Goal: Task Accomplishment & Management: Complete application form

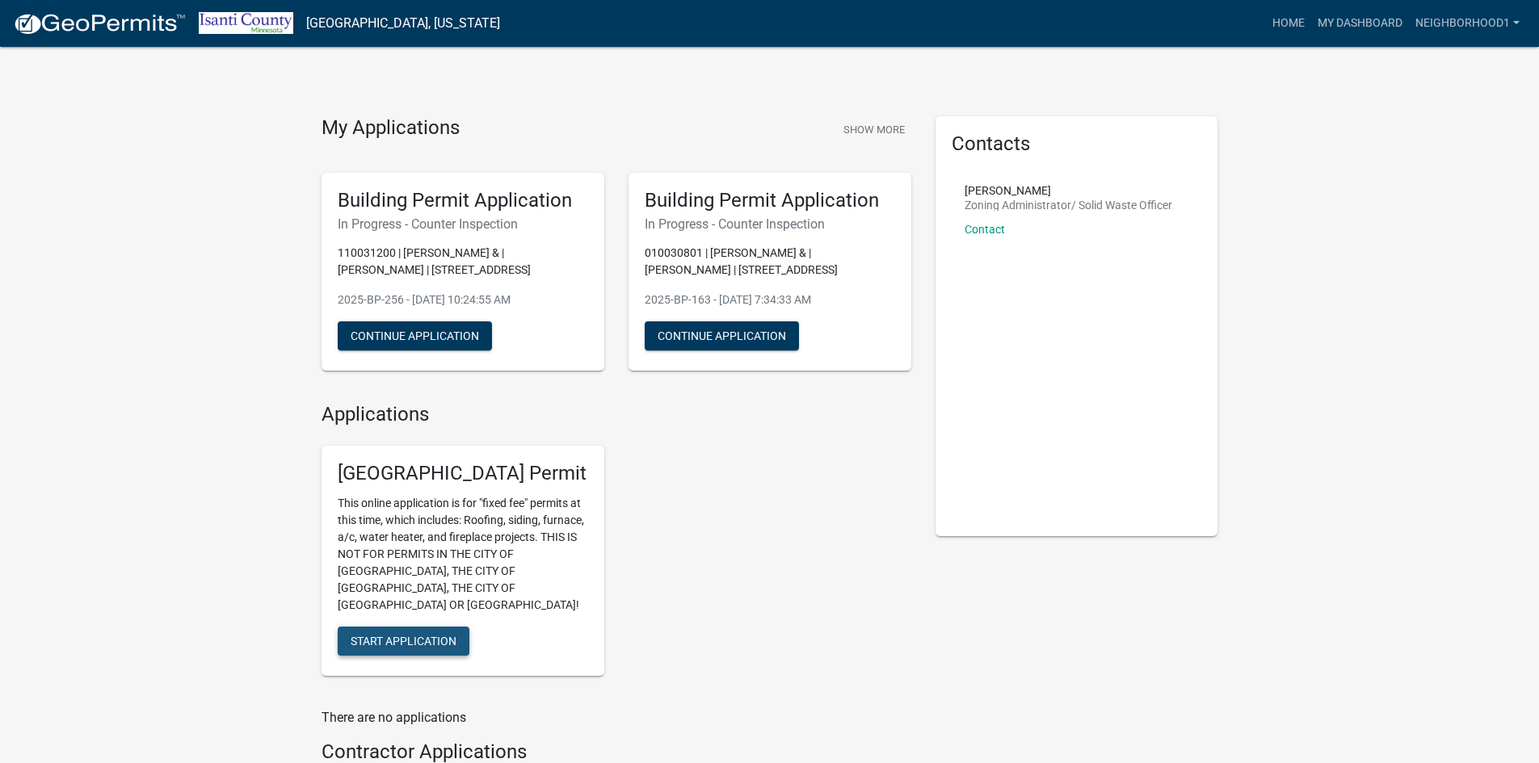
click at [397, 635] on span "Start Application" at bounding box center [404, 641] width 106 height 13
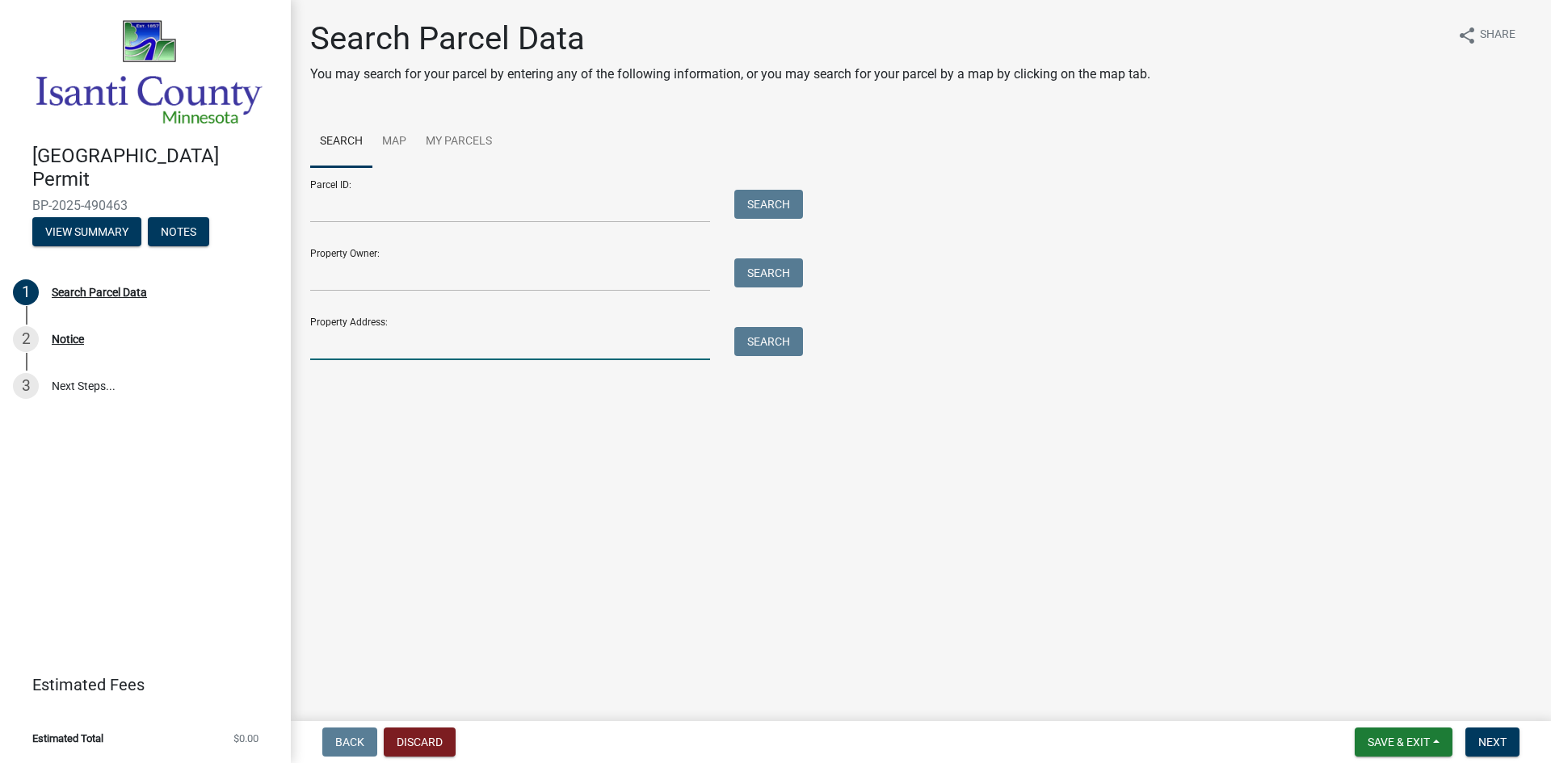
click at [350, 348] on input "Property Address:" at bounding box center [510, 343] width 400 height 33
type input "[STREET_ADDRESS]"
click at [783, 336] on button "Search" at bounding box center [768, 341] width 69 height 29
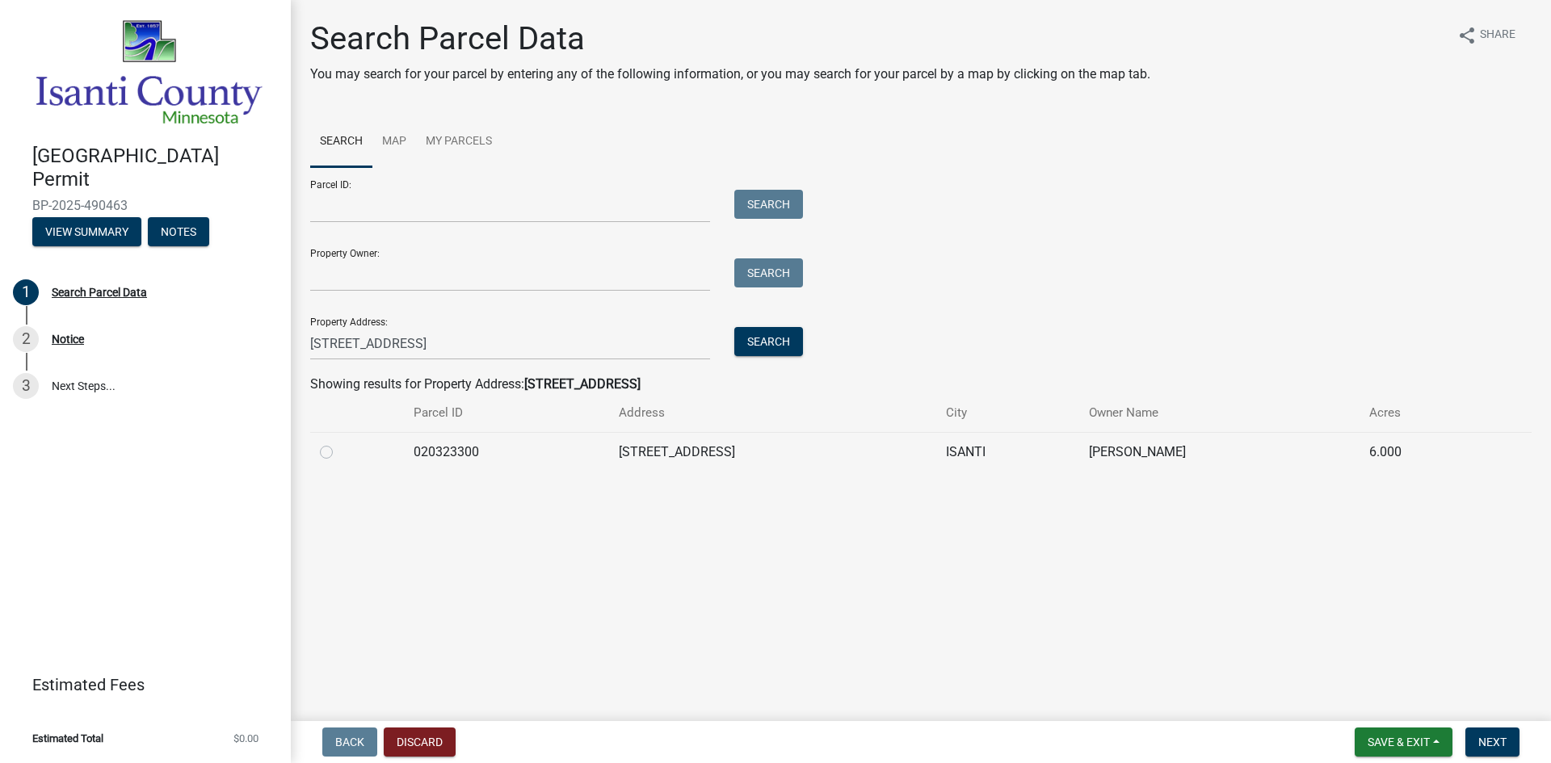
drag, startPoint x: 328, startPoint y: 452, endPoint x: 352, endPoint y: 457, distance: 24.9
click at [339, 443] on label at bounding box center [339, 443] width 0 height 0
click at [339, 451] on input "radio" at bounding box center [344, 448] width 11 height 11
radio input "true"
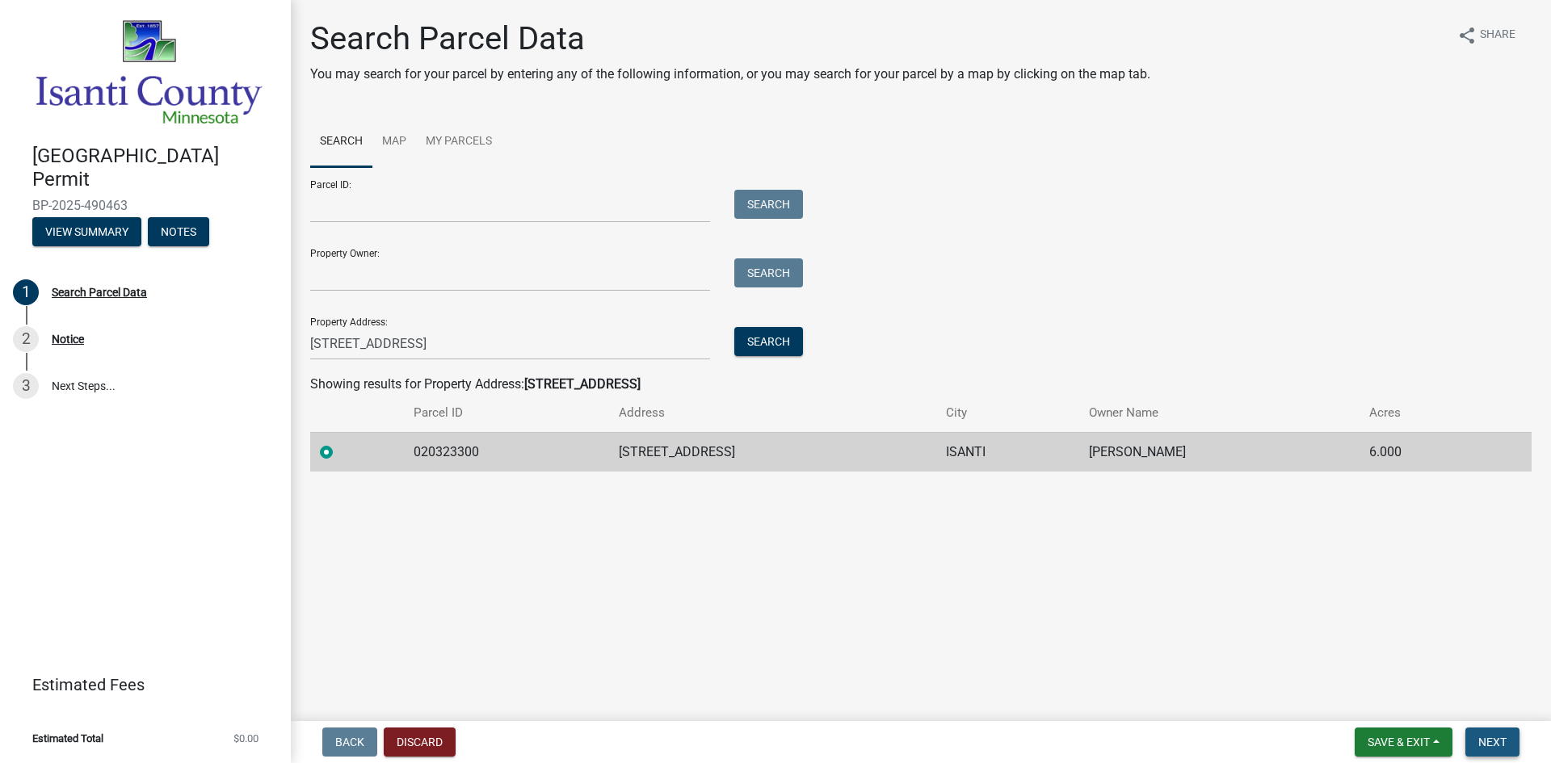
click at [1485, 742] on span "Next" at bounding box center [1492, 742] width 28 height 13
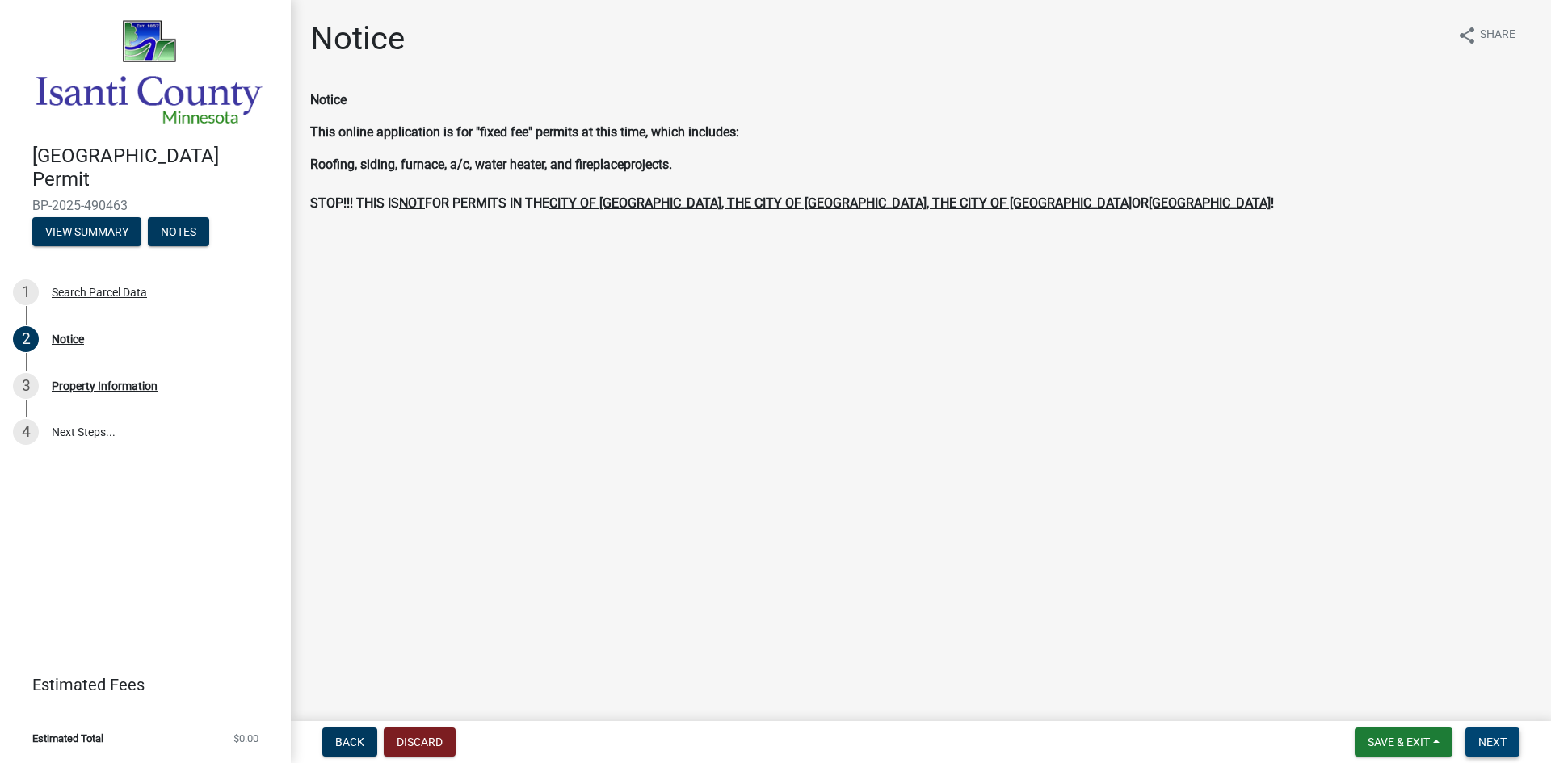
click at [1499, 741] on span "Next" at bounding box center [1492, 742] width 28 height 13
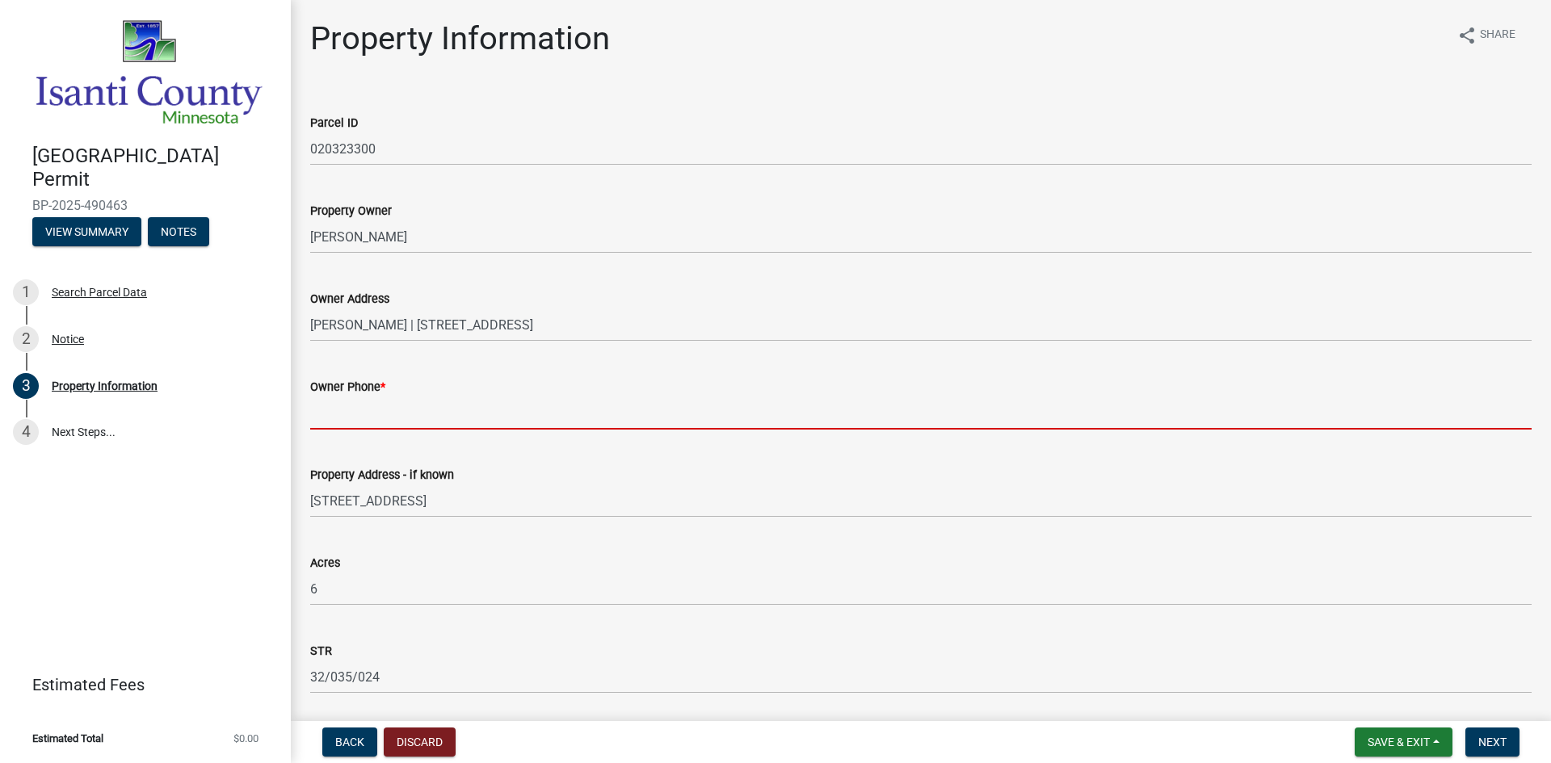
click at [411, 414] on input "Owner Phone *" at bounding box center [921, 413] width 1222 height 33
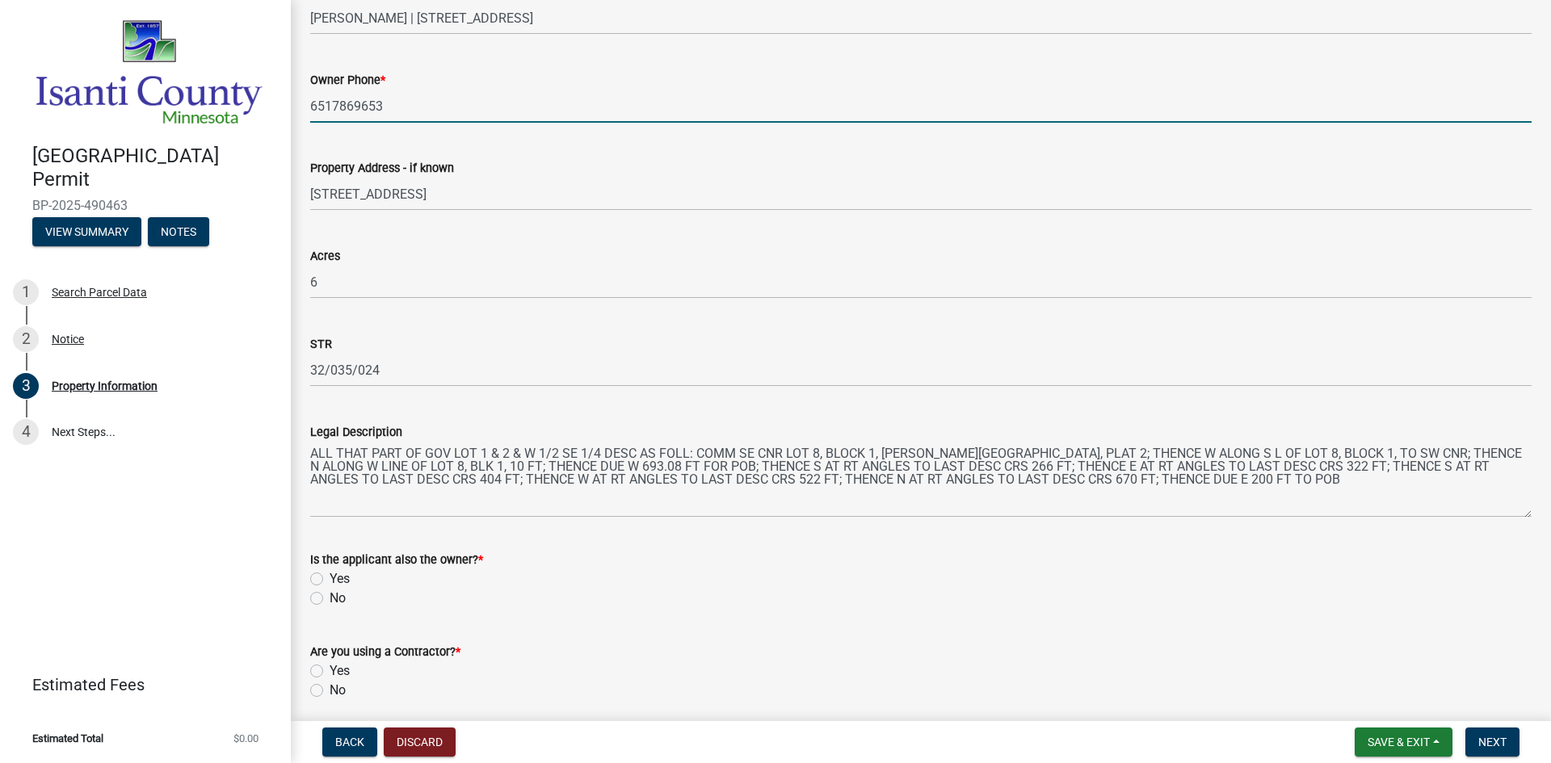
scroll to position [370, 0]
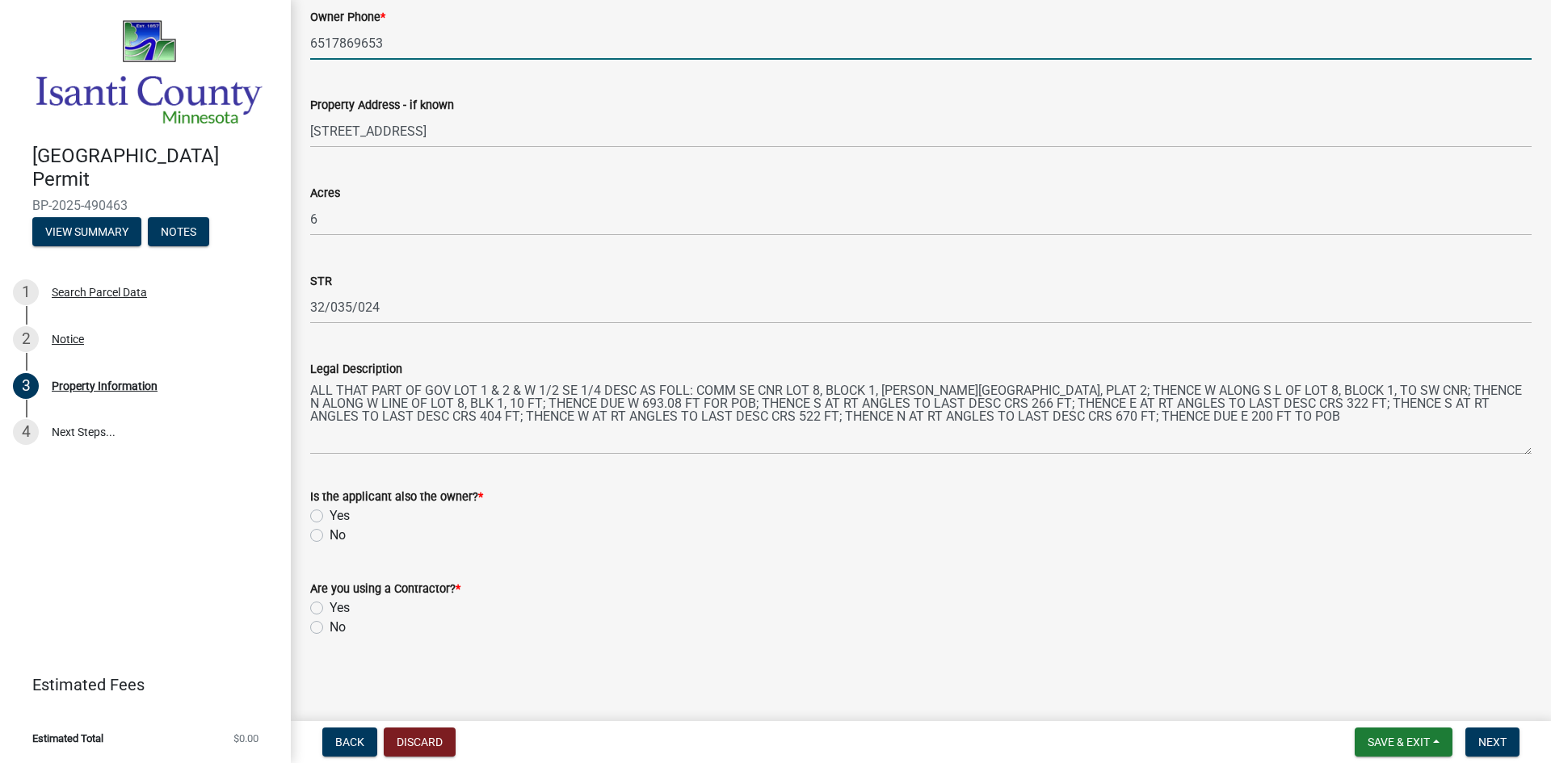
type input "6517869653"
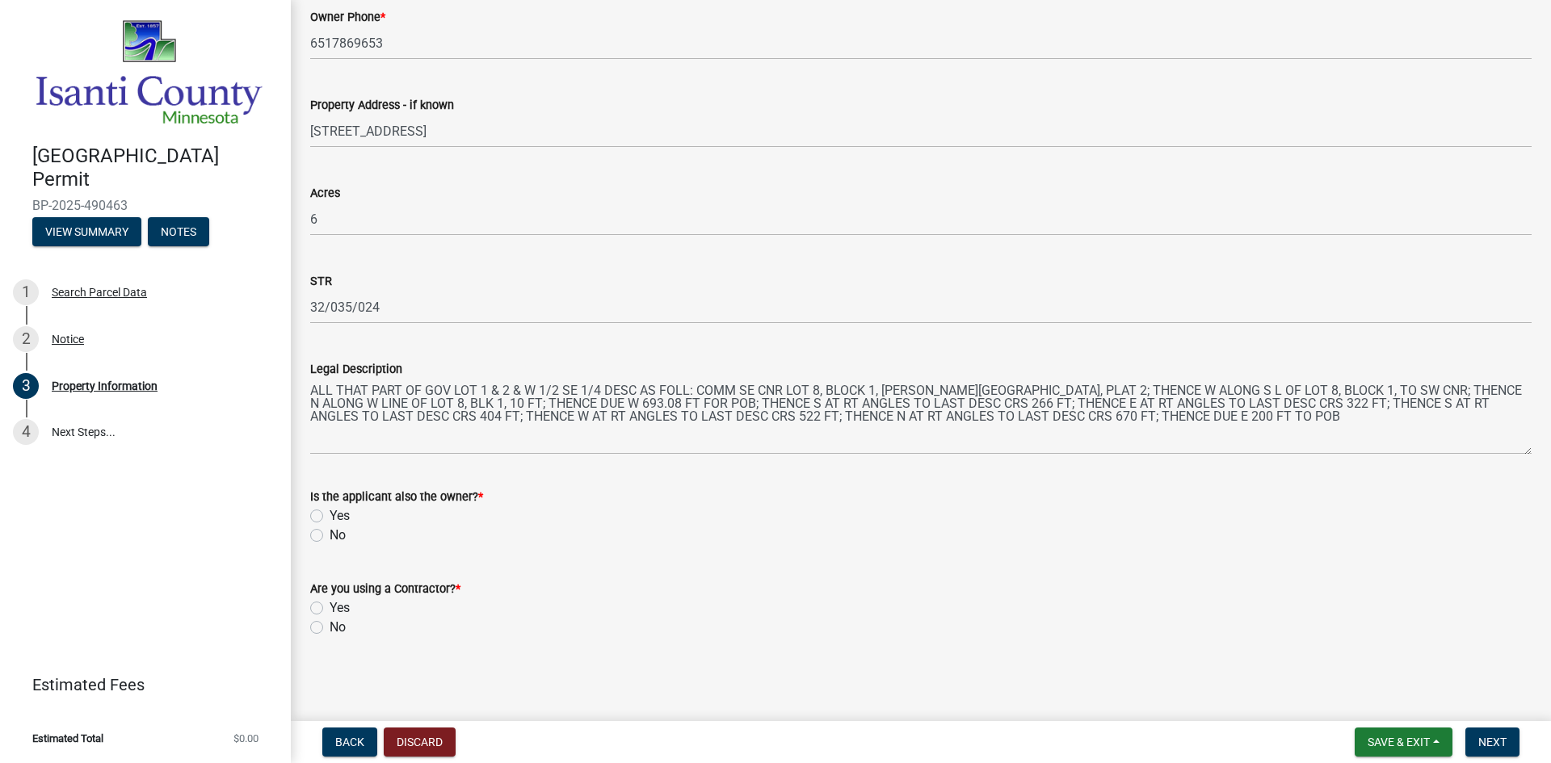
click at [330, 536] on label "No" at bounding box center [338, 535] width 16 height 19
click at [330, 536] on input "No" at bounding box center [335, 531] width 11 height 11
radio input "true"
click at [330, 609] on label "Yes" at bounding box center [340, 608] width 20 height 19
click at [330, 609] on input "Yes" at bounding box center [335, 604] width 11 height 11
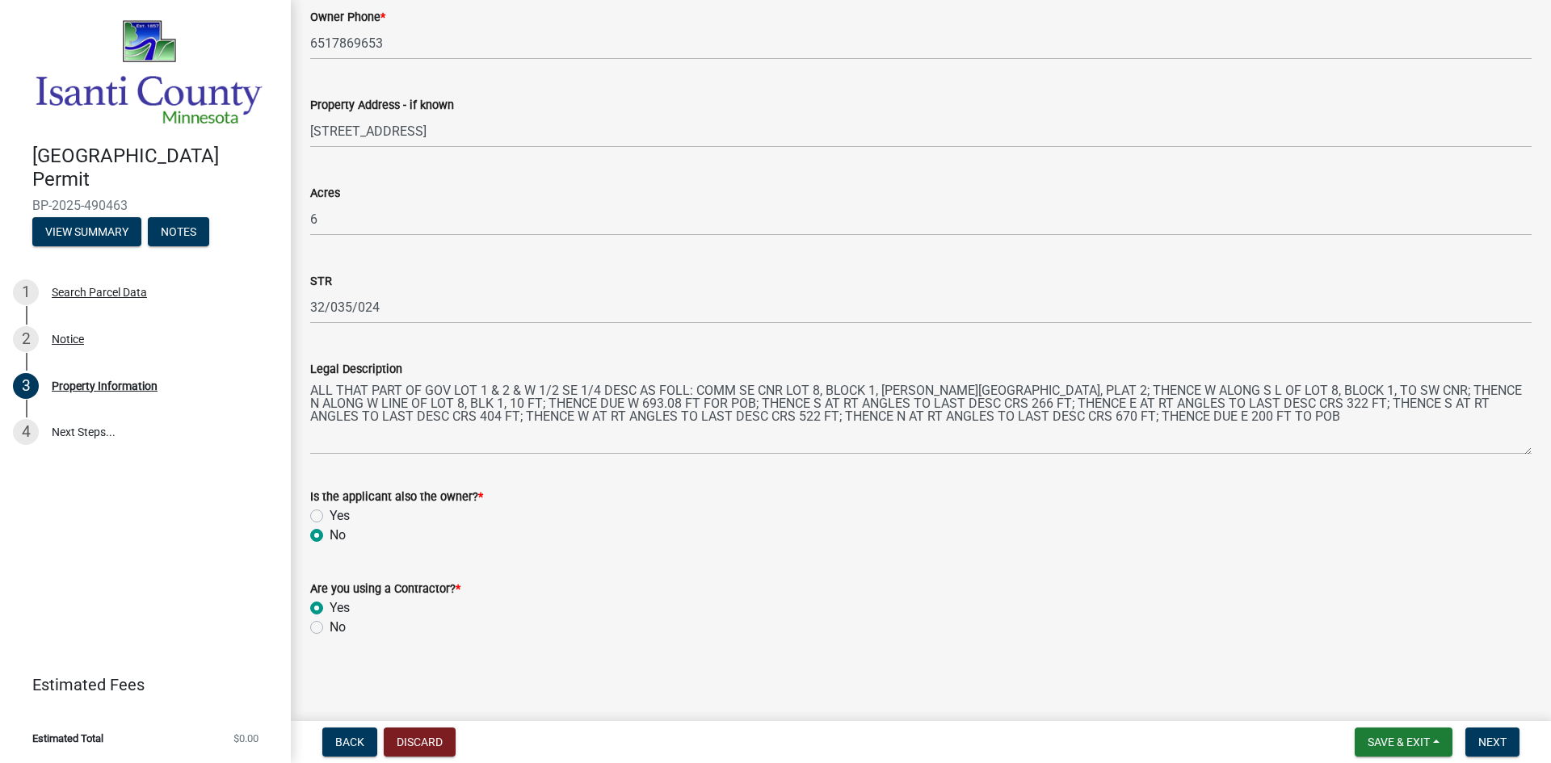
radio input "true"
click at [1495, 740] on span "Next" at bounding box center [1492, 742] width 28 height 13
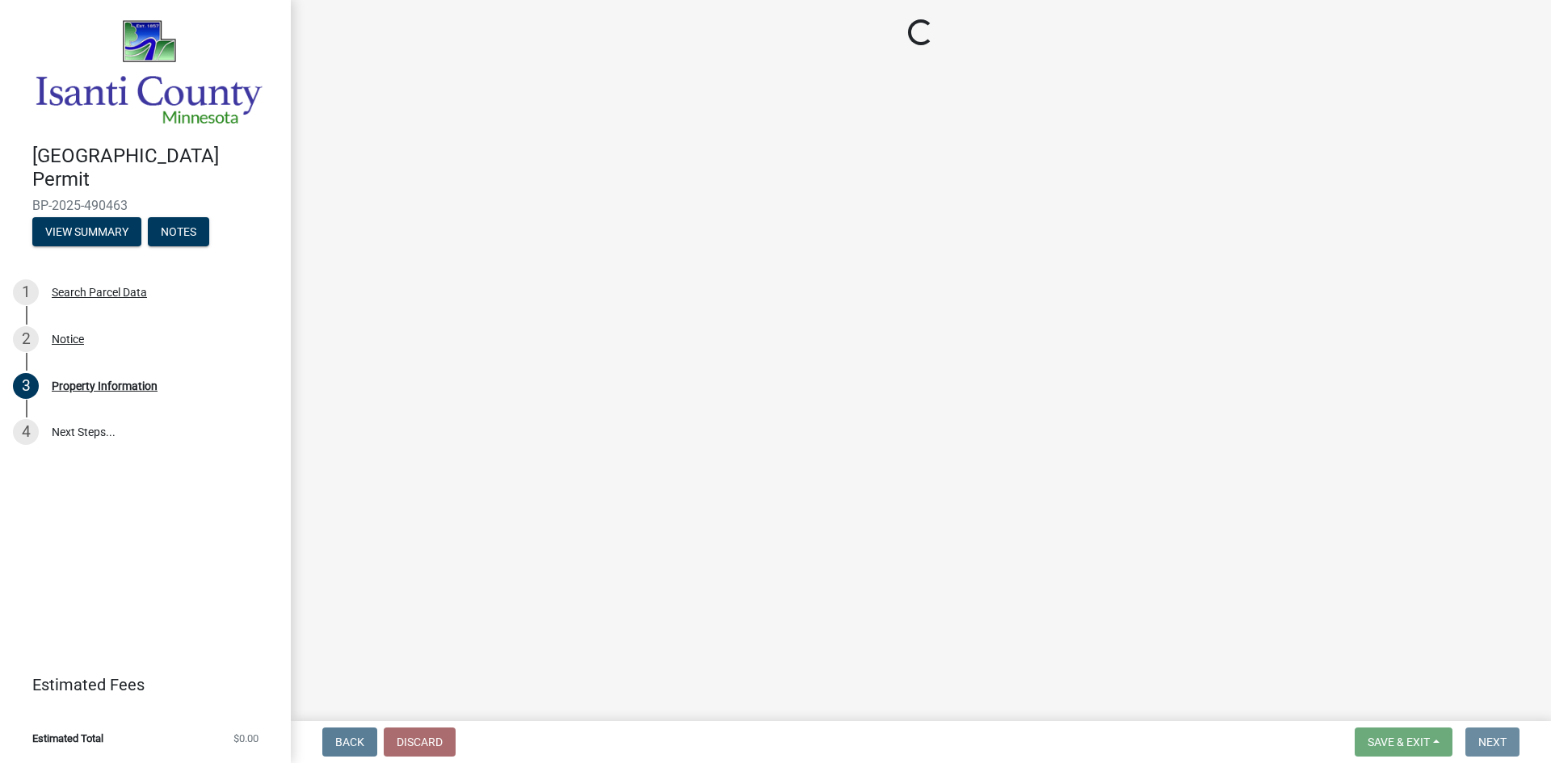
scroll to position [0, 0]
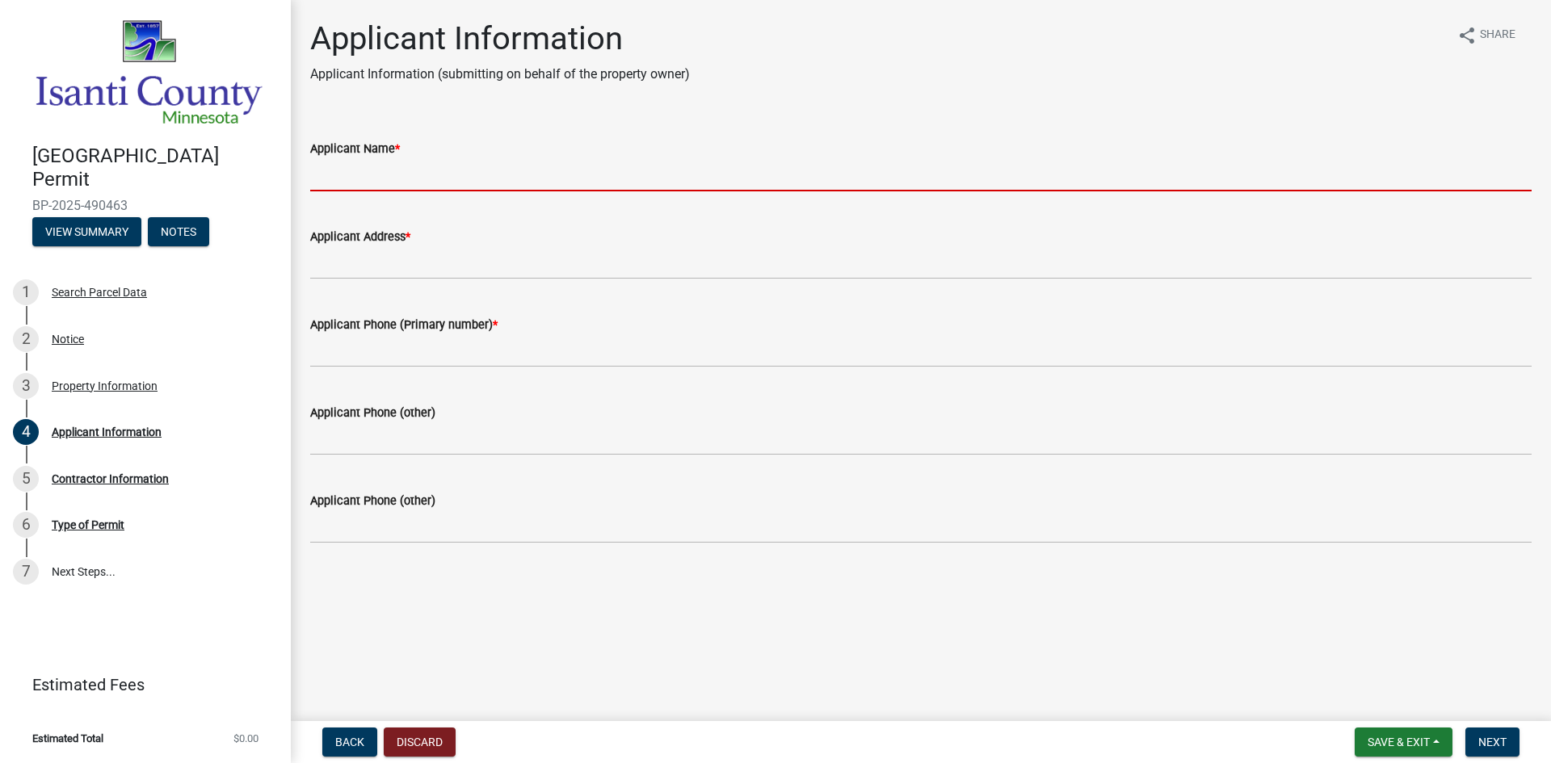
click at [372, 178] on input "Applicant Name *" at bounding box center [921, 174] width 1222 height 33
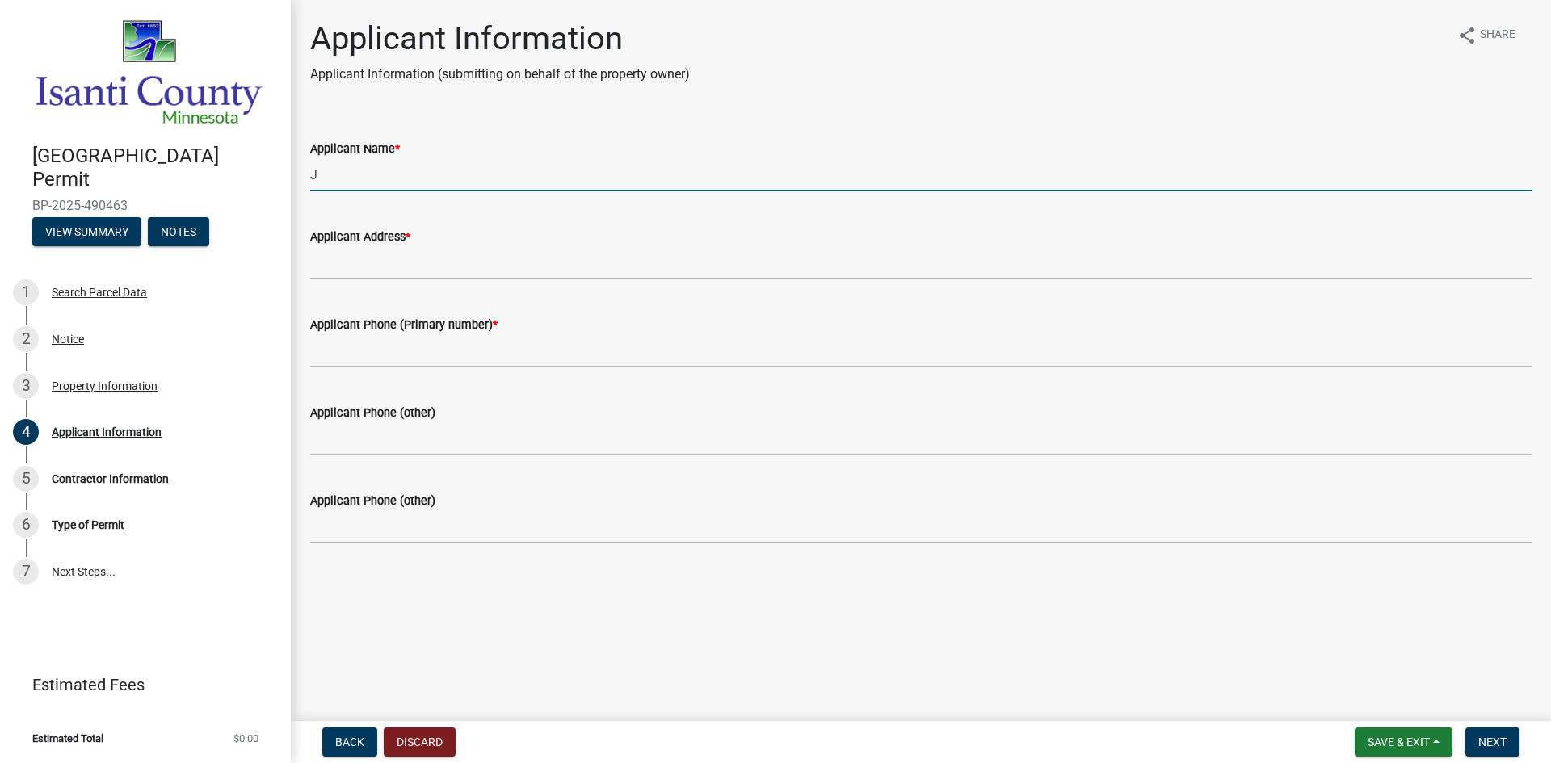
type input "[PERSON_NAME]"
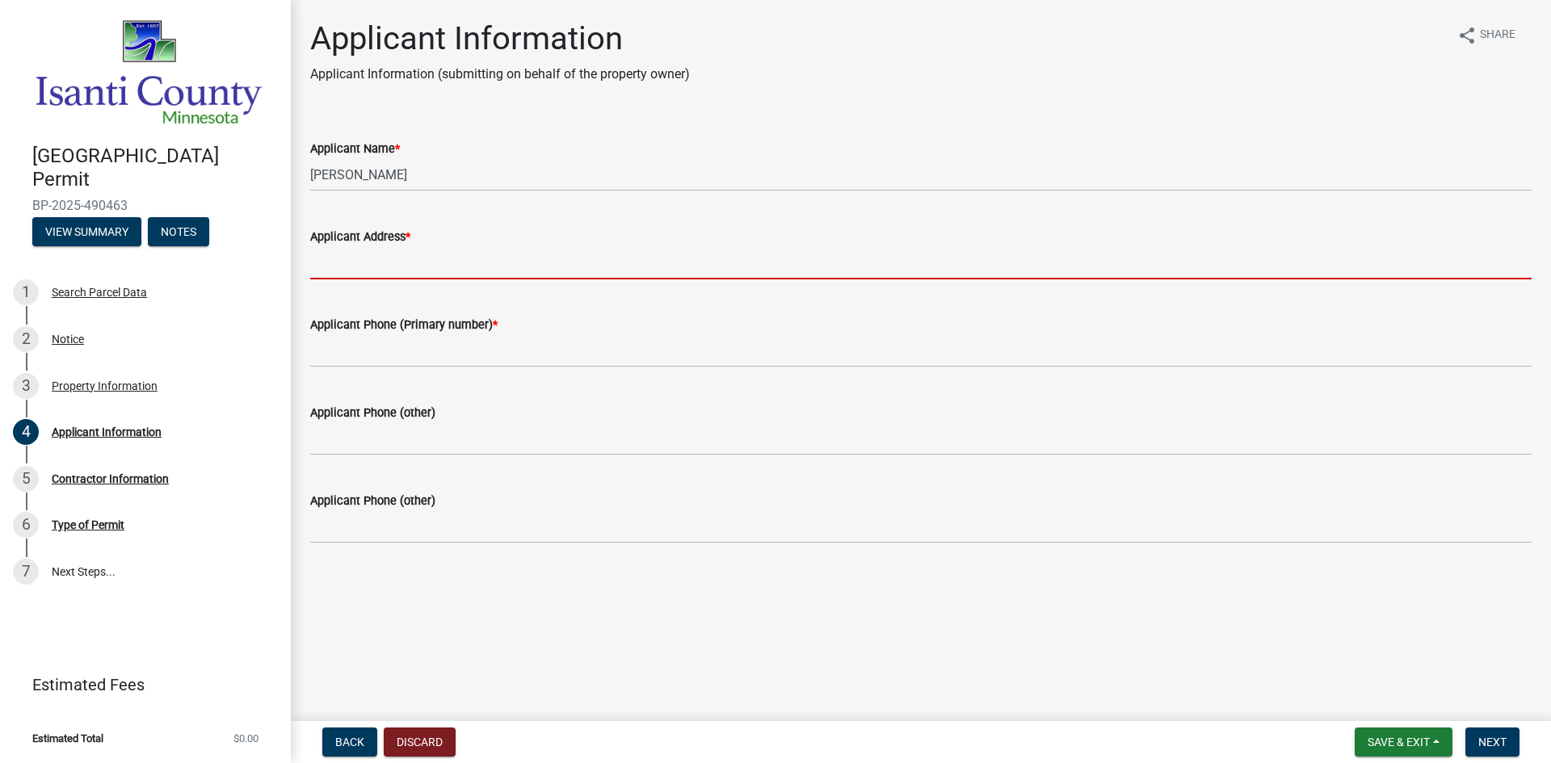
click at [406, 254] on input "Applicant Address *" at bounding box center [921, 262] width 1222 height 33
type input "Po Box 278Foley, [US_STATE] 56329"
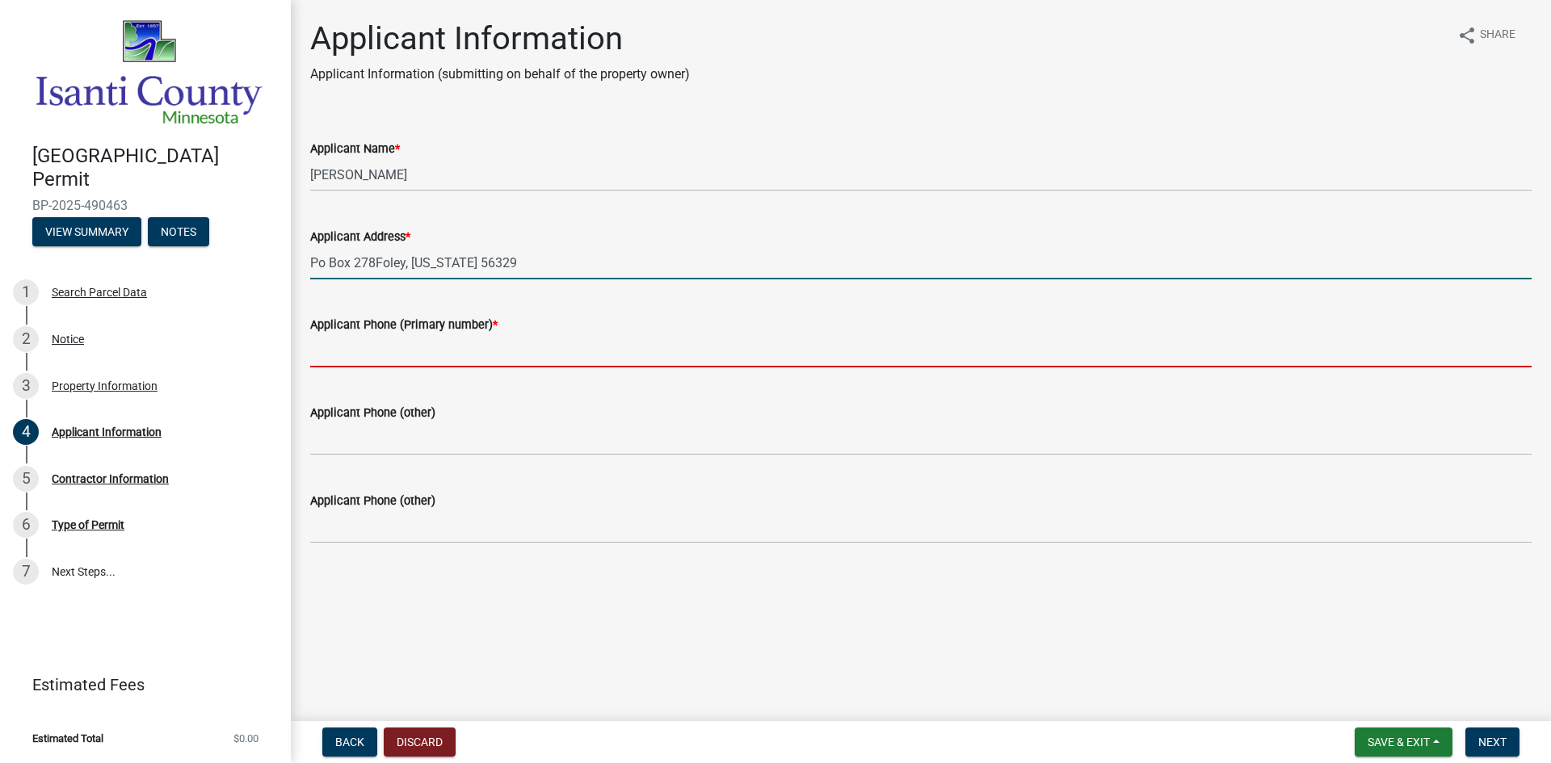
type input "3209687947"
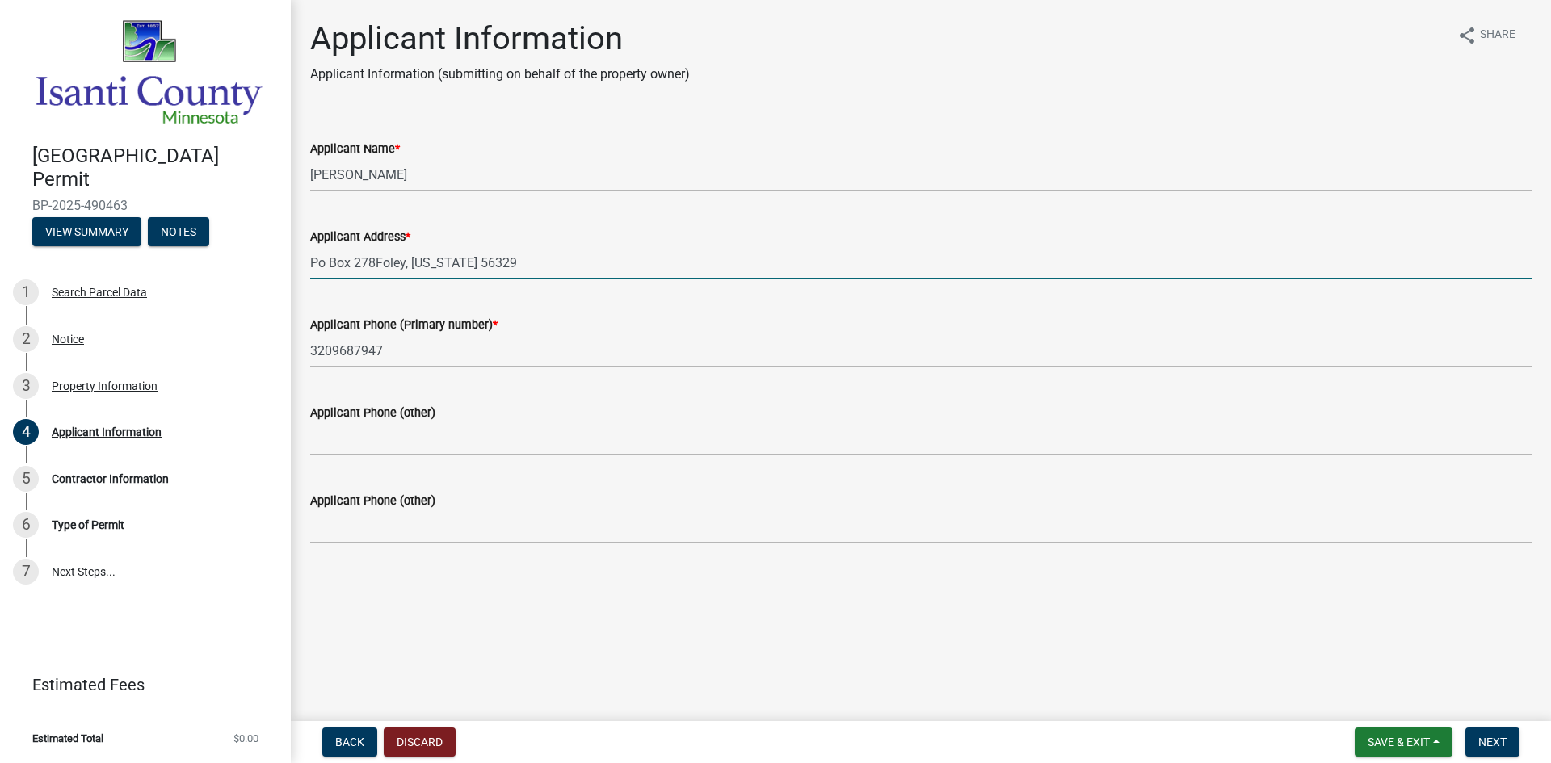
click at [376, 262] on input "Po Box 278Foley, [US_STATE] 56329" at bounding box center [921, 262] width 1222 height 33
type input "[GEOGRAPHIC_DATA][PERSON_NAME][US_STATE]"
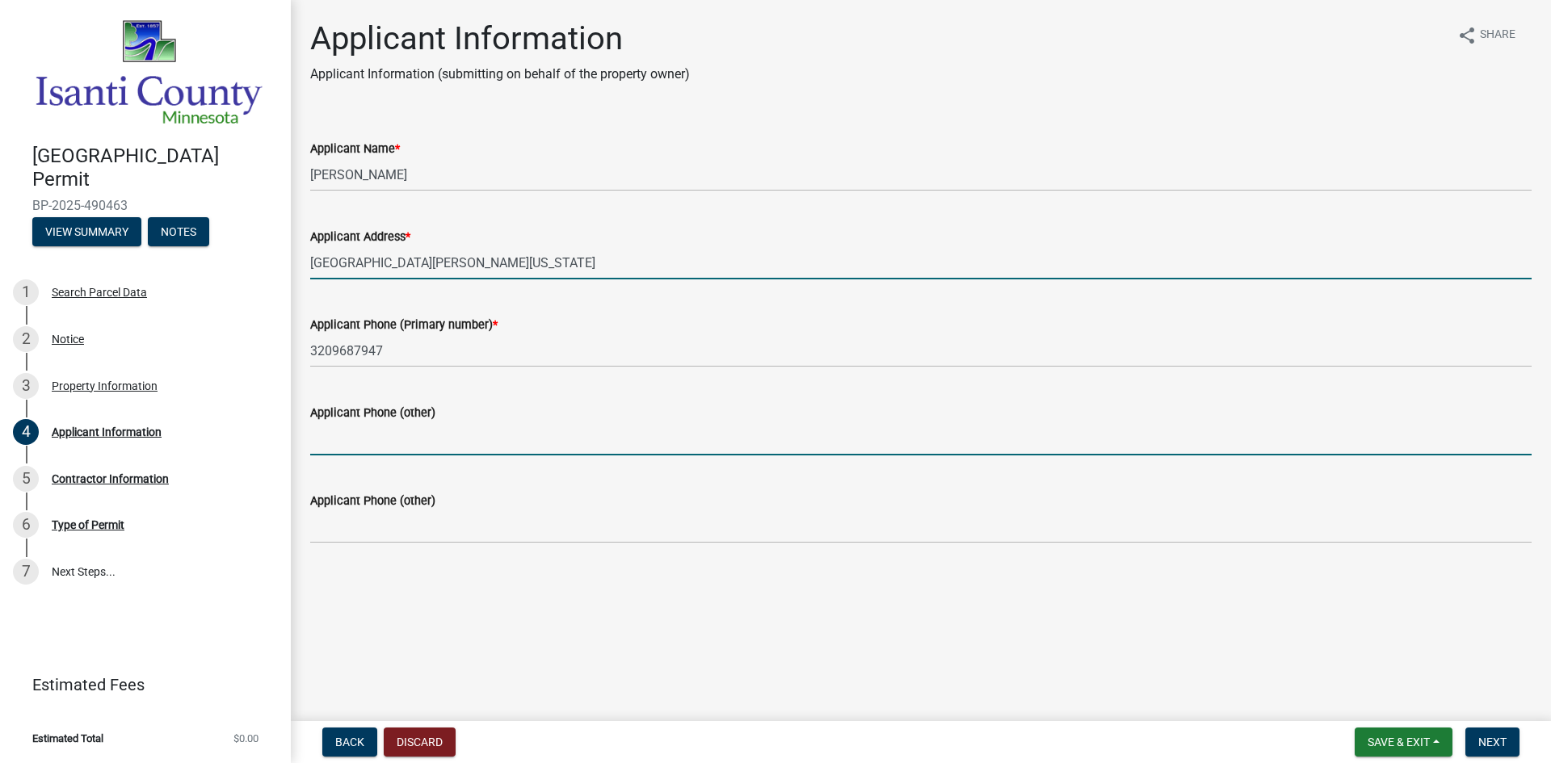
click at [390, 439] on input "Applicant Phone (other)" at bounding box center [921, 439] width 1222 height 33
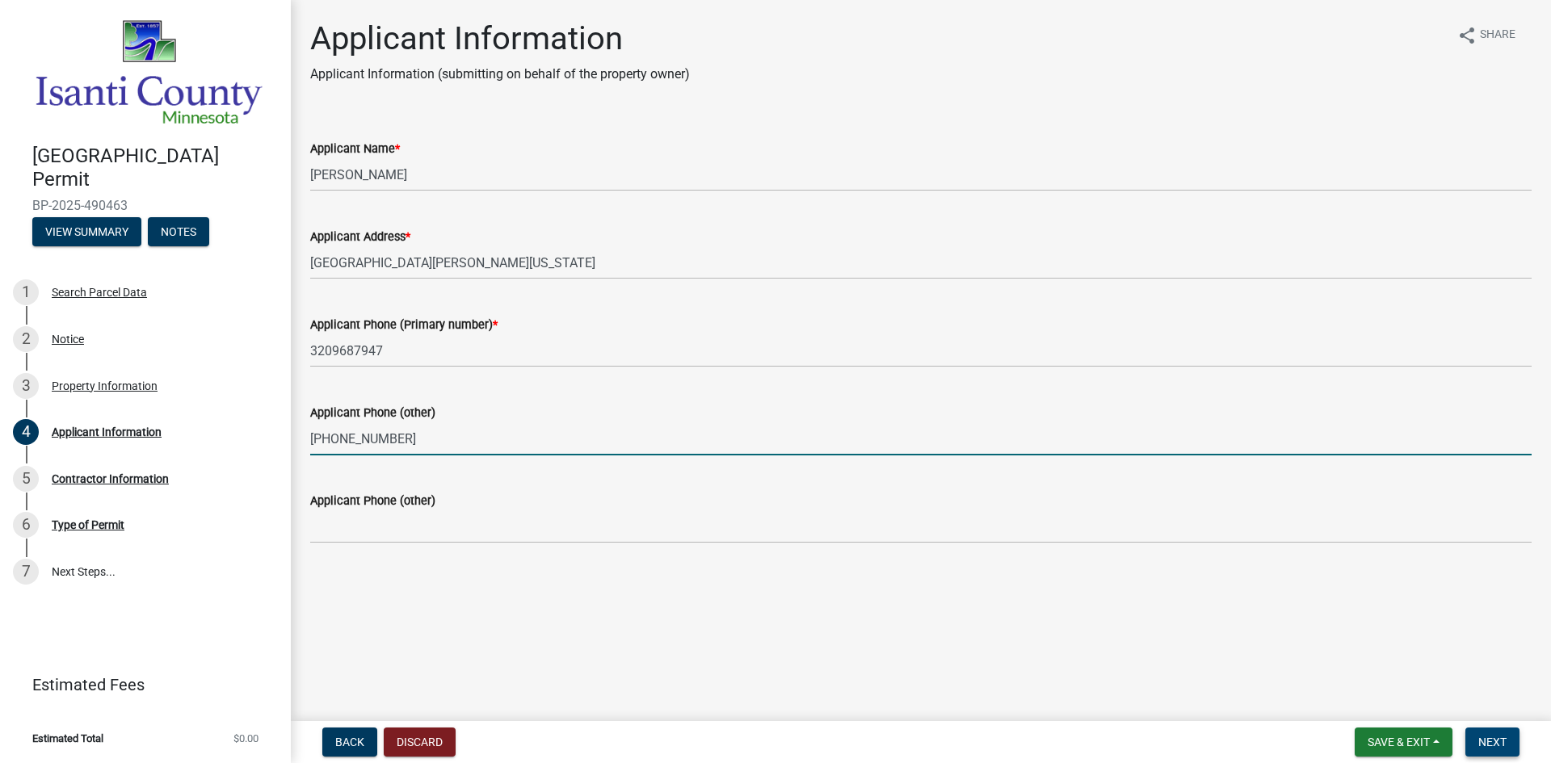
type input "[PHONE_NUMBER]"
click at [1483, 739] on span "Next" at bounding box center [1492, 742] width 28 height 13
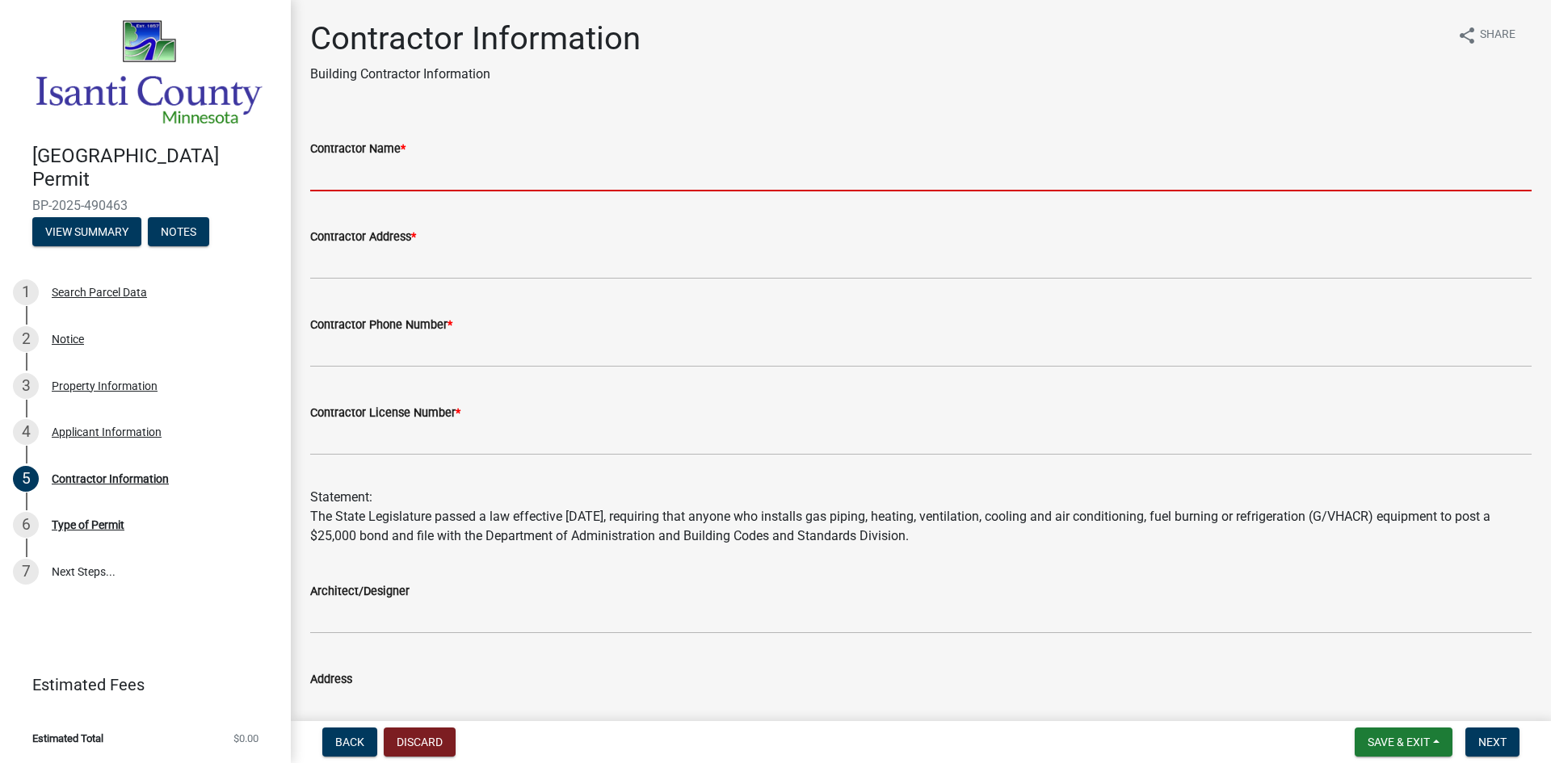
click at [376, 163] on input "Contractor Name *" at bounding box center [921, 174] width 1222 height 33
type input "Neighborhood Plumbing"
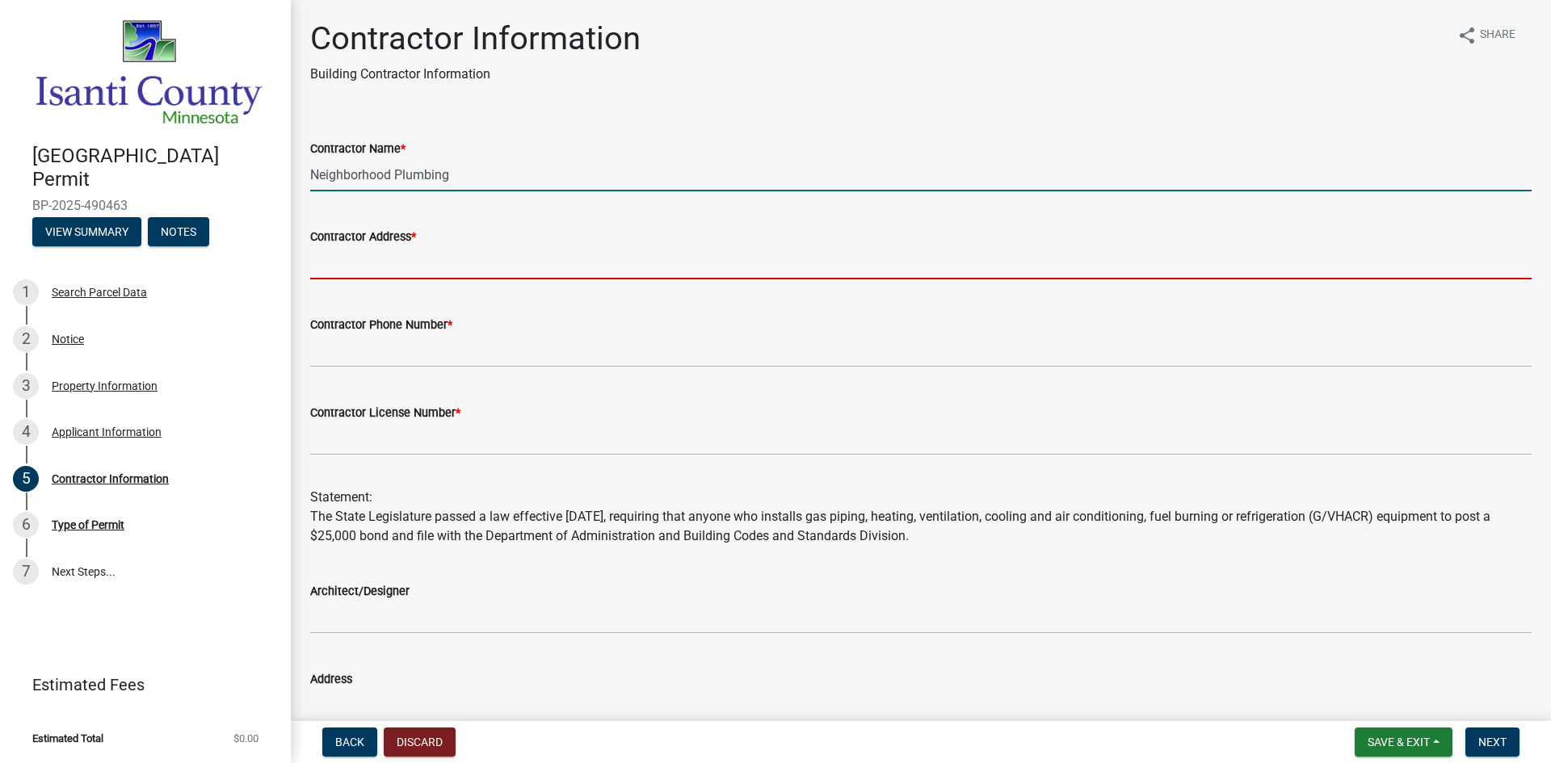
type input "[STREET_ADDRESS]"
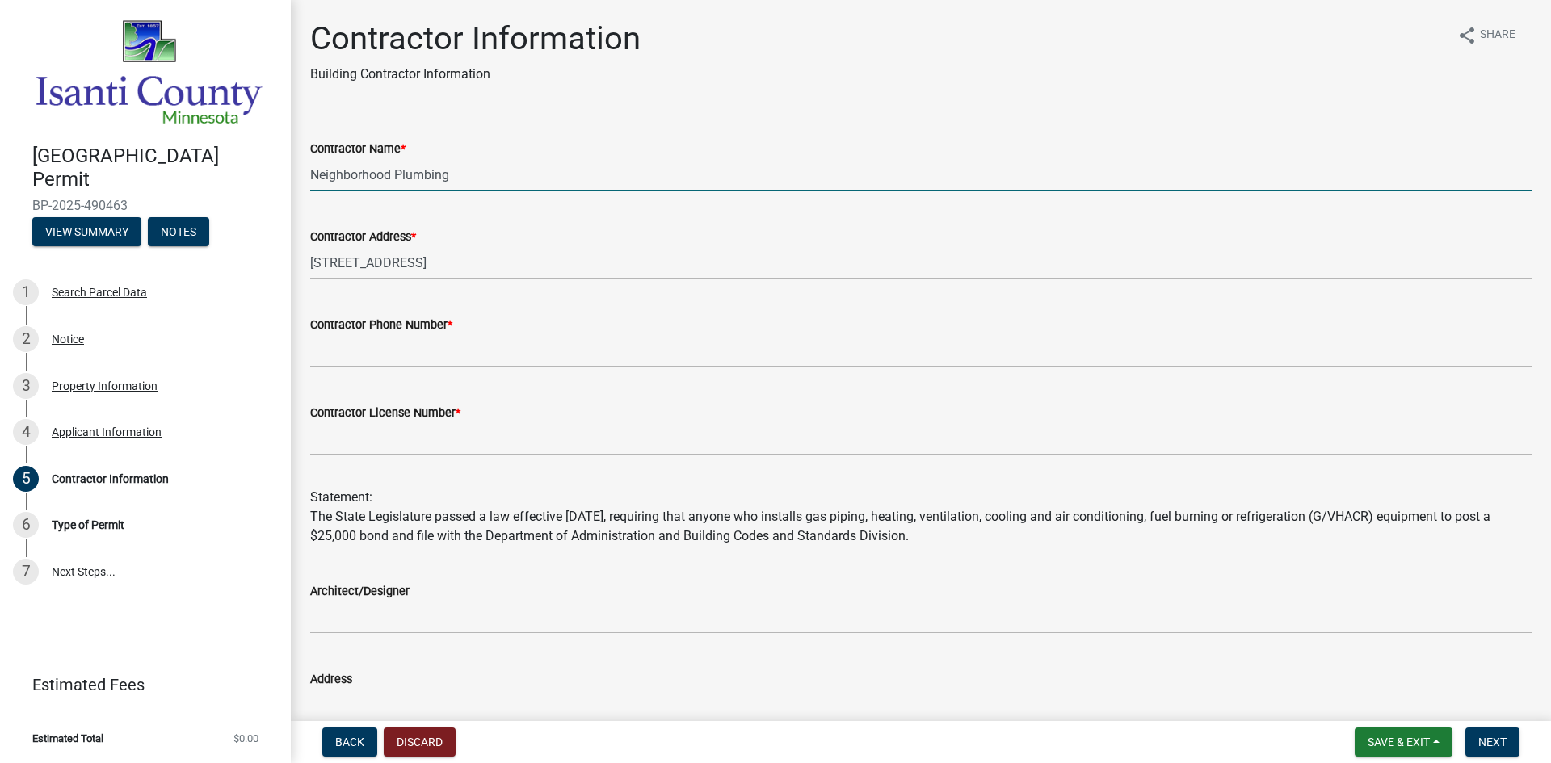
type input "3209687947"
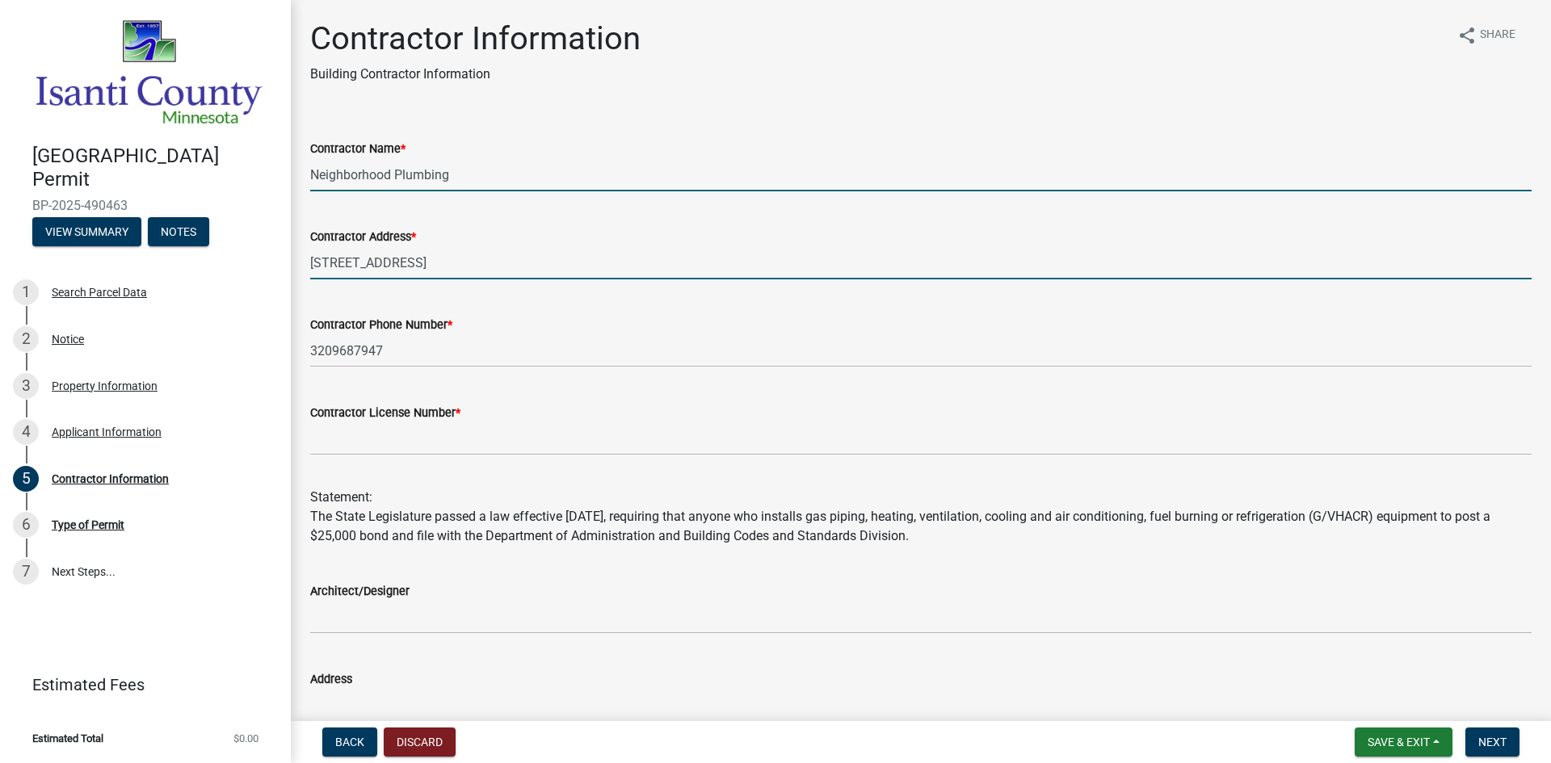
click at [432, 266] on input "[STREET_ADDRESS]" at bounding box center [921, 262] width 1222 height 33
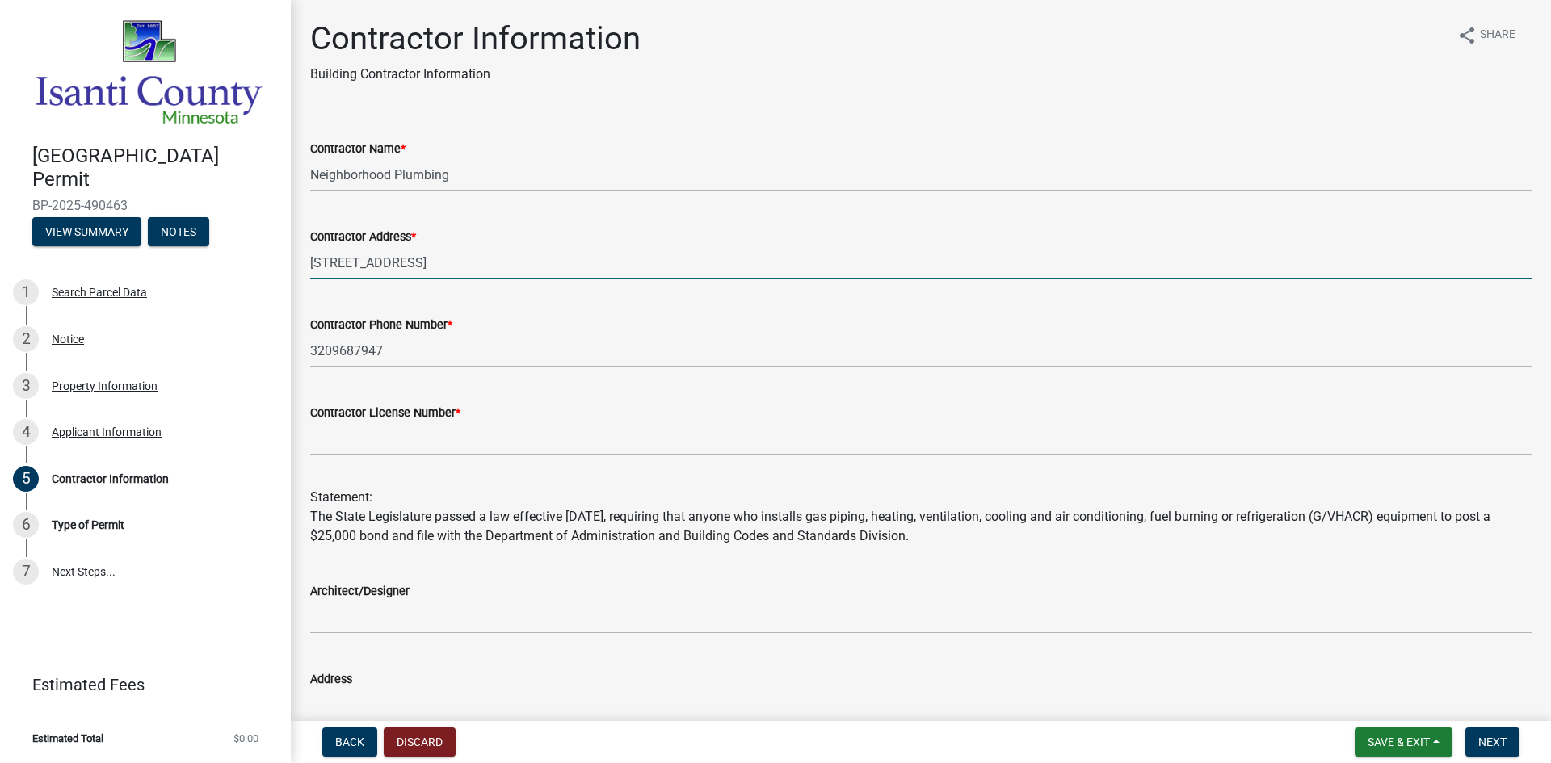
type input "Po Box 278"
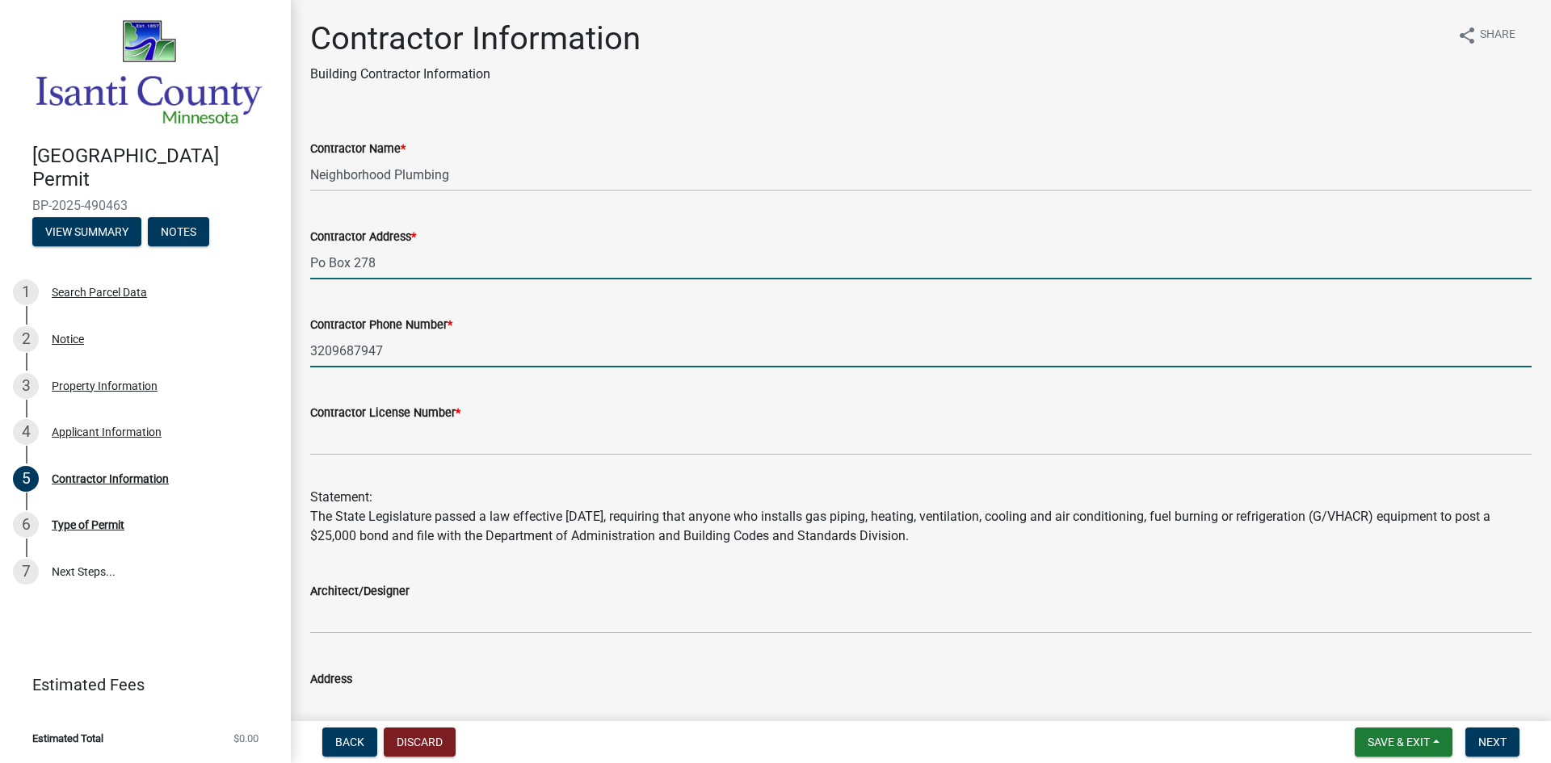
click at [449, 353] on input "3209687947" at bounding box center [921, 350] width 1222 height 33
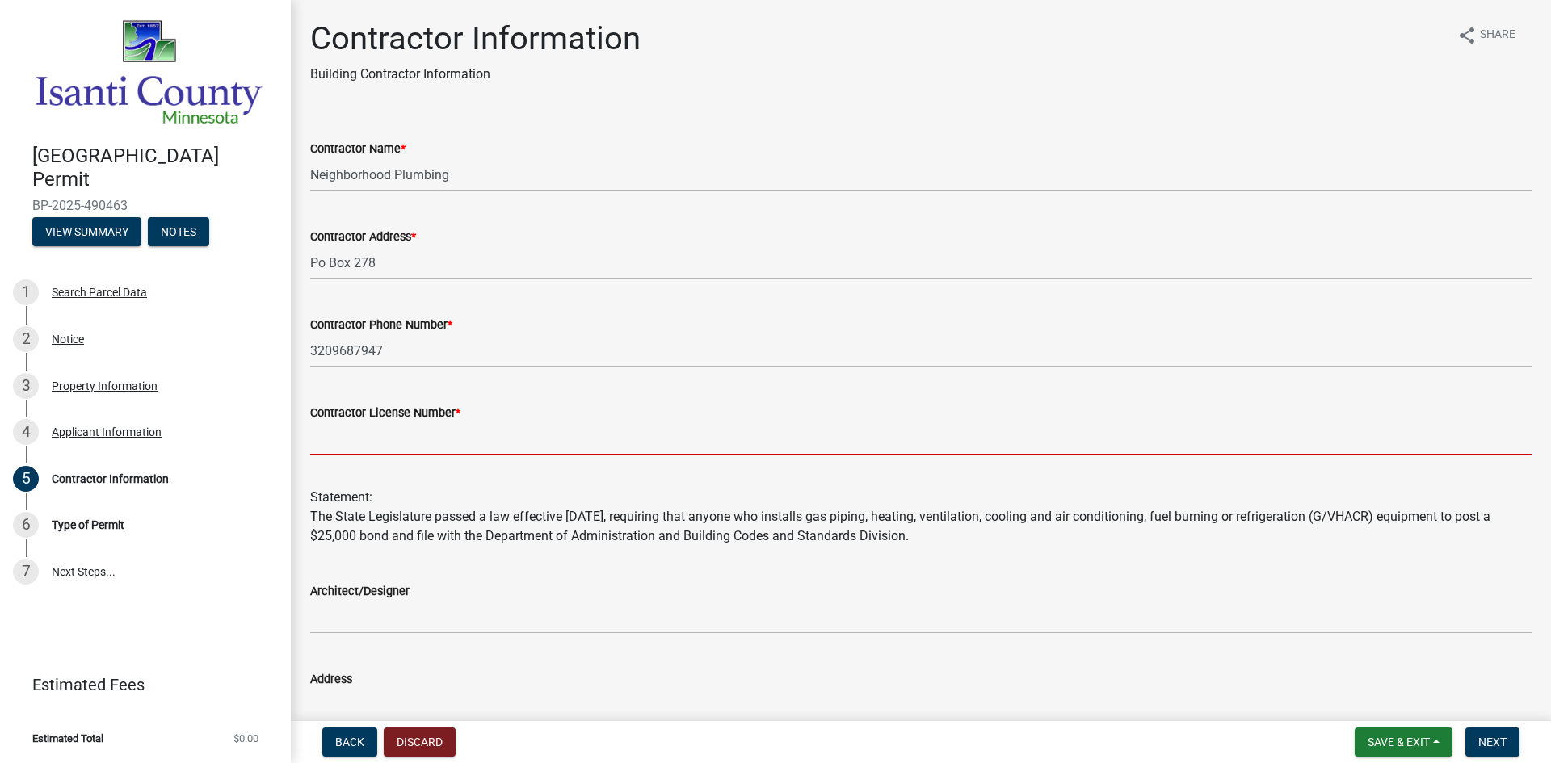
click at [389, 444] on input "Contractor License Number *" at bounding box center [921, 439] width 1222 height 33
type input "PC645534"
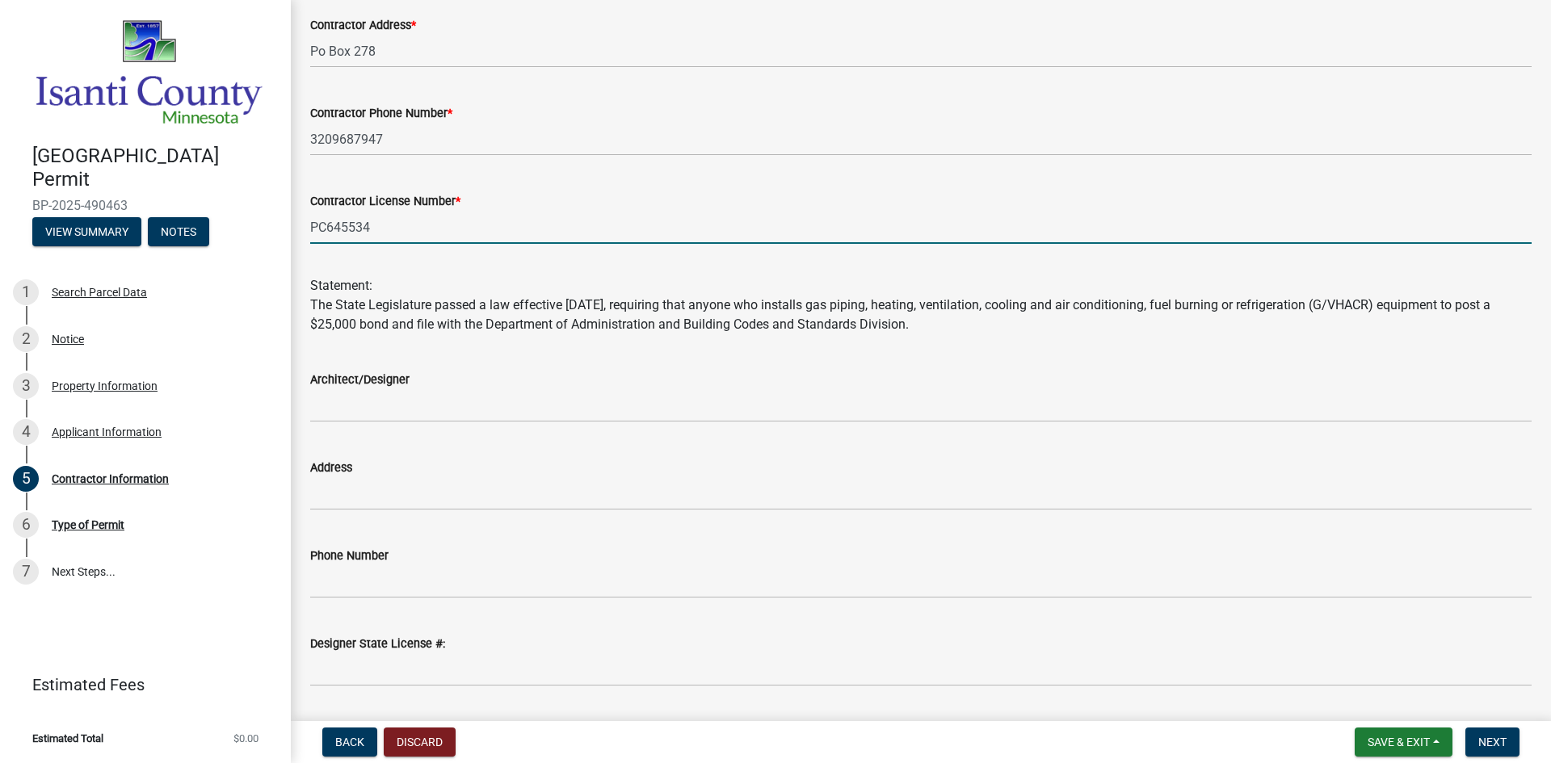
scroll to position [259, 0]
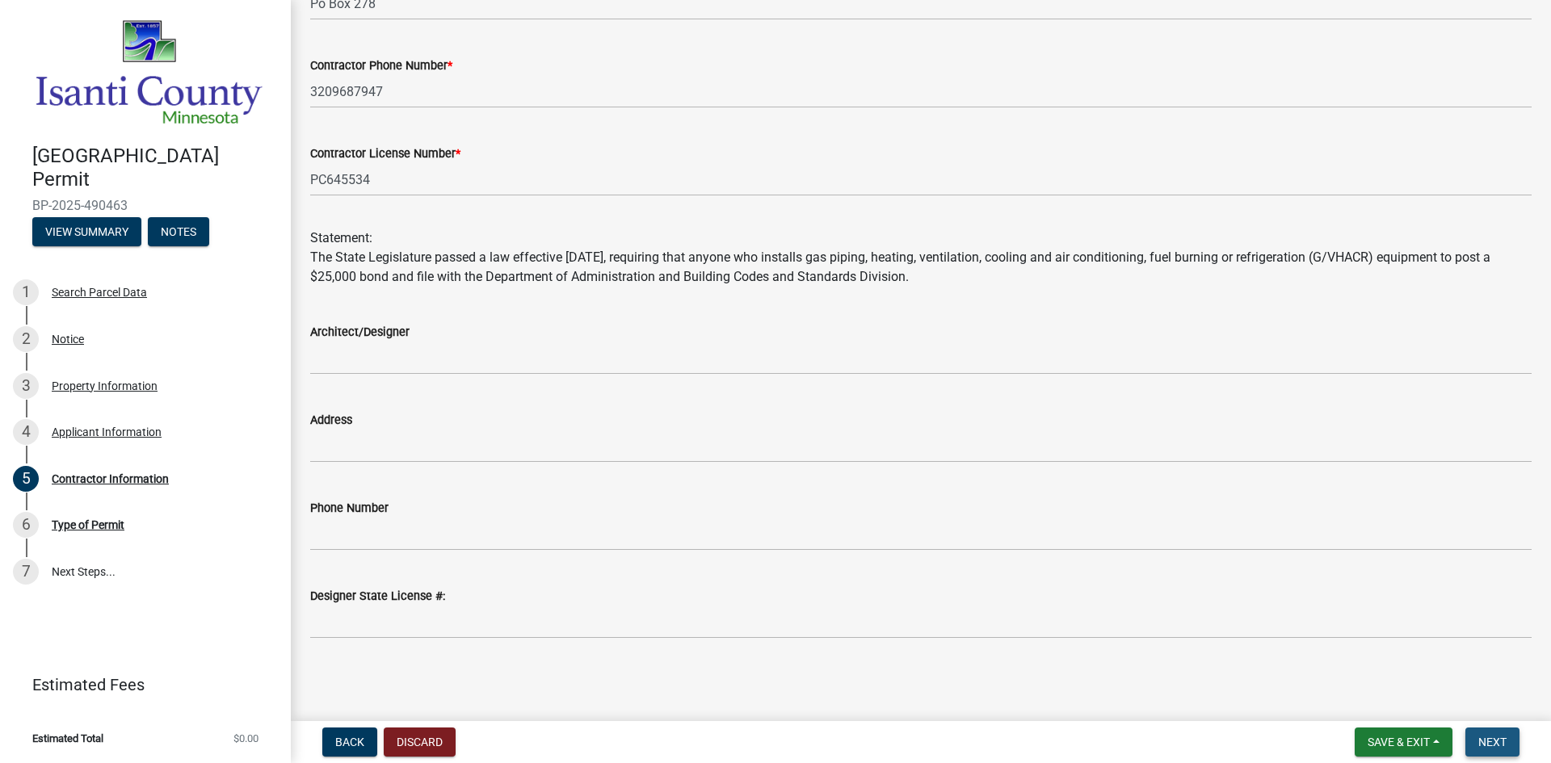
click at [1488, 744] on span "Next" at bounding box center [1492, 742] width 28 height 13
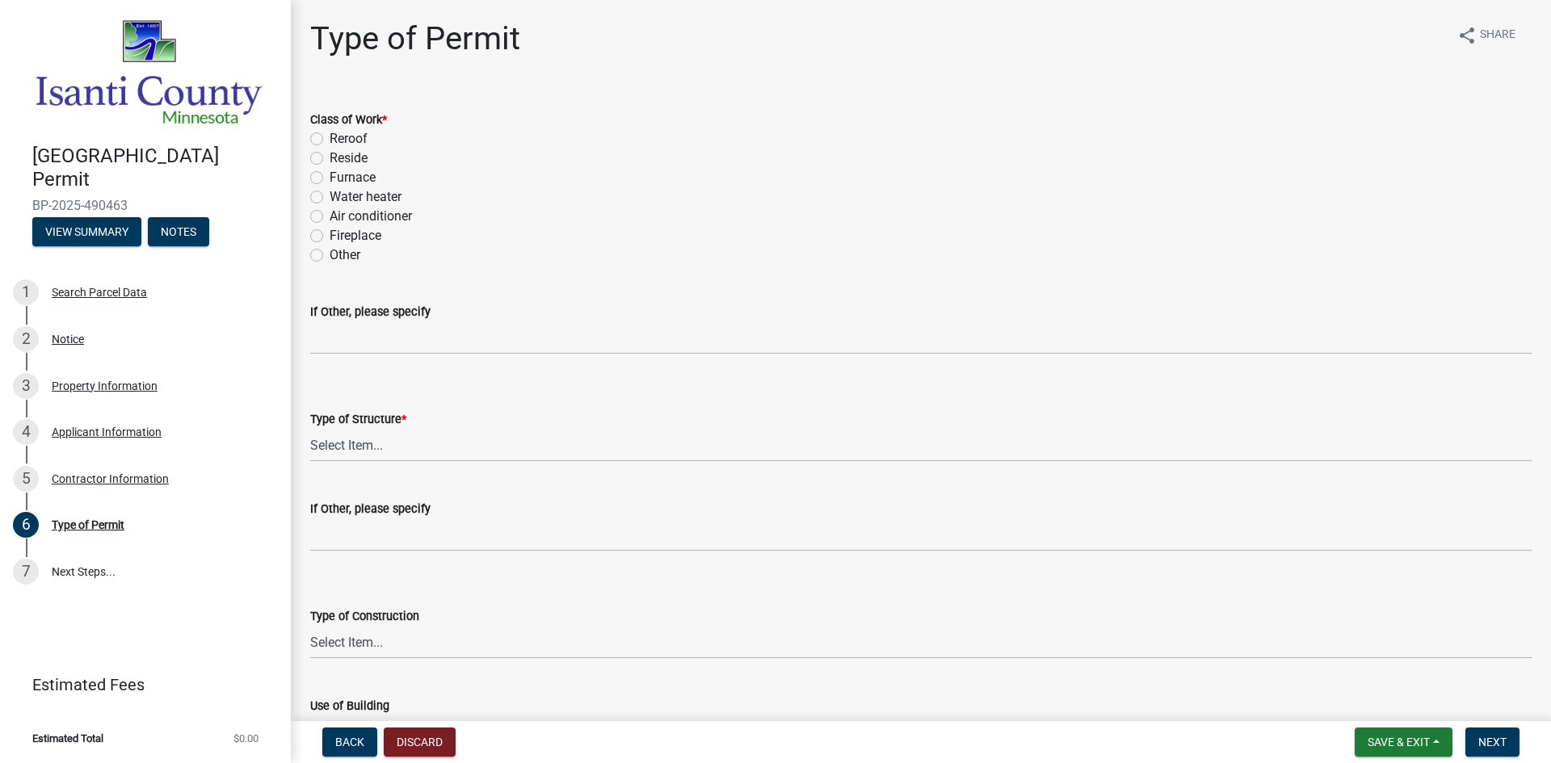
click at [330, 178] on label "Furnace" at bounding box center [353, 177] width 46 height 19
click at [330, 178] on input "Furnace" at bounding box center [335, 173] width 11 height 11
radio input "true"
click at [355, 443] on select "Select Item... Accessory Commercial Single Family Agricultural Other N/A" at bounding box center [921, 445] width 1222 height 33
click at [310, 429] on select "Select Item... Accessory Commercial Single Family Agricultural Other N/A" at bounding box center [921, 445] width 1222 height 33
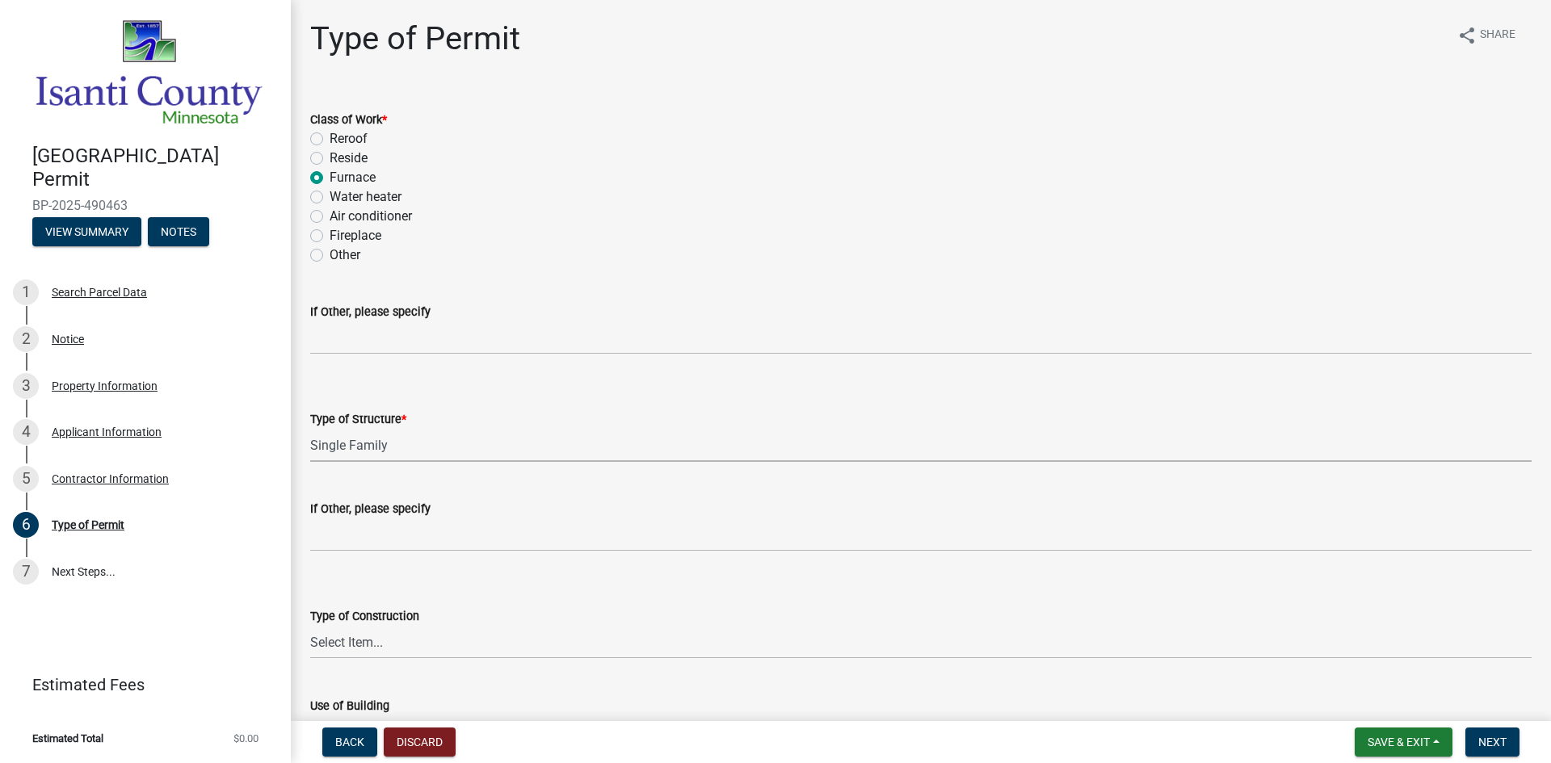
select select "eb4da8a3-282e-4d3e-a231-485219132635"
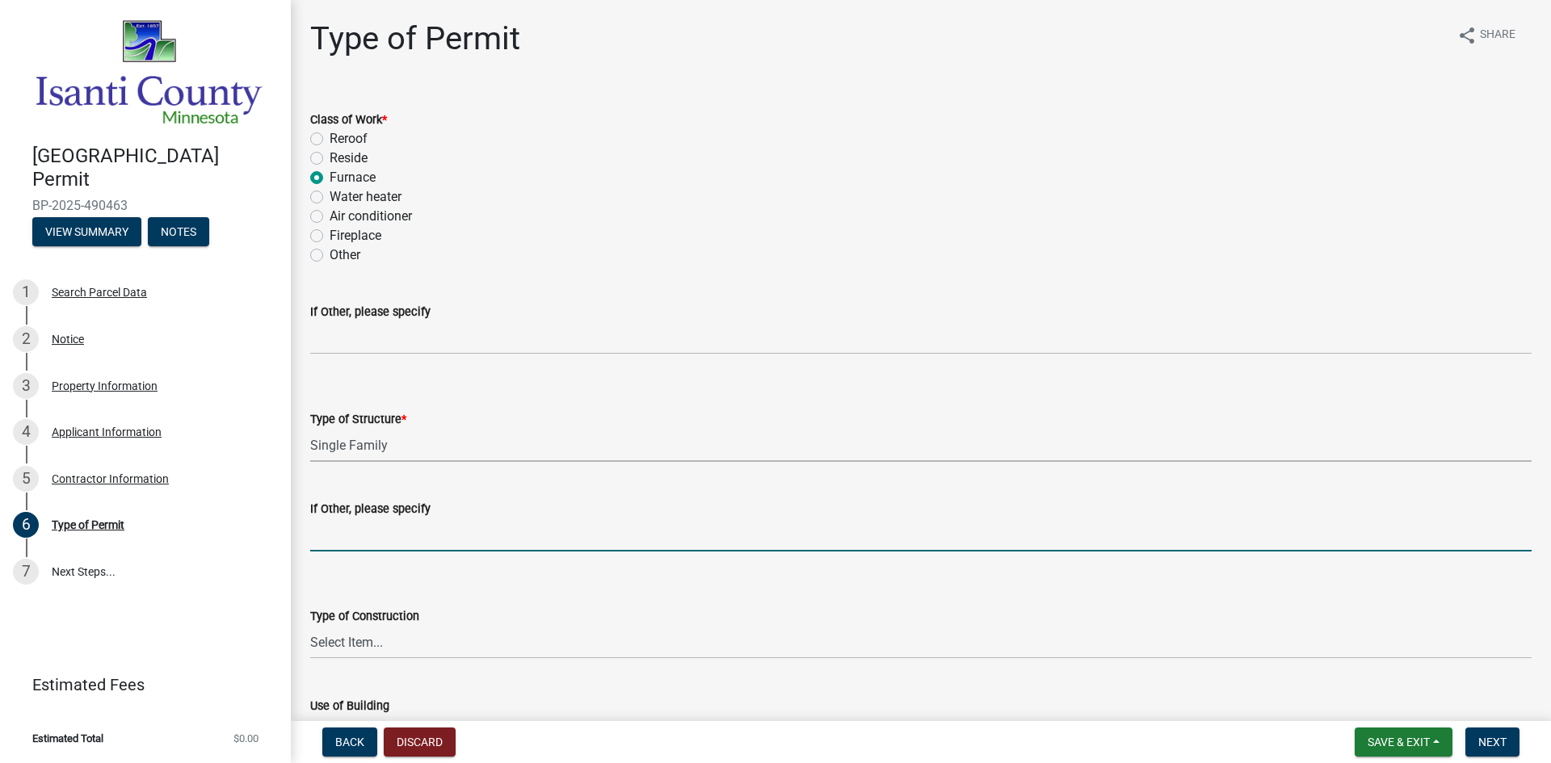
click at [368, 536] on input "If Other, please specify" at bounding box center [921, 535] width 1222 height 33
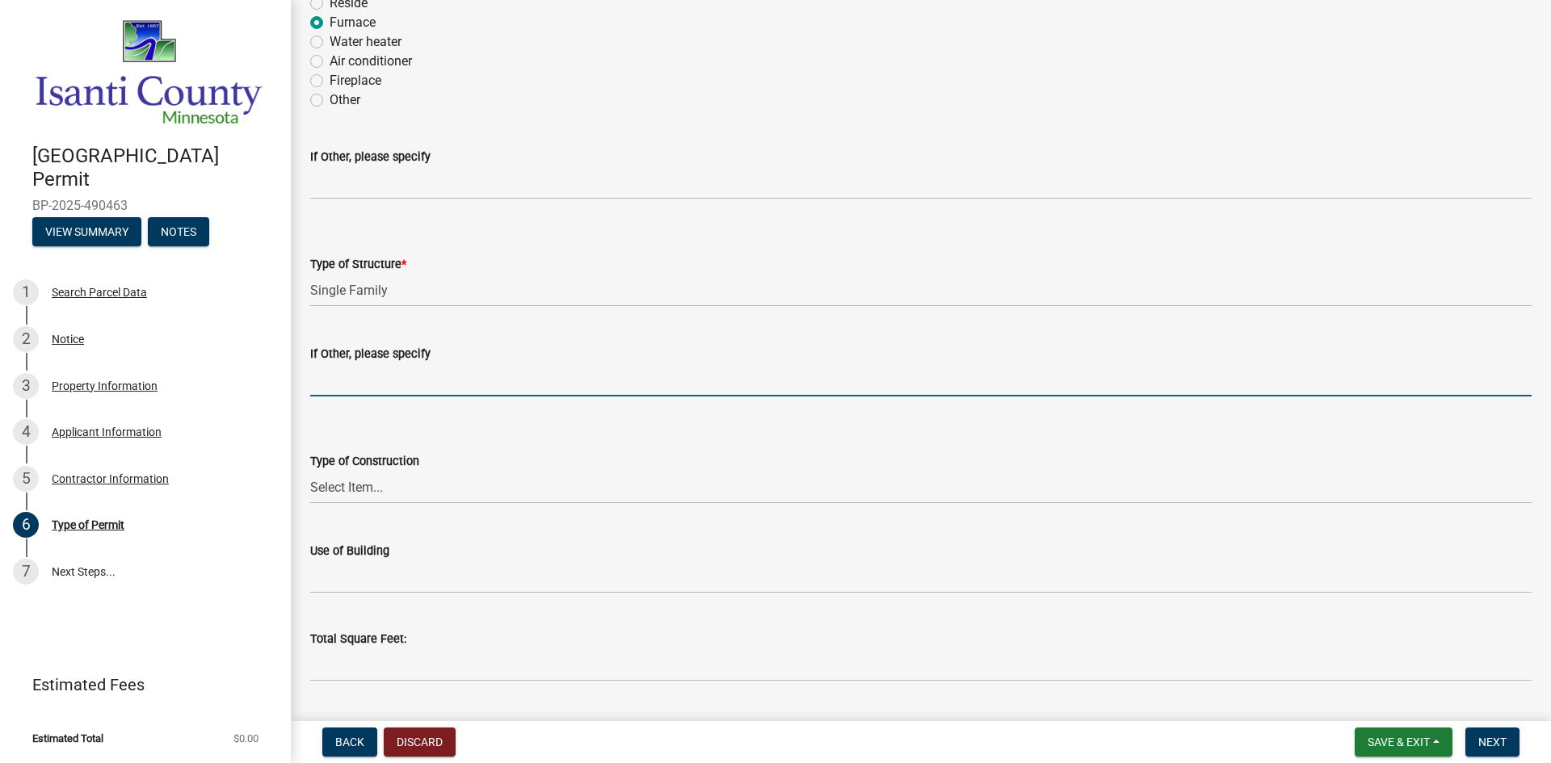
scroll to position [162, 0]
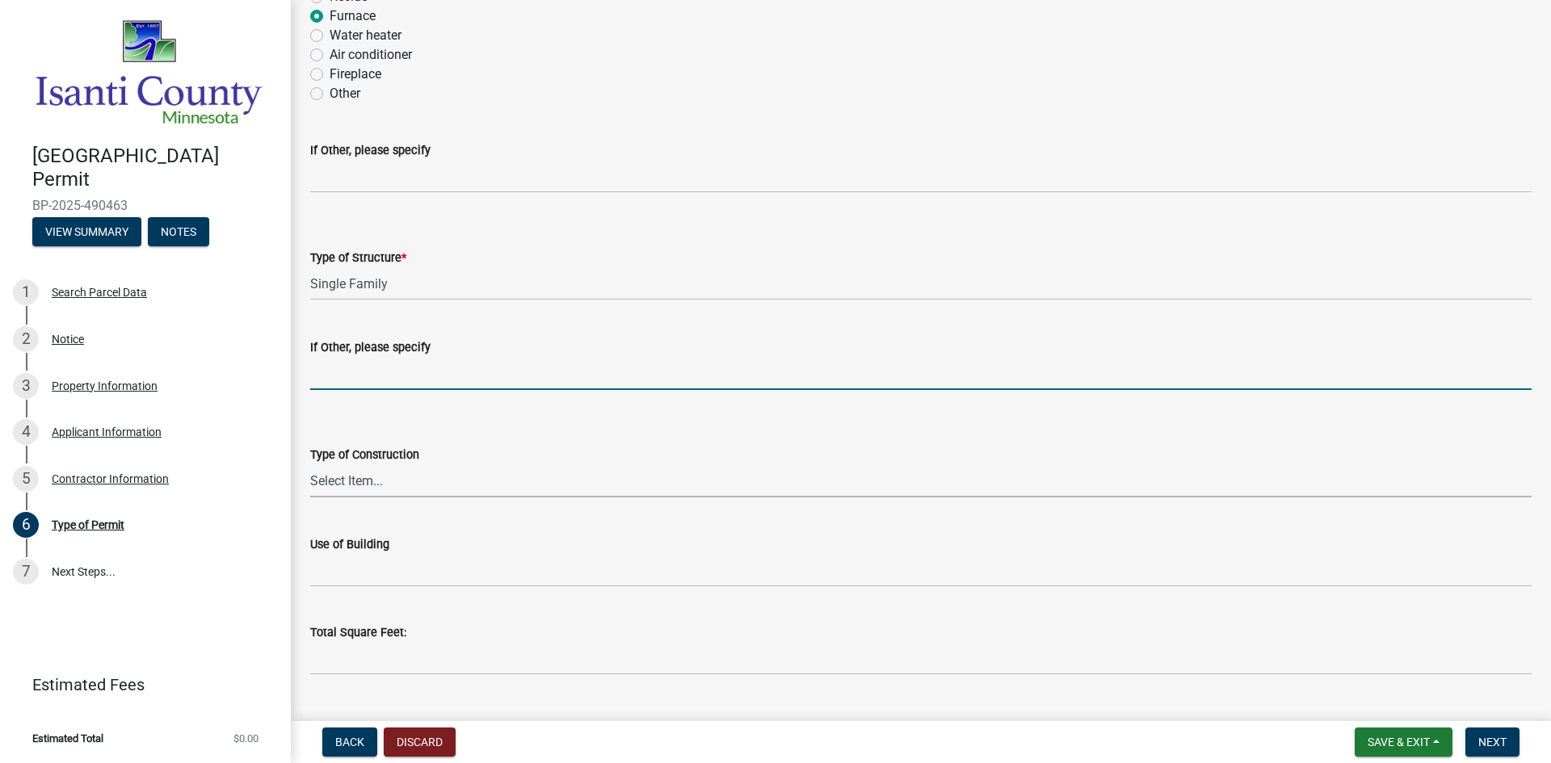
click at [340, 482] on select "Select Item... Wood Frame Masonry Metal Manufactured Modular Other" at bounding box center [921, 481] width 1222 height 33
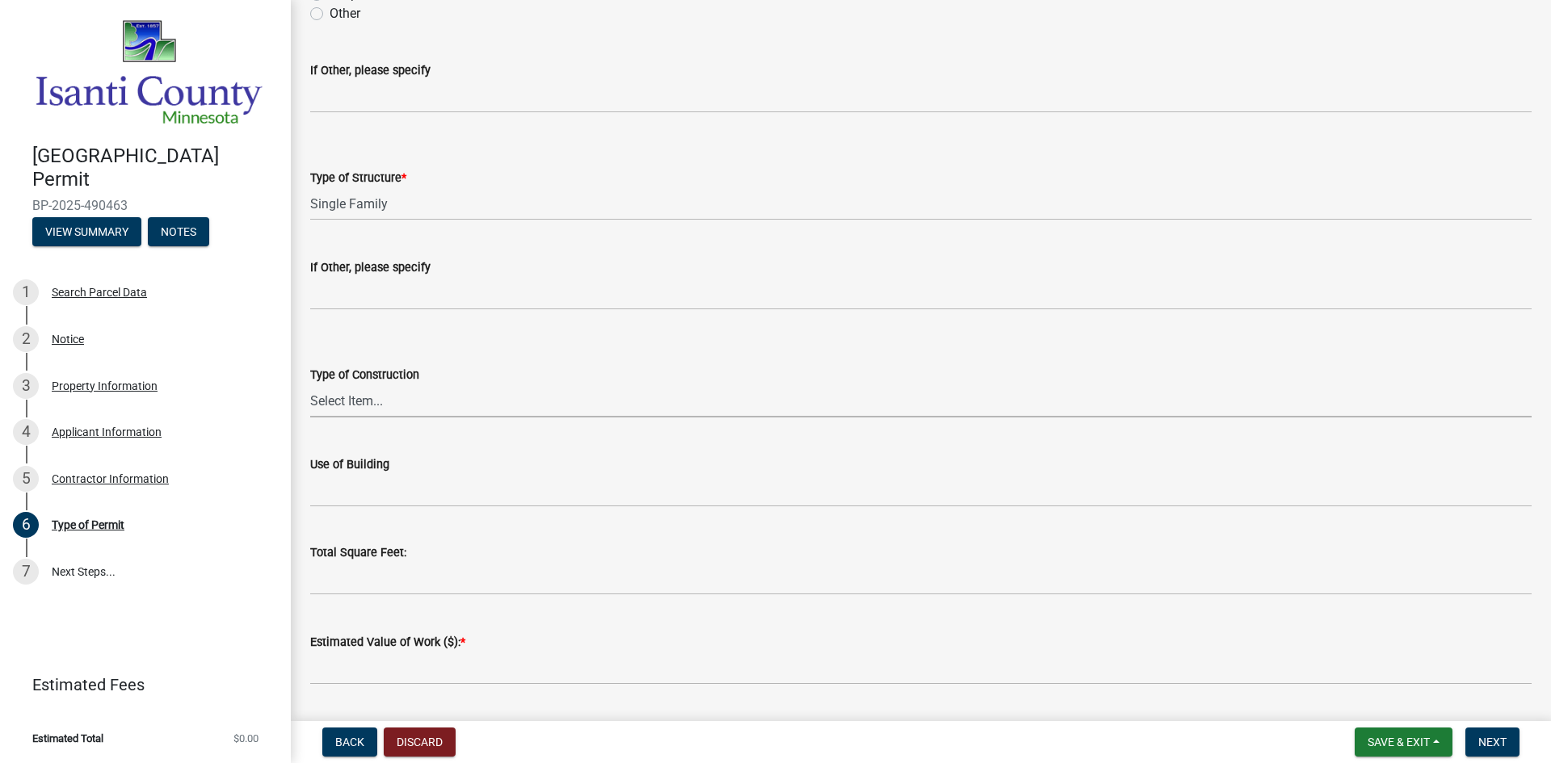
scroll to position [242, 0]
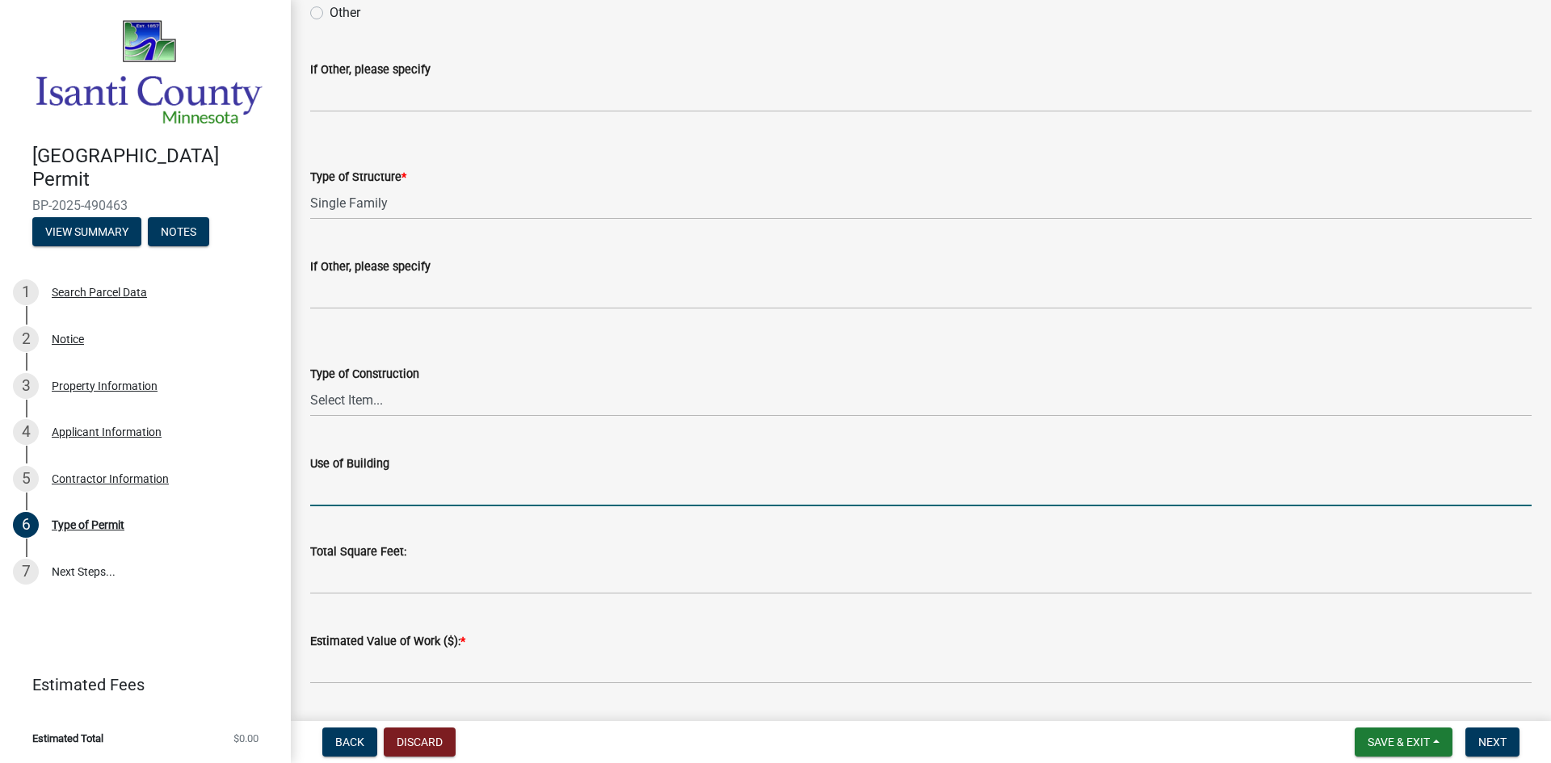
click at [367, 484] on input "Use of Building" at bounding box center [921, 489] width 1222 height 33
type input "SINGLE FAMILY"
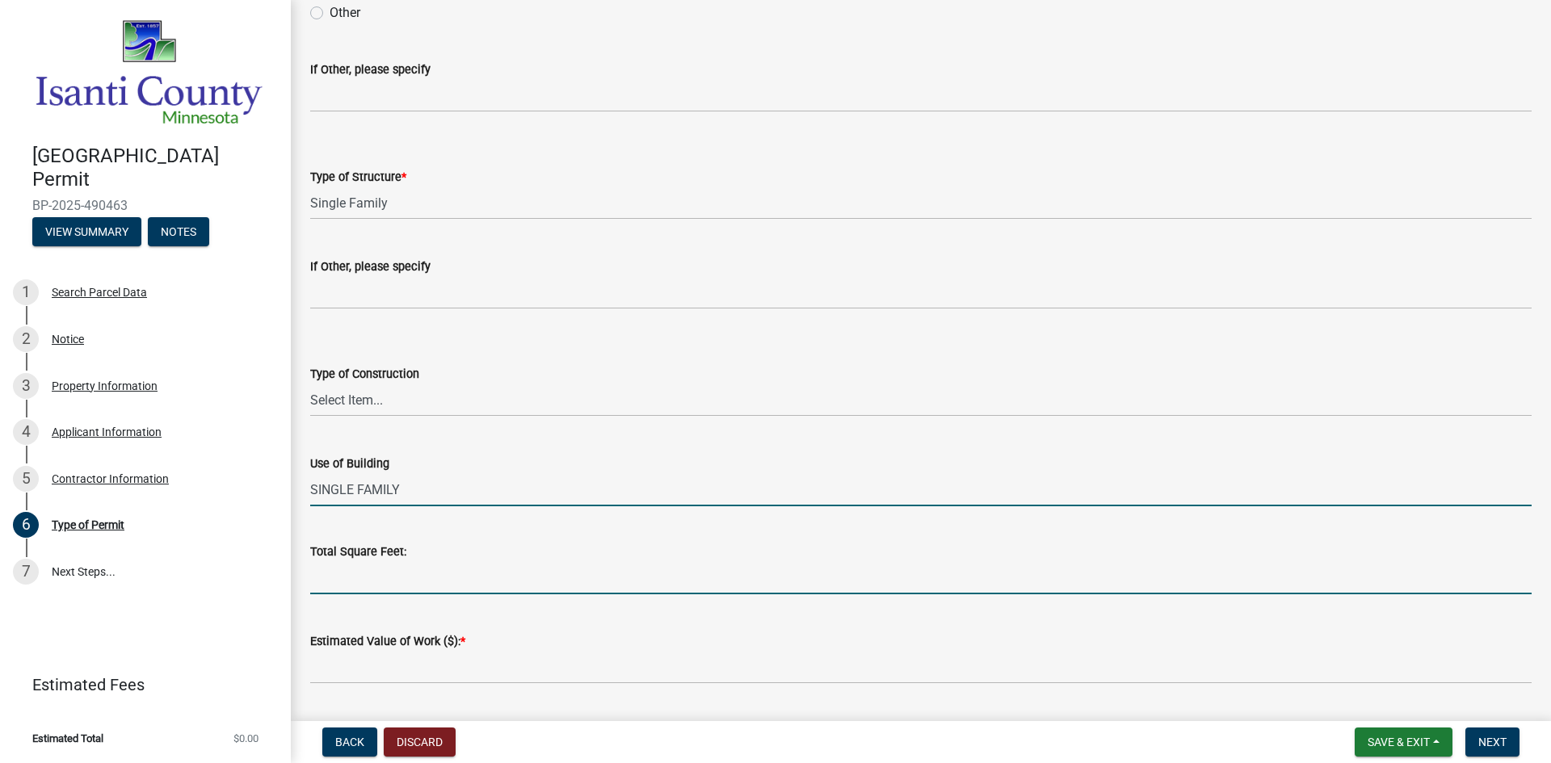
click at [384, 571] on input "text" at bounding box center [921, 577] width 1222 height 33
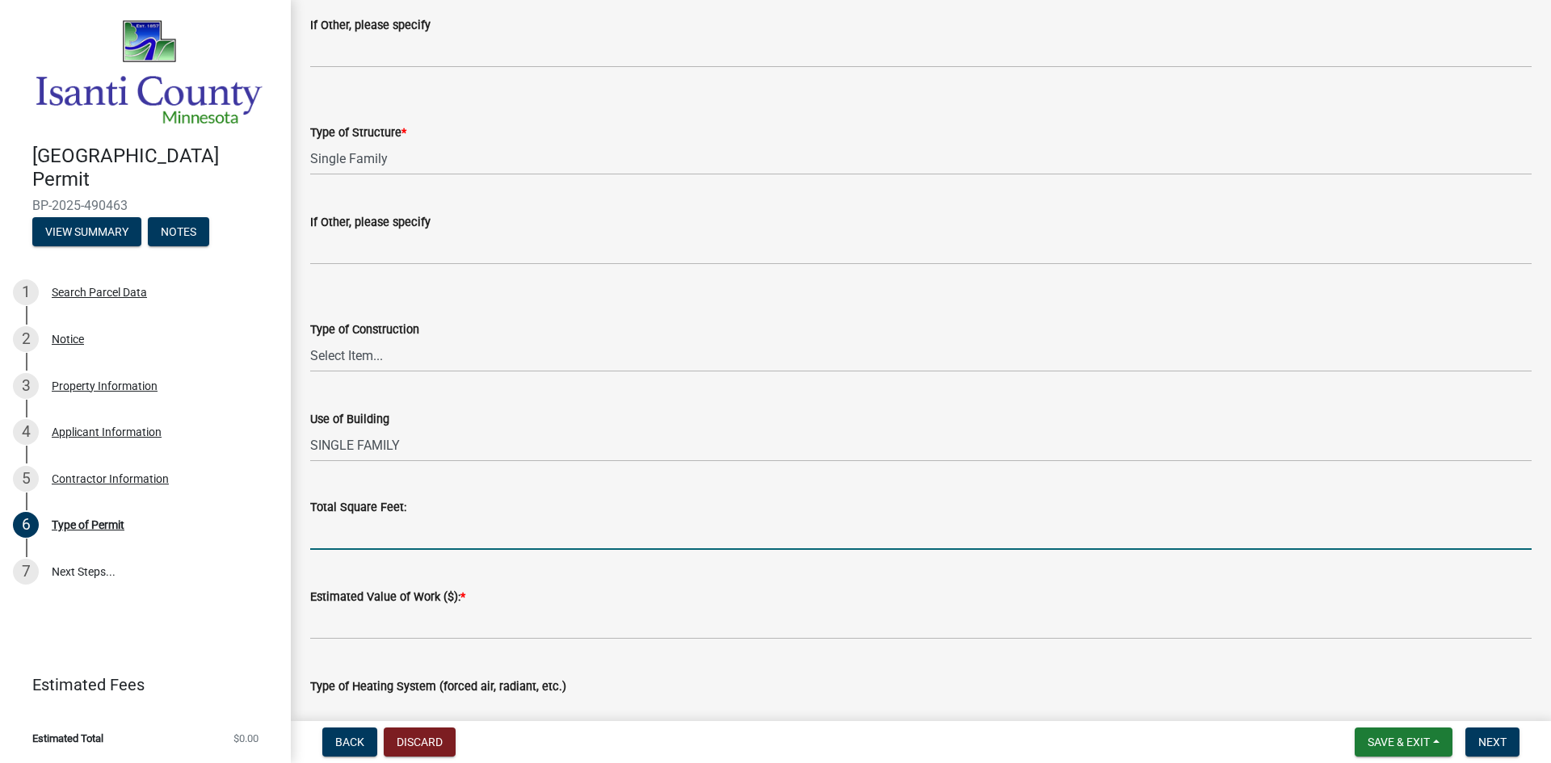
scroll to position [323, 0]
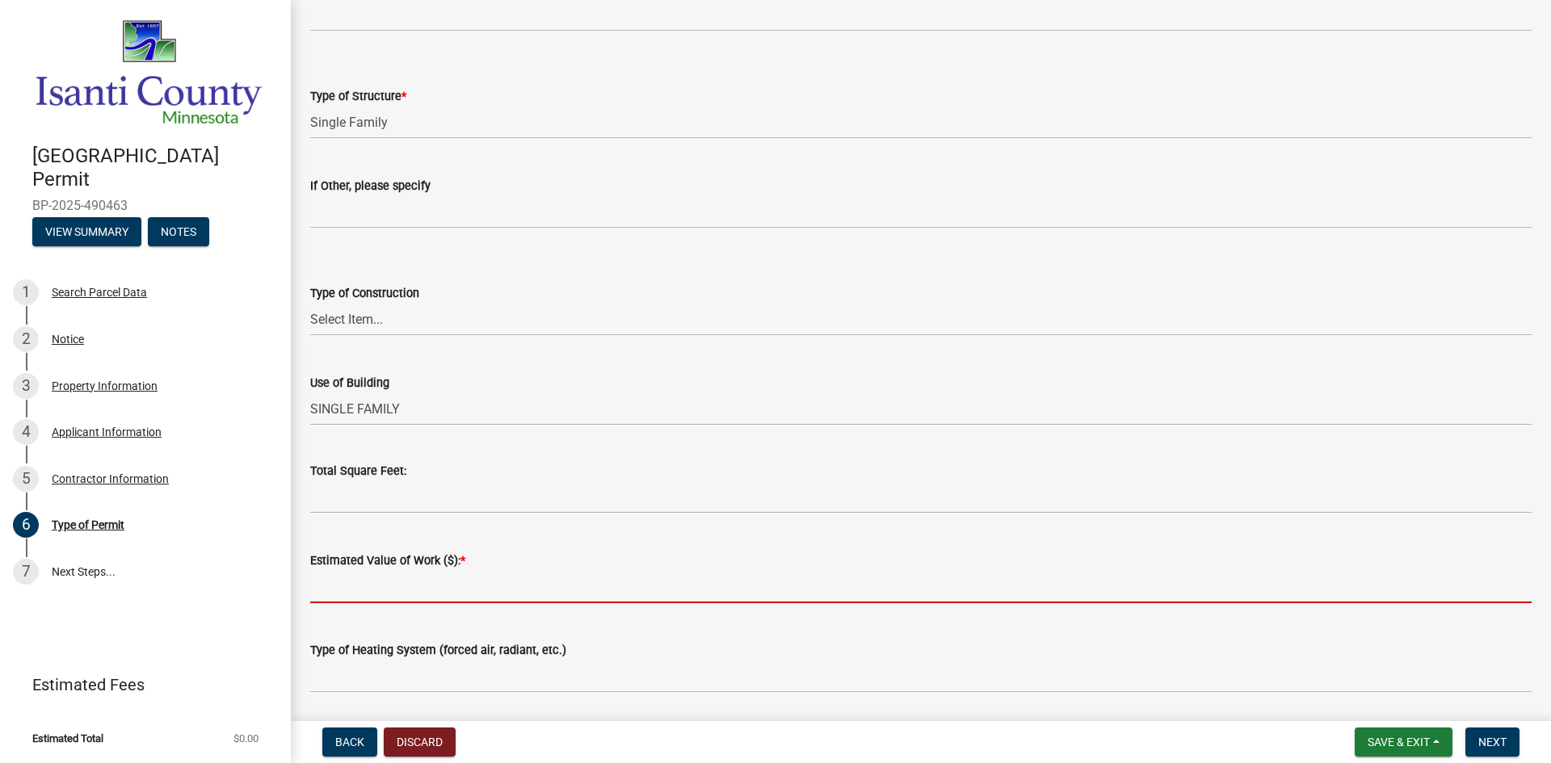
click at [371, 587] on input "text" at bounding box center [921, 586] width 1222 height 33
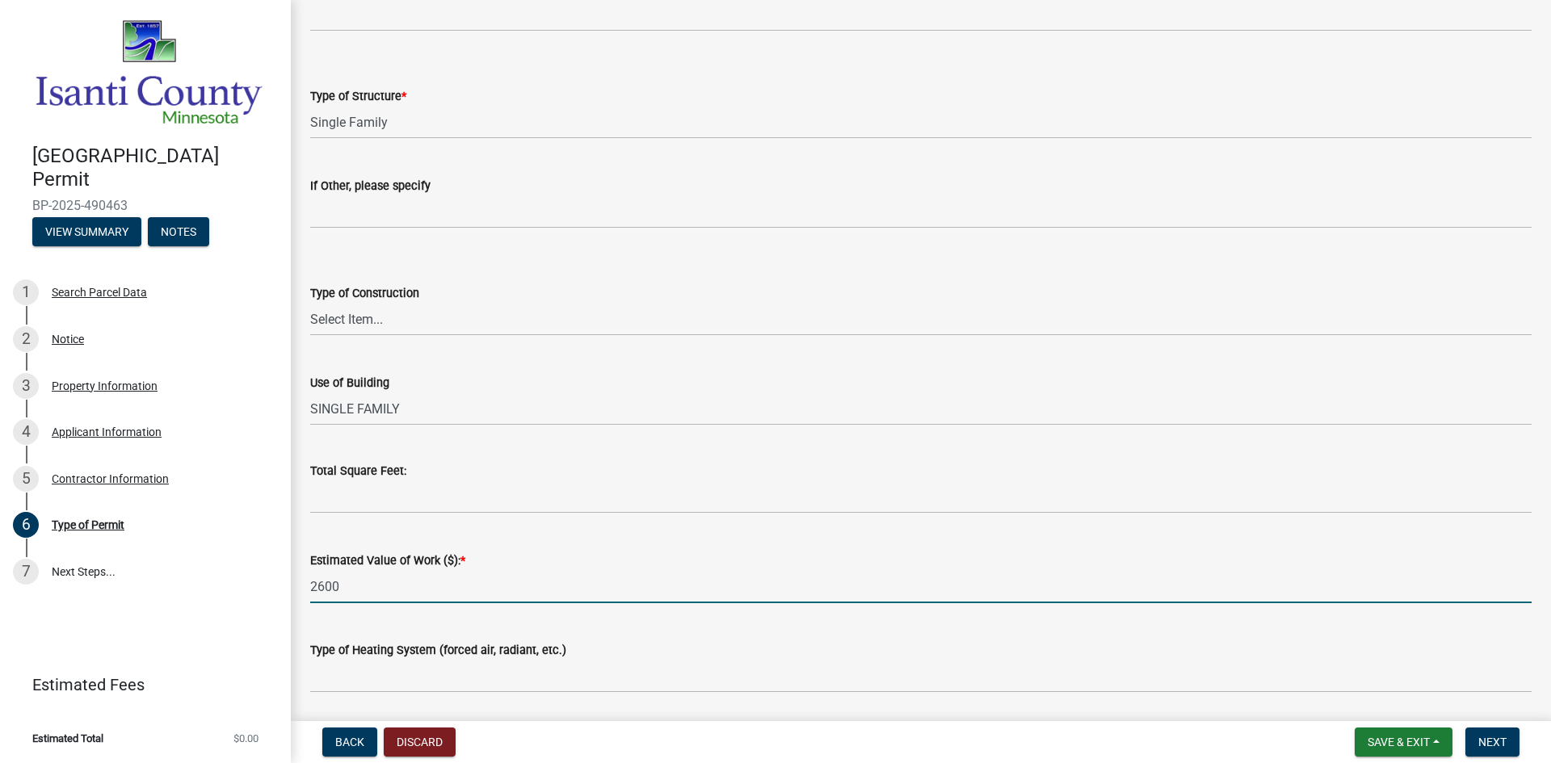
type input "2600"
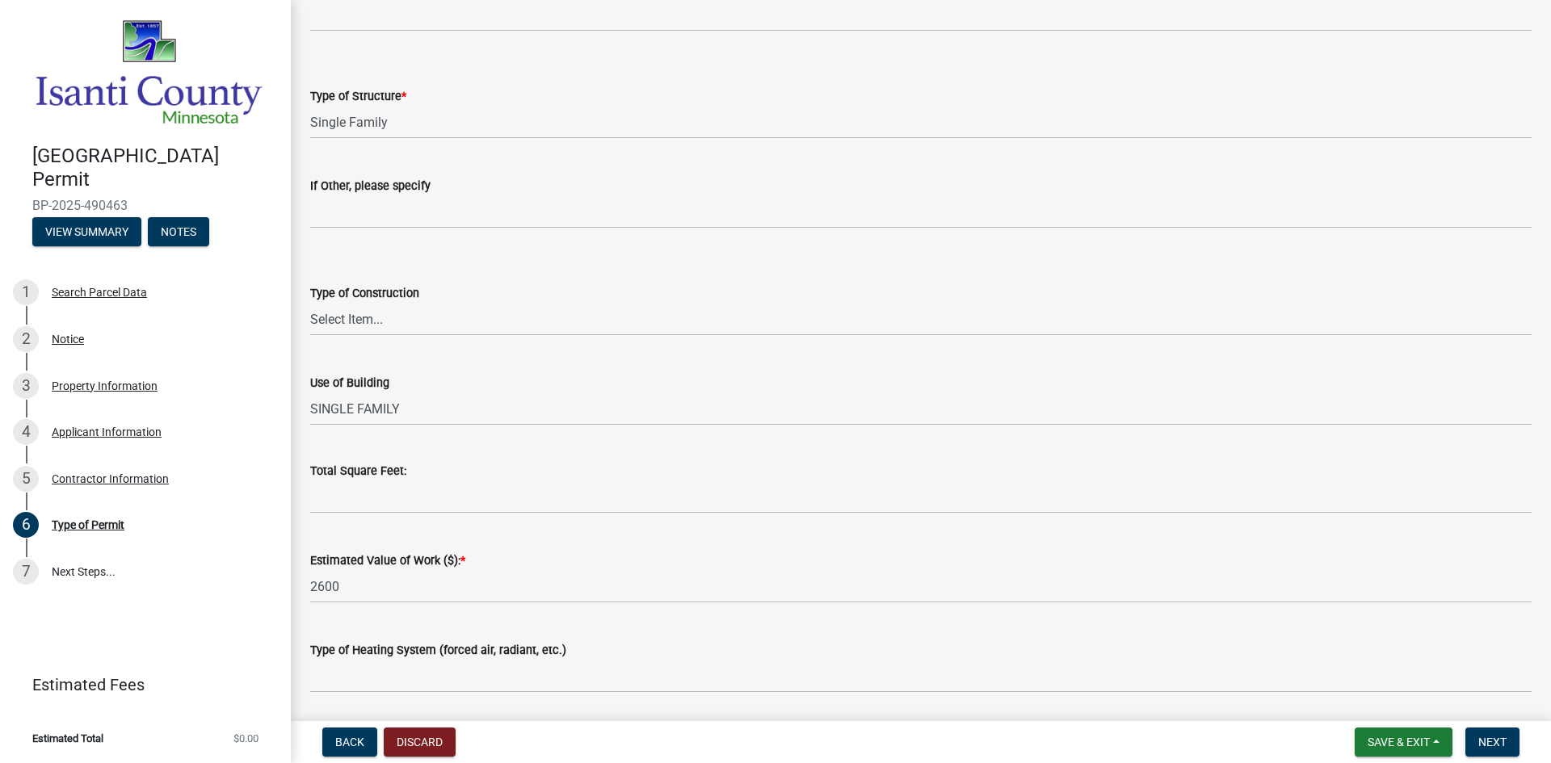
click at [413, 662] on form "Type of Heating System (forced air, radiant, etc.)" at bounding box center [921, 667] width 1222 height 53
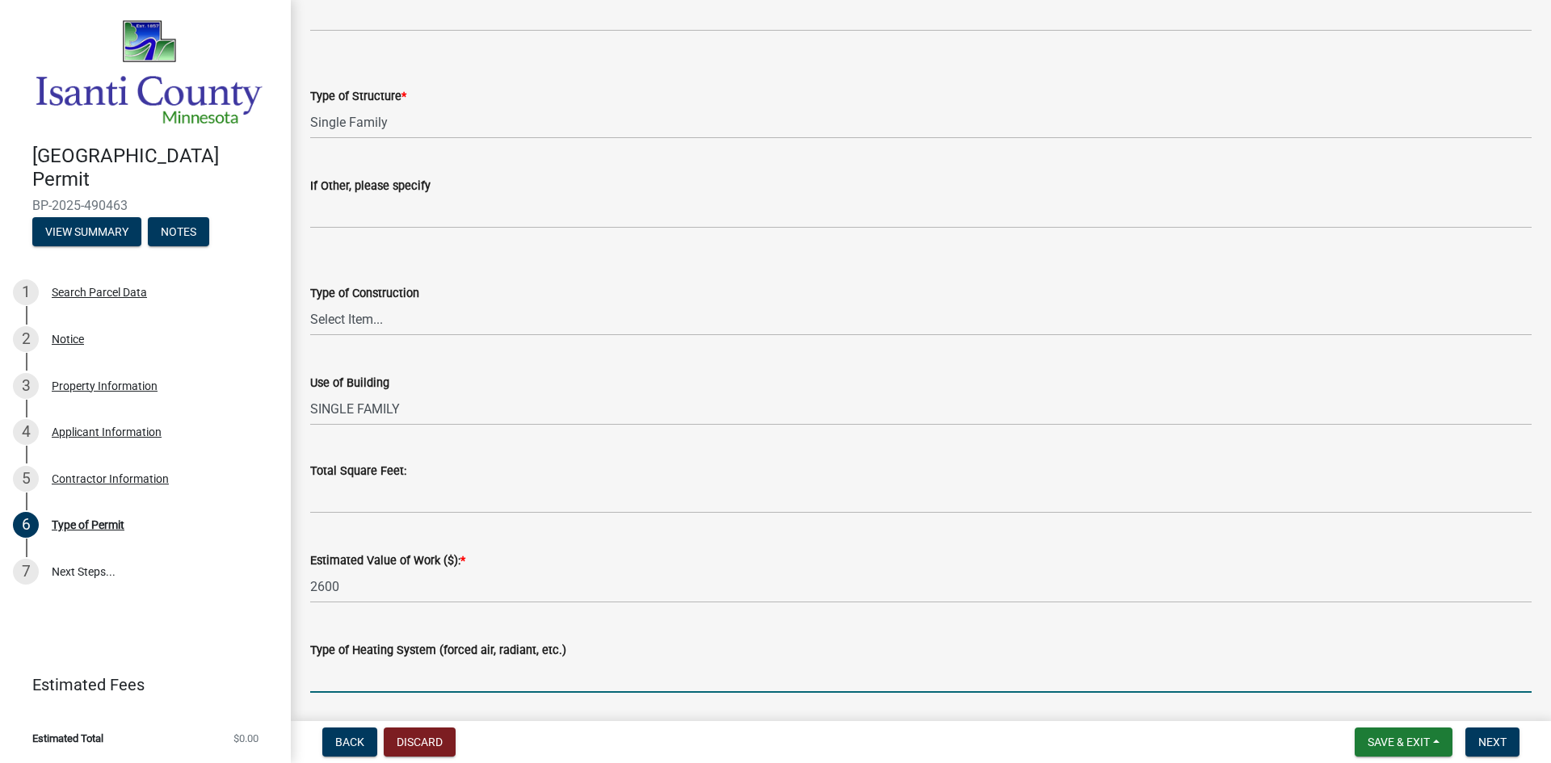
click at [410, 683] on input "Type of Heating System (forced air, radiant, etc.)" at bounding box center [921, 676] width 1222 height 33
type input "FORCED AIR"
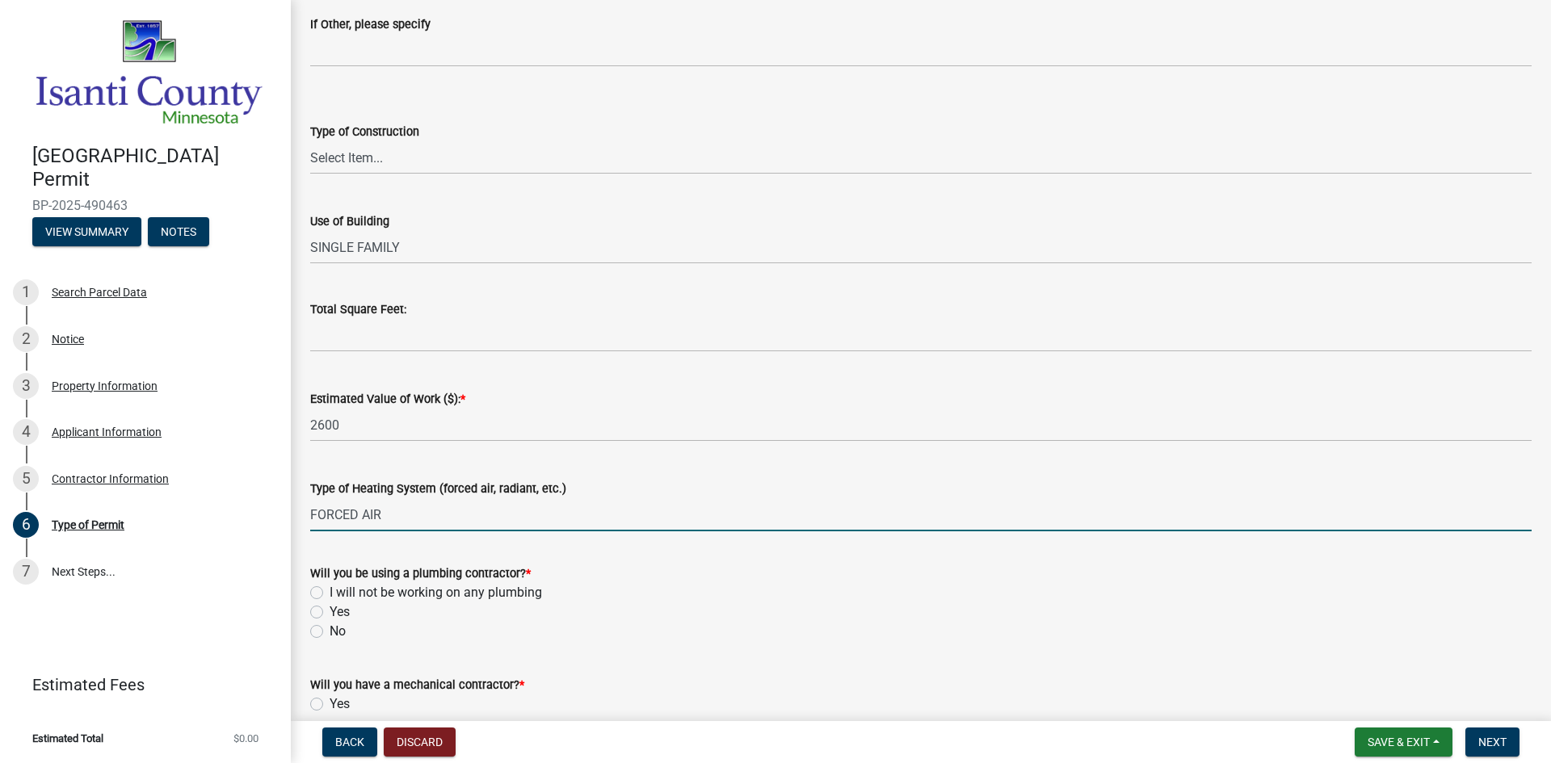
scroll to position [566, 0]
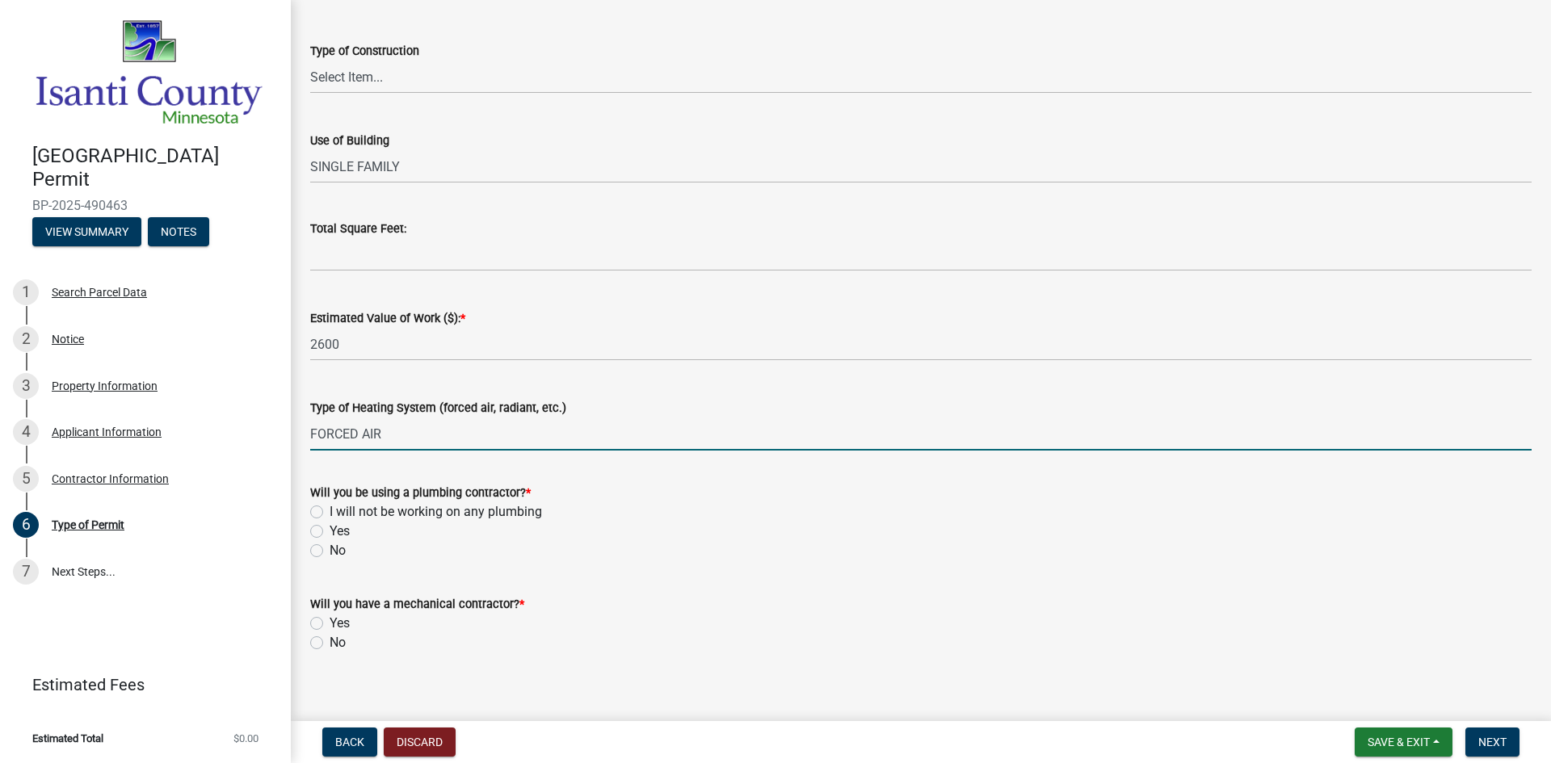
click at [330, 549] on label "No" at bounding box center [338, 550] width 16 height 19
click at [330, 549] on input "No" at bounding box center [335, 546] width 11 height 11
radio input "true"
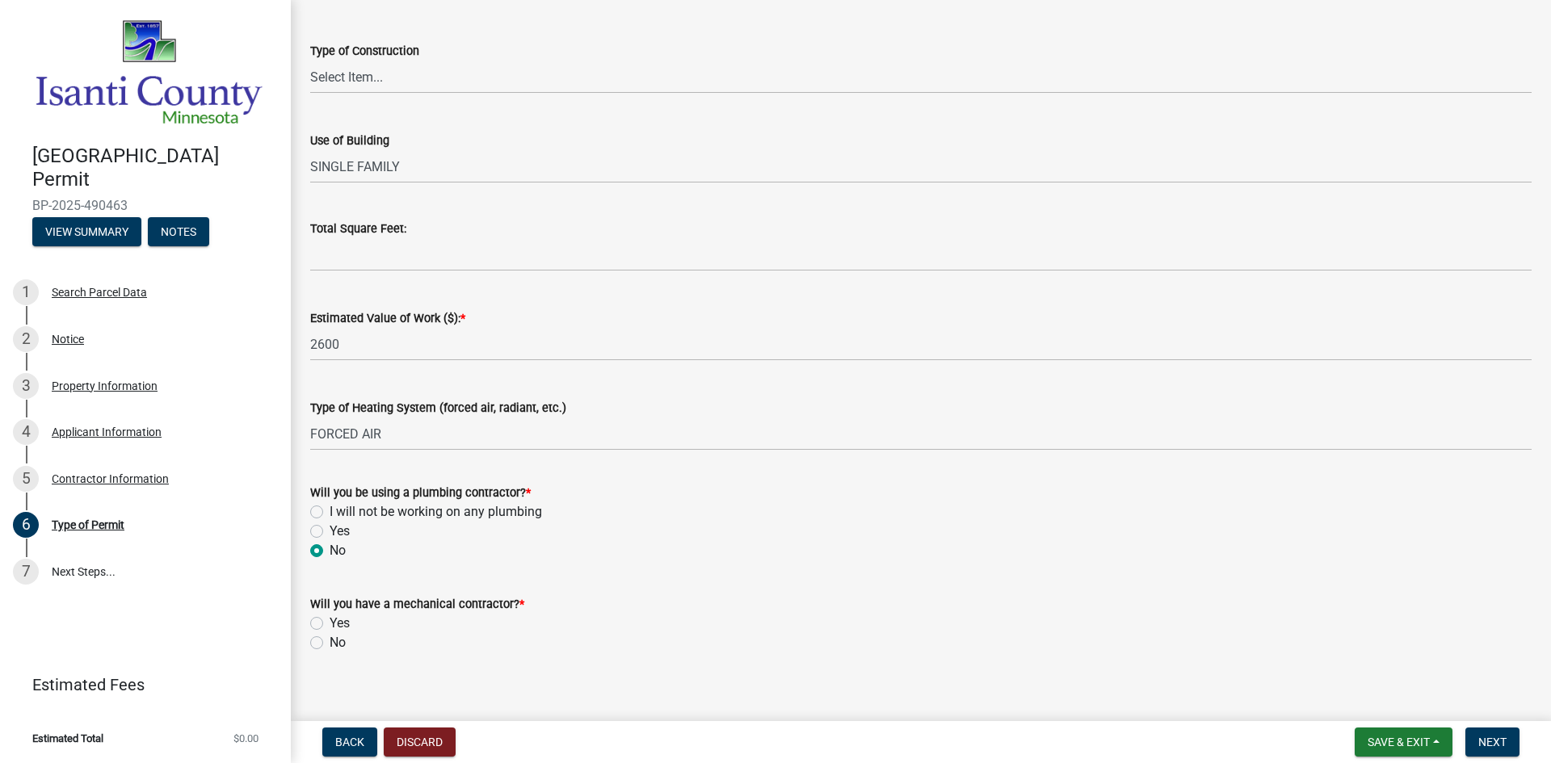
click at [330, 620] on label "Yes" at bounding box center [340, 623] width 20 height 19
click at [330, 620] on input "Yes" at bounding box center [335, 619] width 11 height 11
radio input "true"
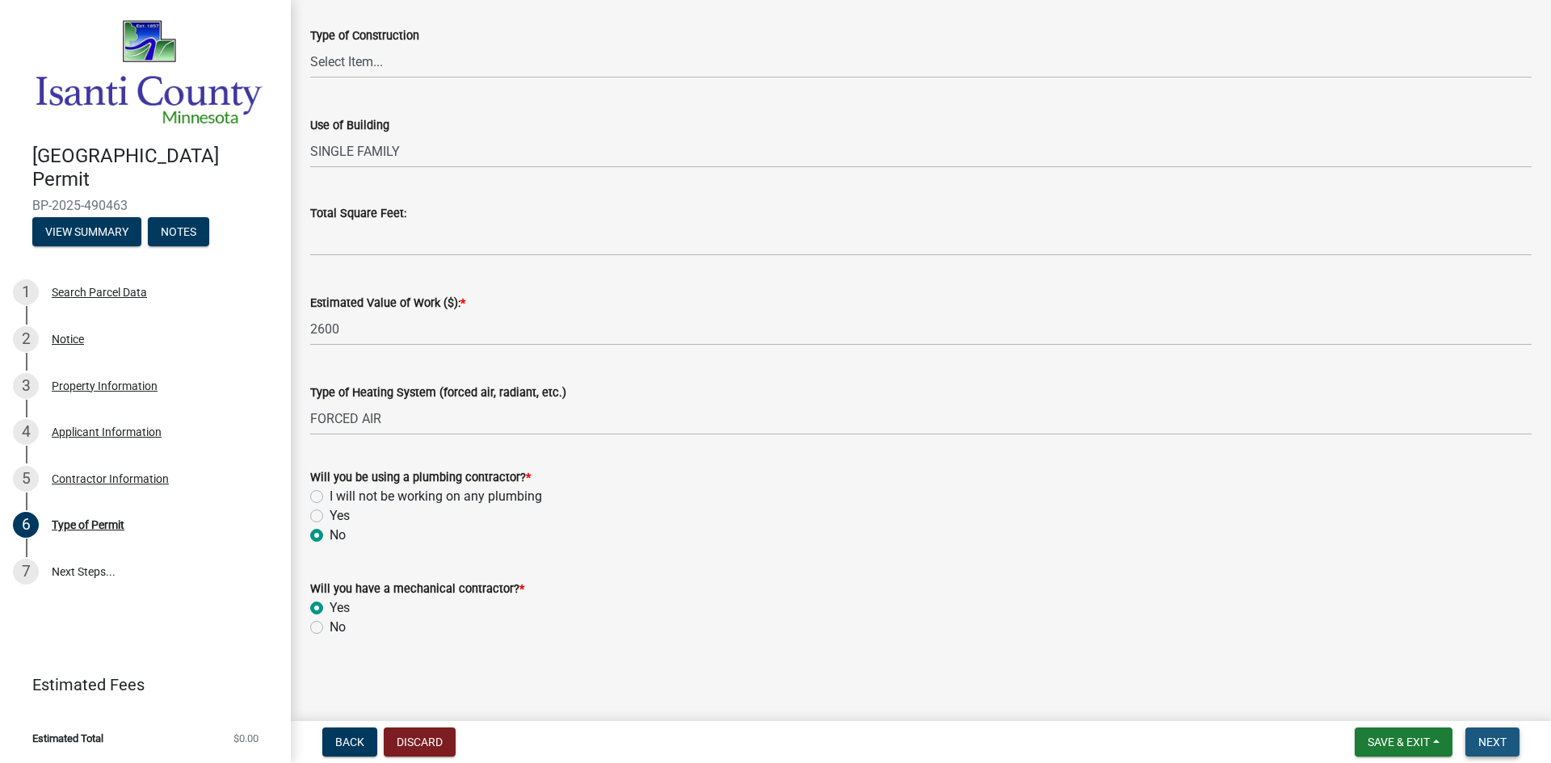
click at [1504, 734] on button "Next" at bounding box center [1493, 742] width 54 height 29
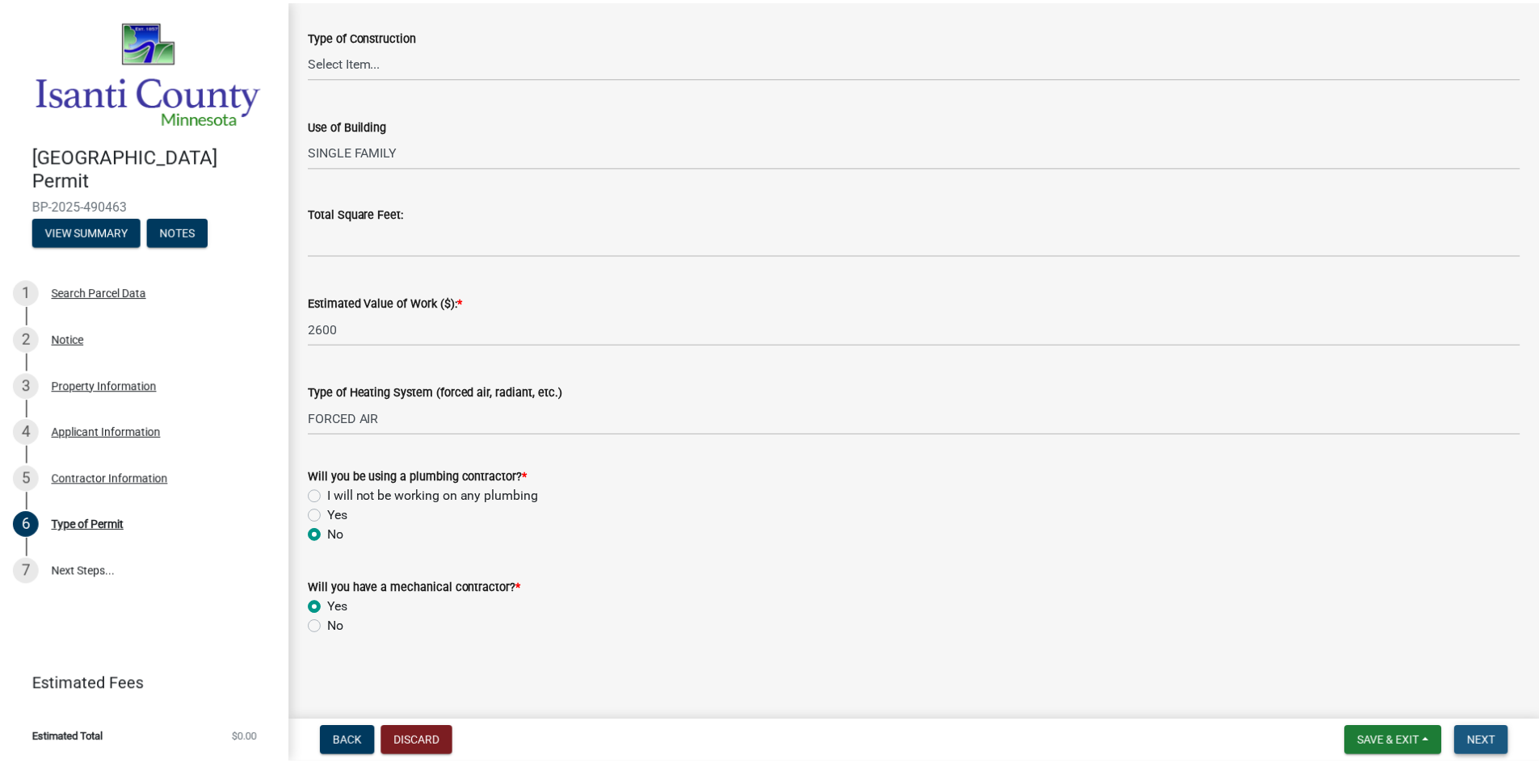
scroll to position [0, 0]
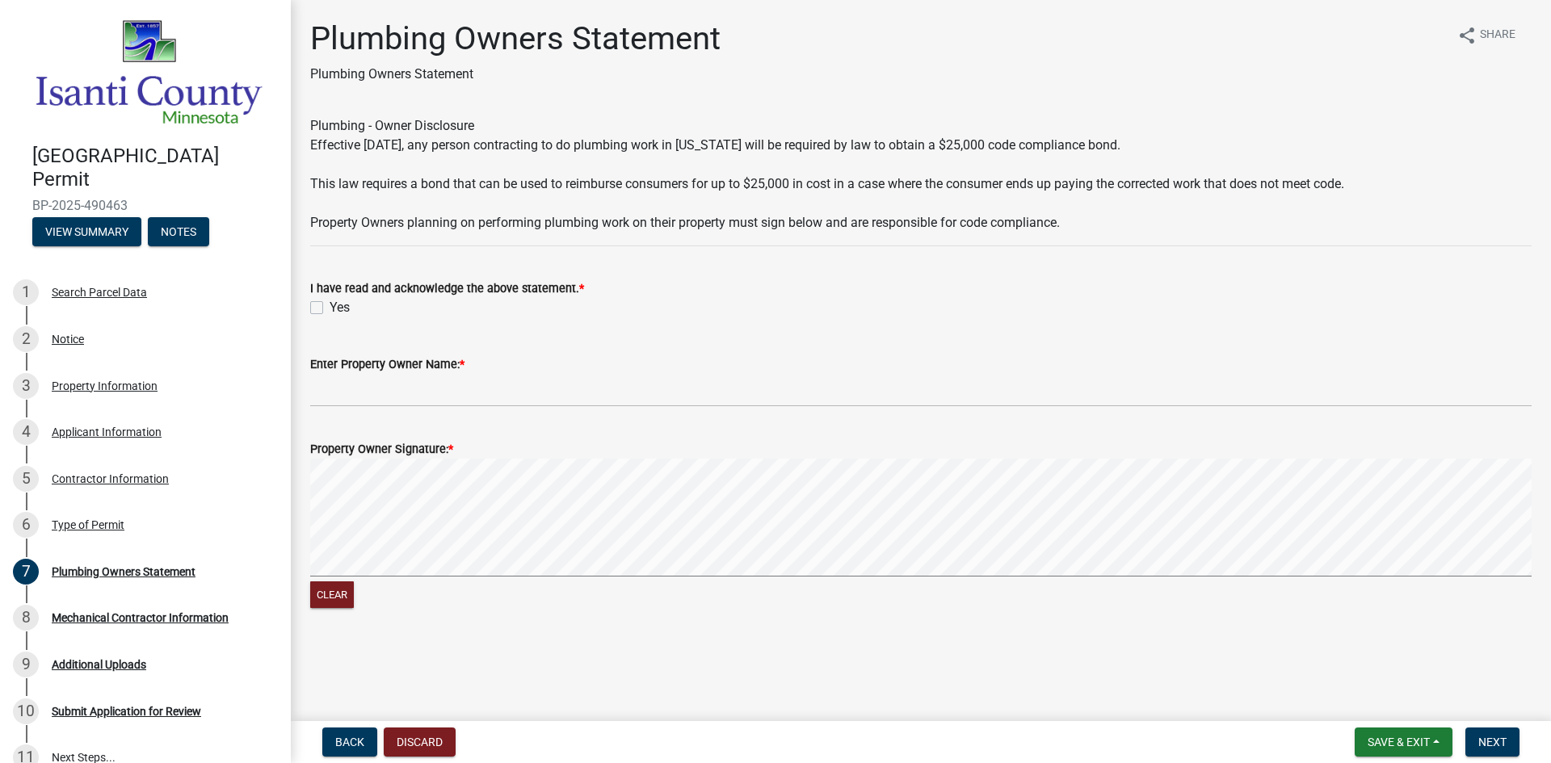
click at [330, 308] on label "Yes" at bounding box center [340, 307] width 20 height 19
click at [330, 308] on input "Yes" at bounding box center [335, 303] width 11 height 11
checkbox input "true"
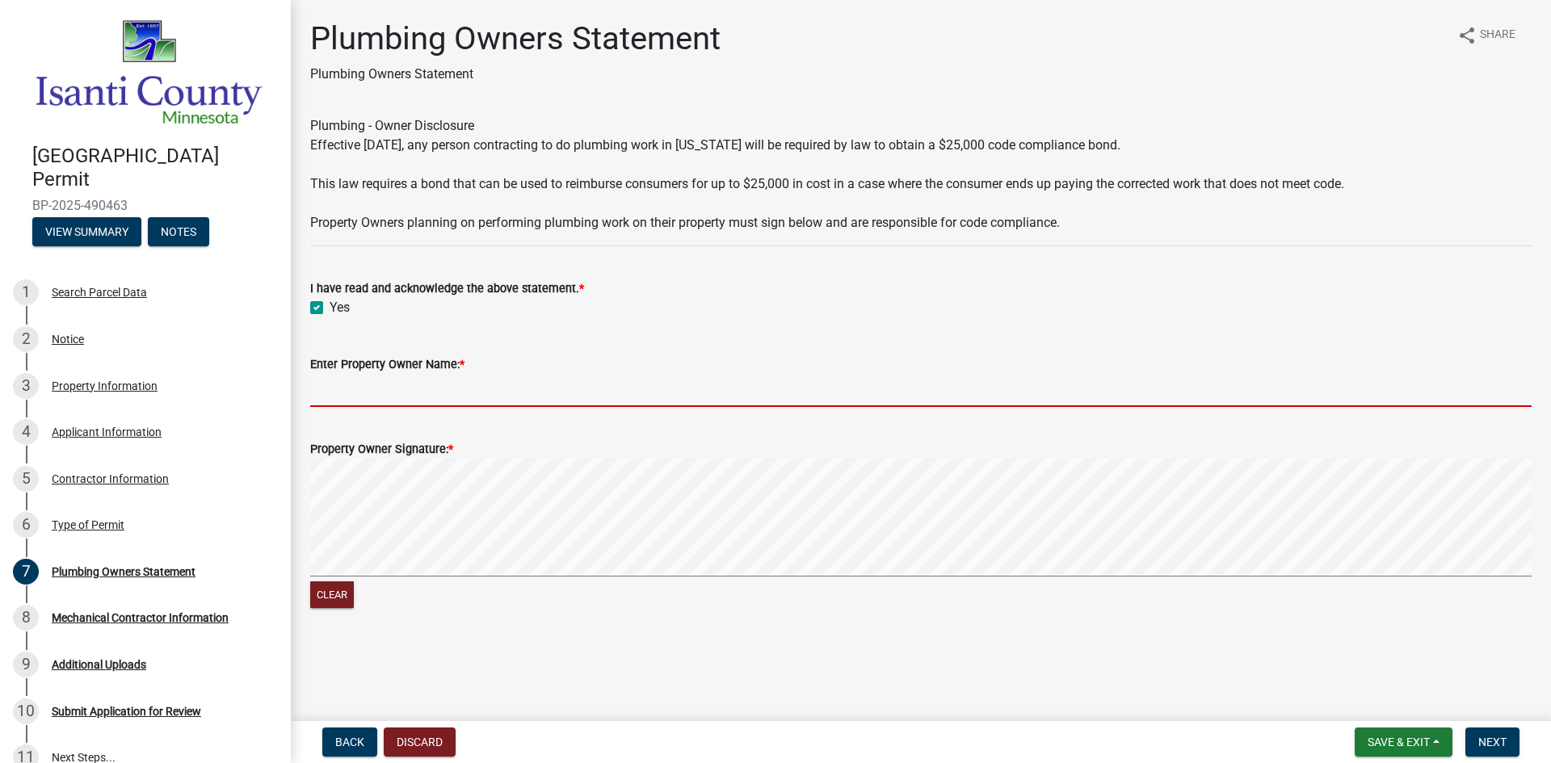
click at [348, 393] on input "Enter Property Owner Name: *" at bounding box center [921, 390] width 1222 height 33
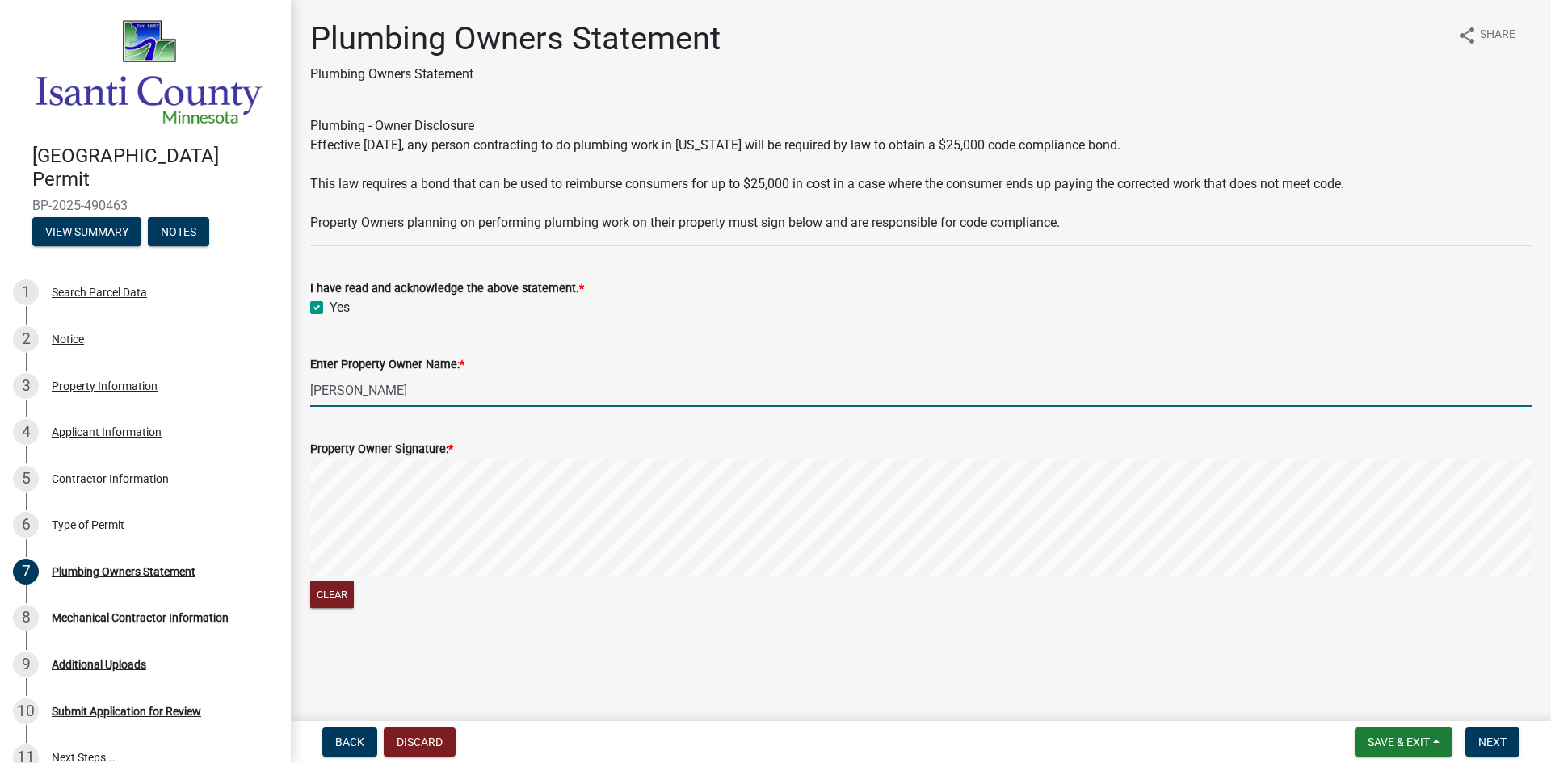
type input "[PERSON_NAME]"
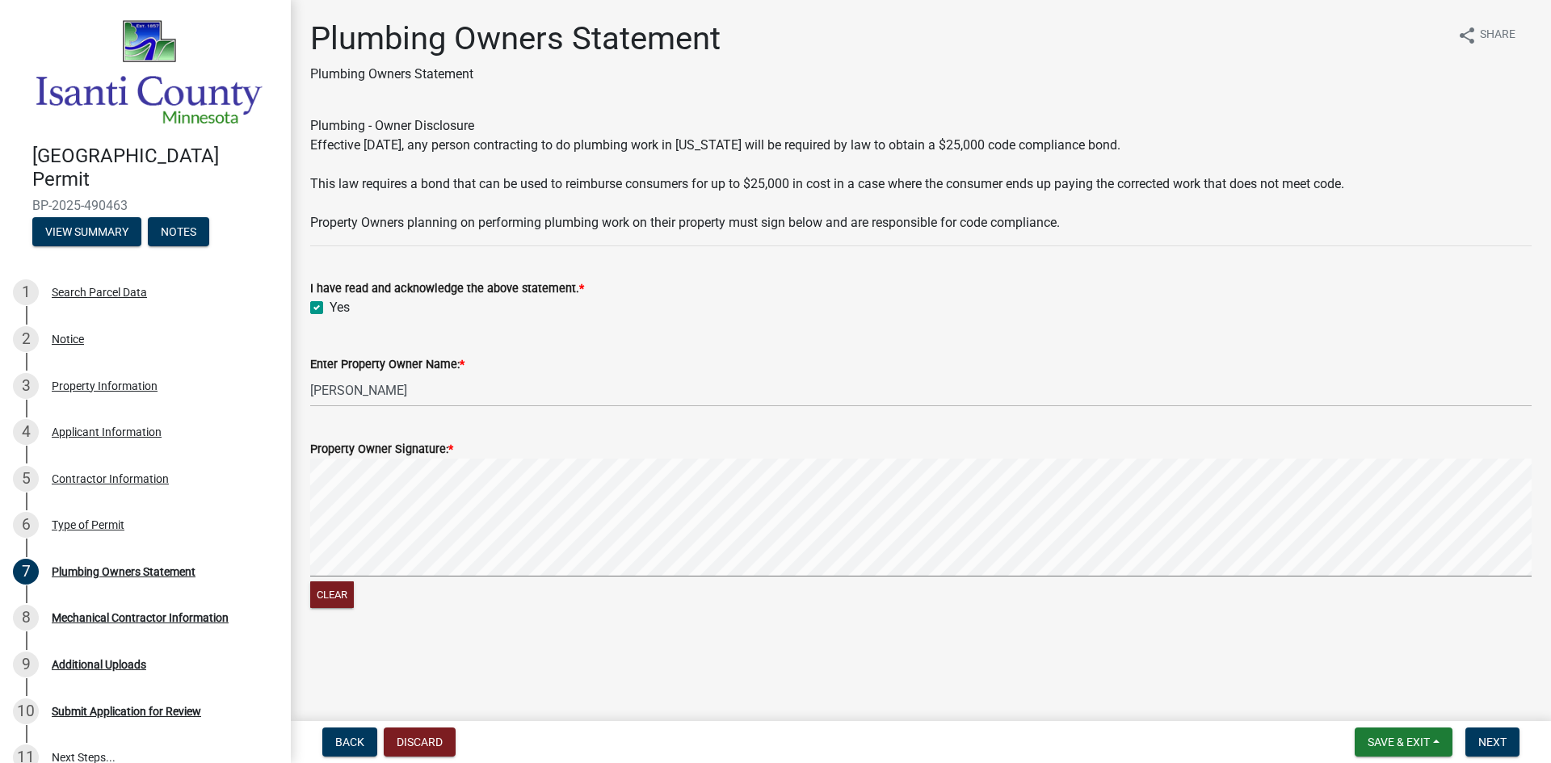
drag, startPoint x: 460, startPoint y: 453, endPoint x: 469, endPoint y: 456, distance: 9.2
click at [461, 453] on div "Property Owner Signature: *" at bounding box center [921, 449] width 1222 height 19
click at [605, 507] on form "Property Owner Signature: * Clear" at bounding box center [921, 516] width 1222 height 192
click at [1491, 747] on span "Next" at bounding box center [1492, 742] width 28 height 13
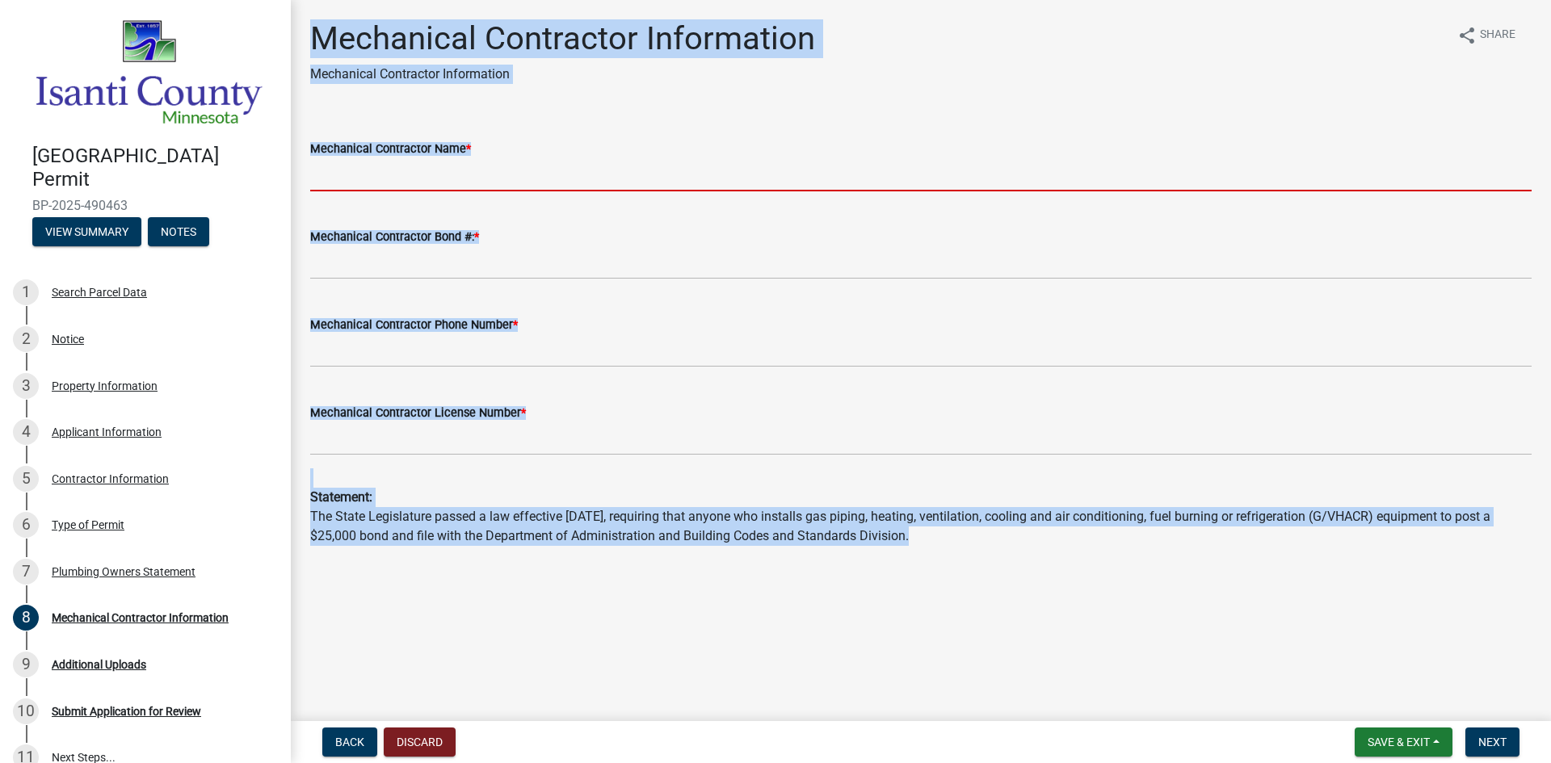
click at [461, 183] on input "Mechanical Contractor Name *" at bounding box center [921, 174] width 1222 height 33
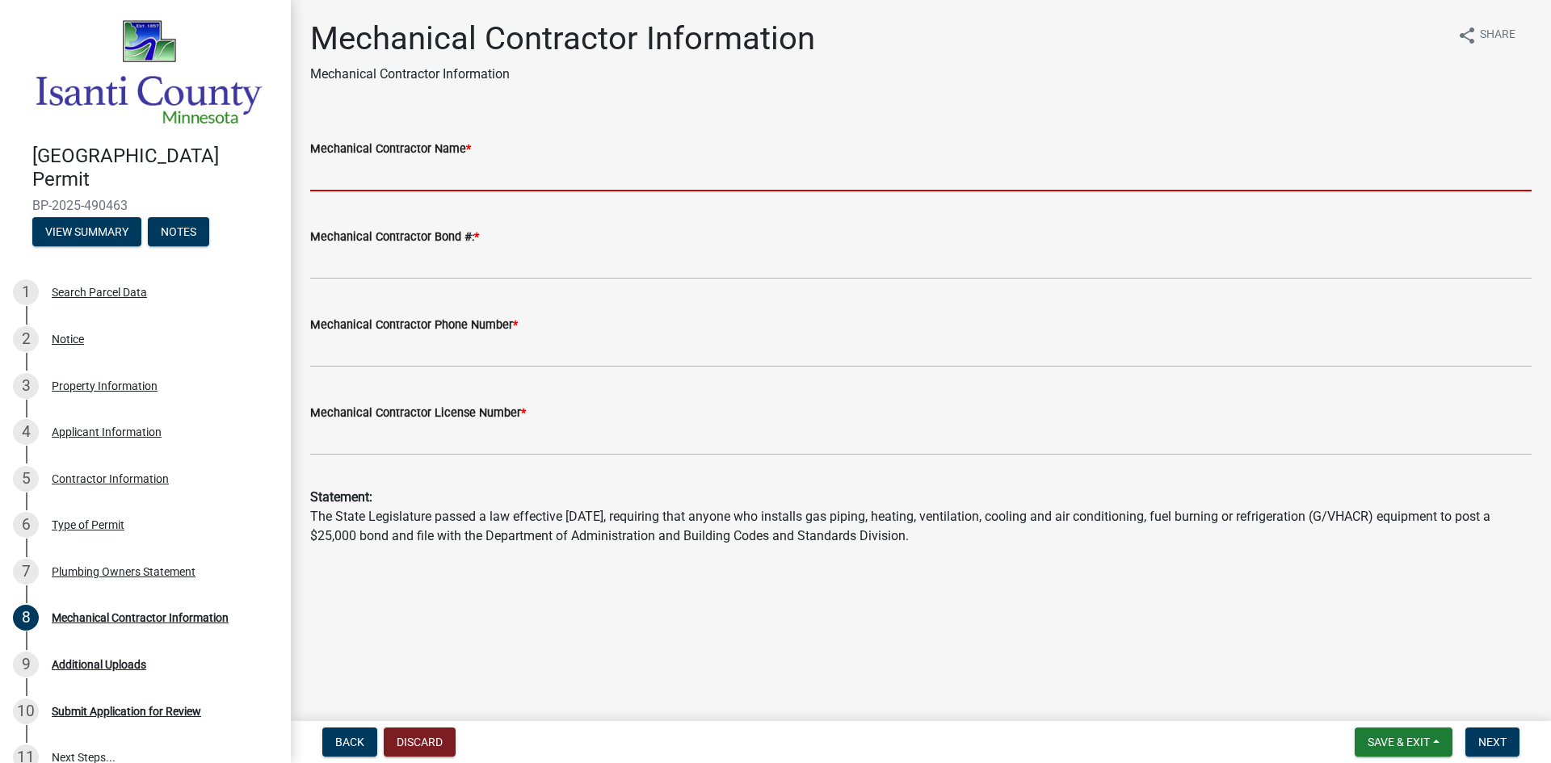
type input "Neighborhood Plumbing"
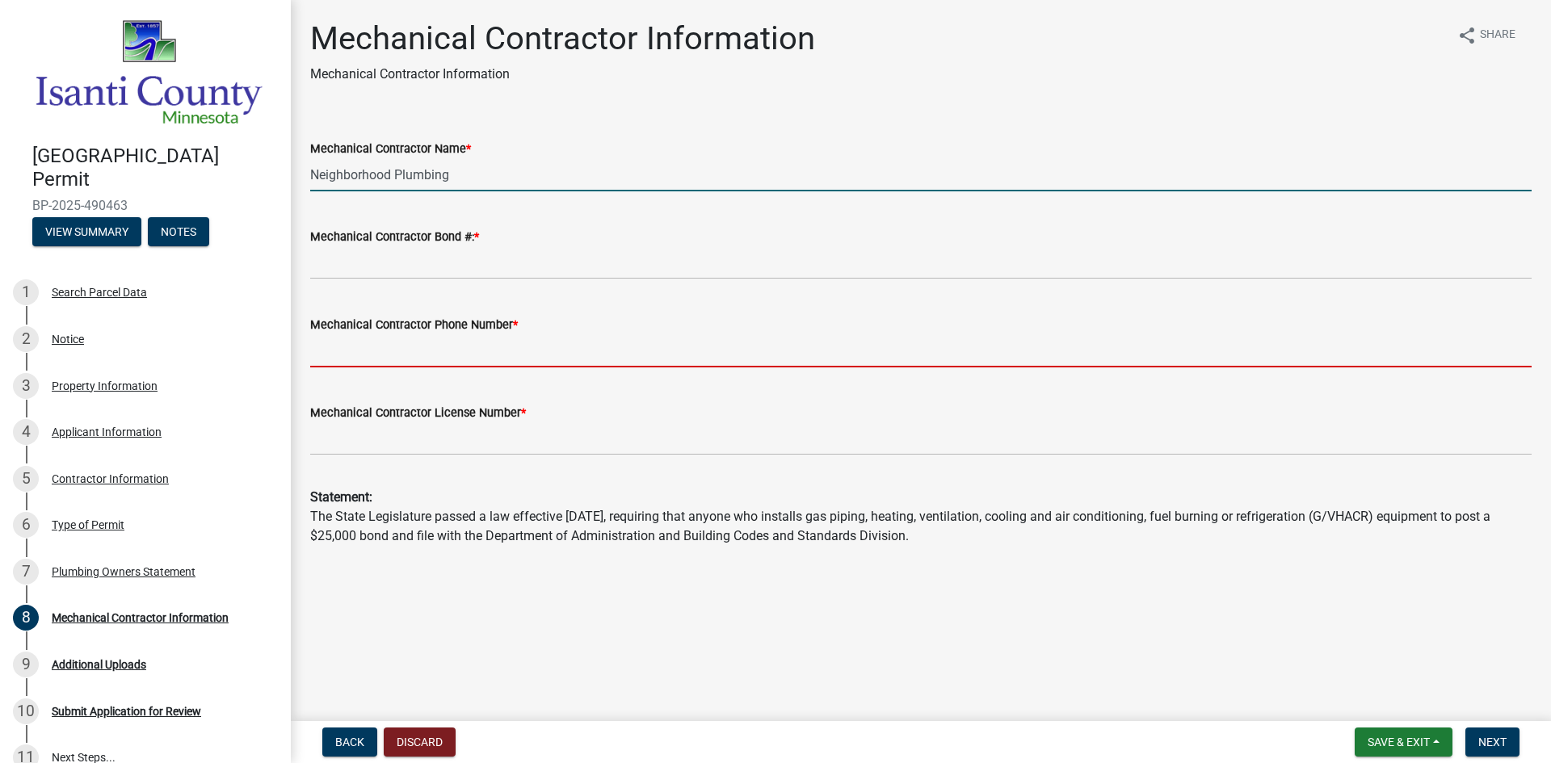
type input "3209687947"
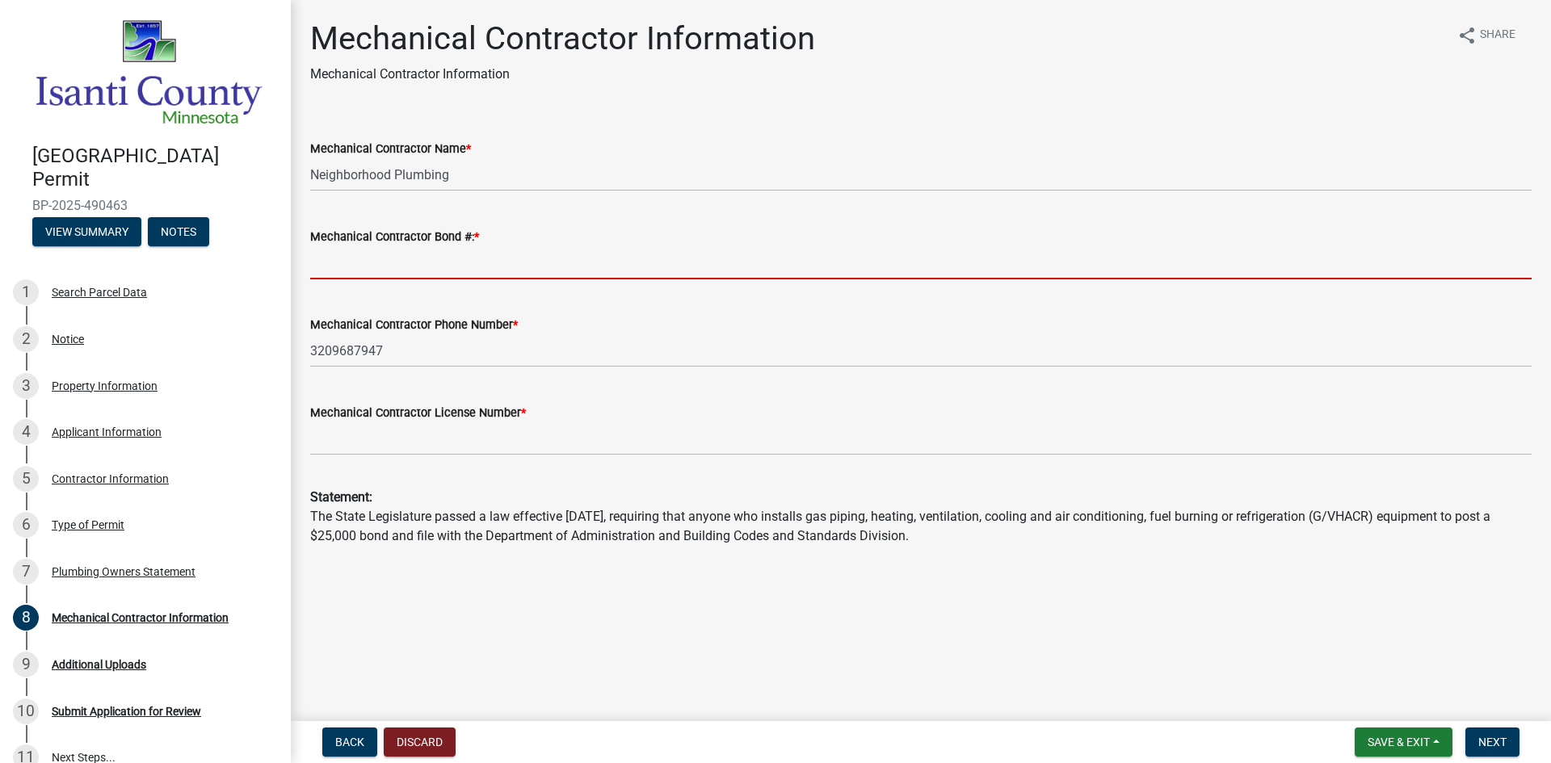
drag, startPoint x: 406, startPoint y: 267, endPoint x: 420, endPoint y: 268, distance: 13.8
click at [406, 267] on input "Mechanical Contractor Bond #: *" at bounding box center [921, 262] width 1222 height 33
type input "MB004294"
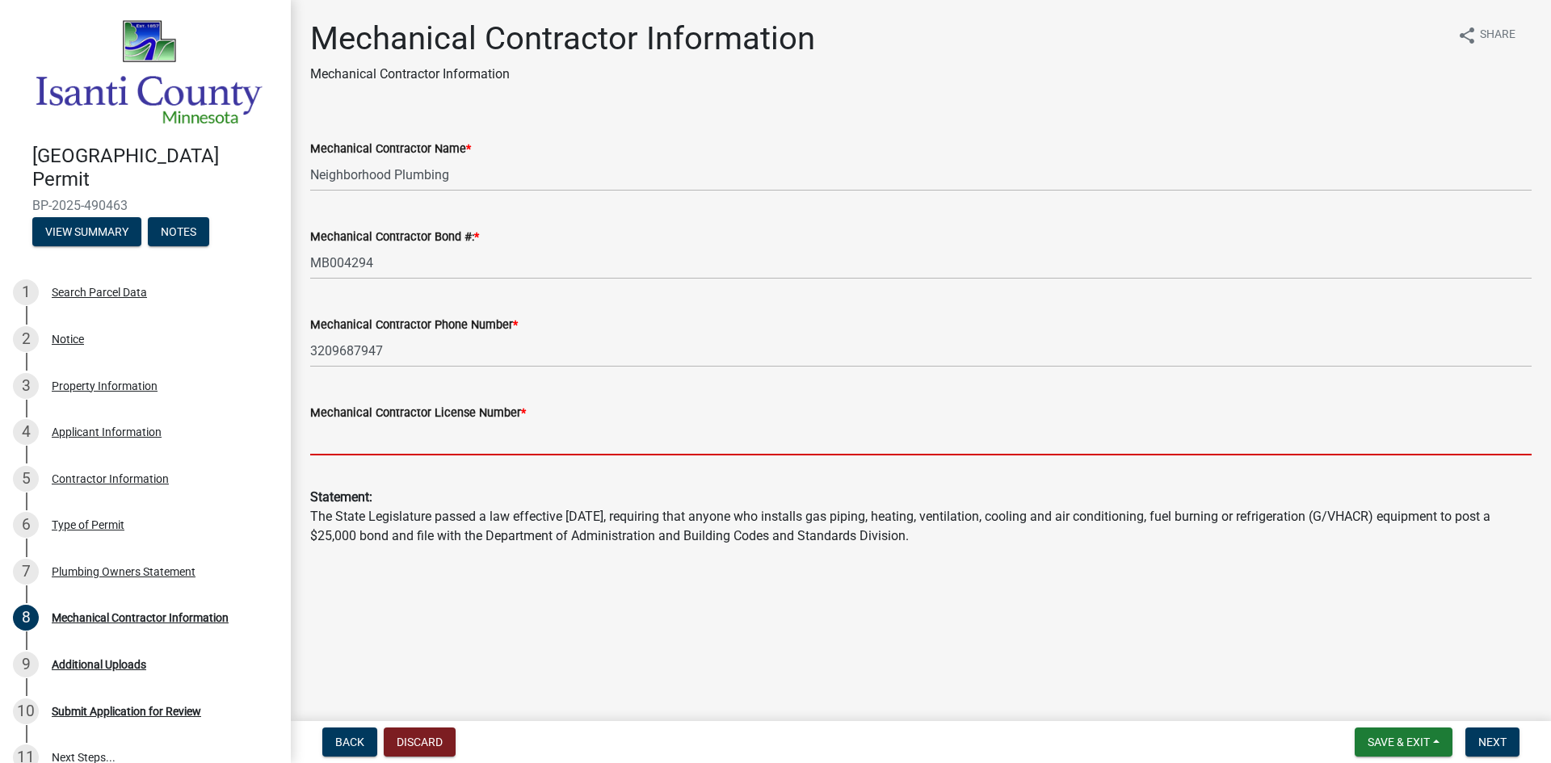
drag, startPoint x: 418, startPoint y: 440, endPoint x: 436, endPoint y: 454, distance: 23.1
click at [418, 440] on input "Mechanical Contractor License Number *" at bounding box center [921, 439] width 1222 height 33
type input "pc645534"
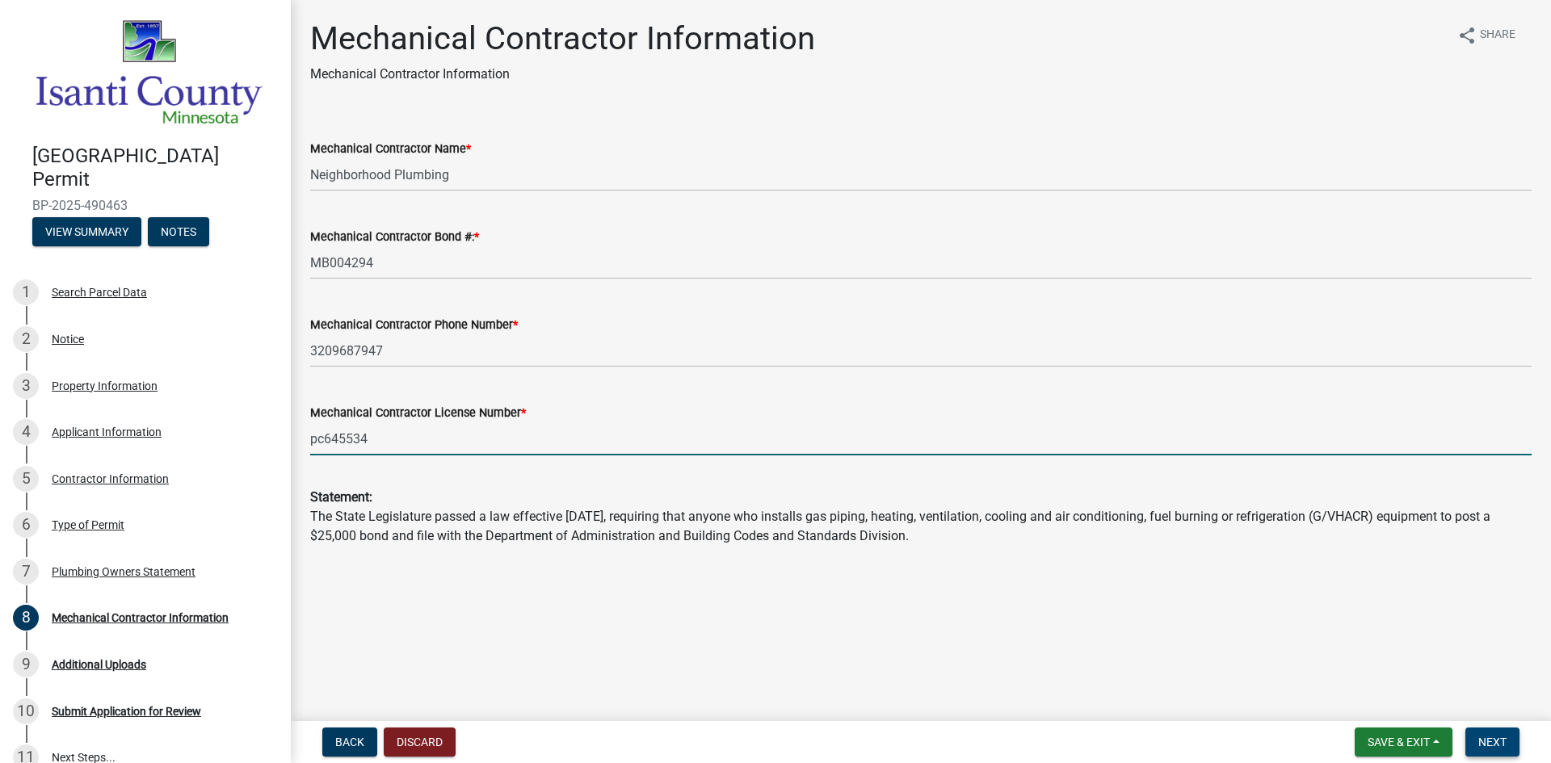
click at [1482, 742] on span "Next" at bounding box center [1492, 742] width 28 height 13
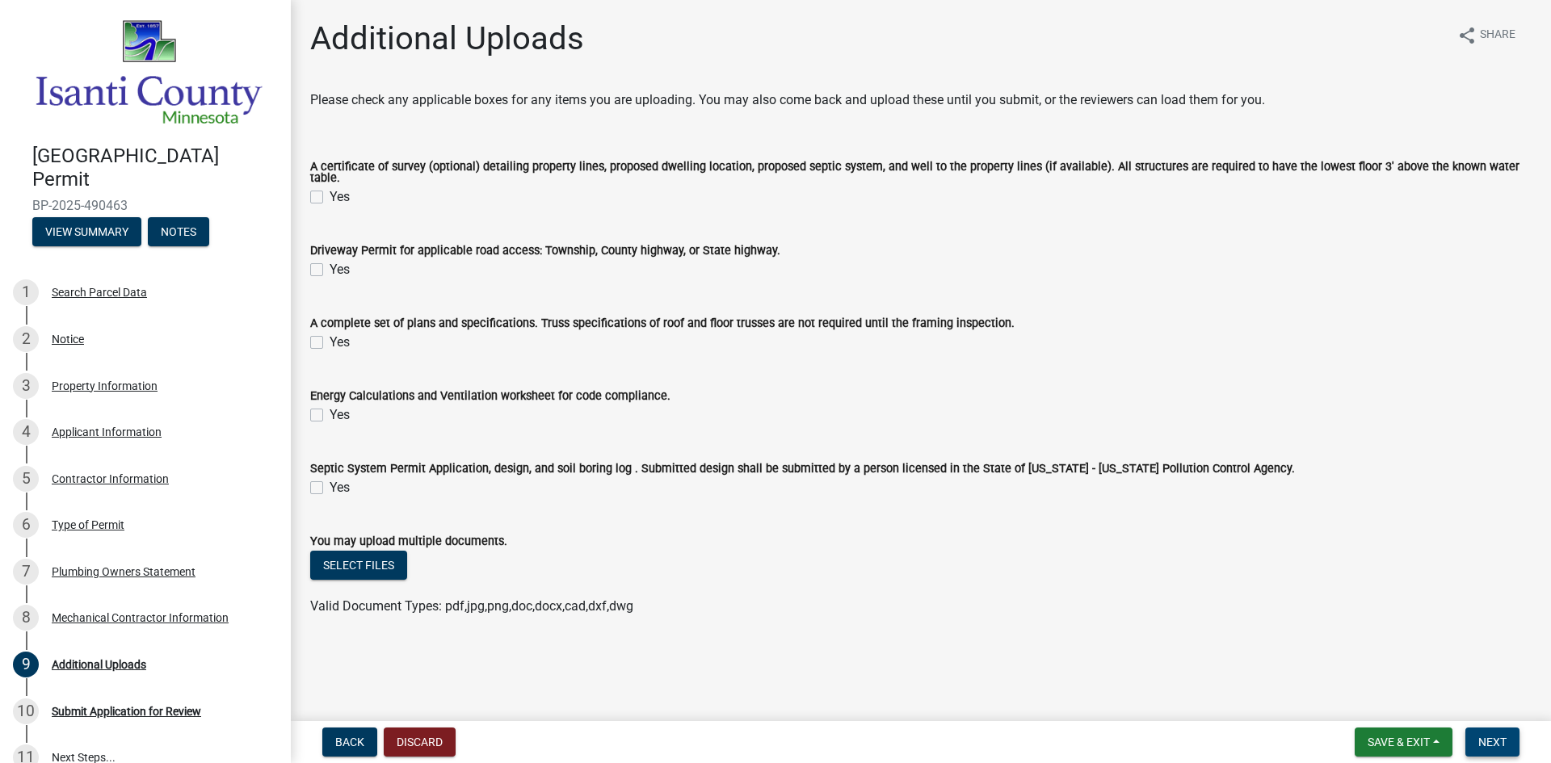
click at [1487, 744] on span "Next" at bounding box center [1492, 742] width 28 height 13
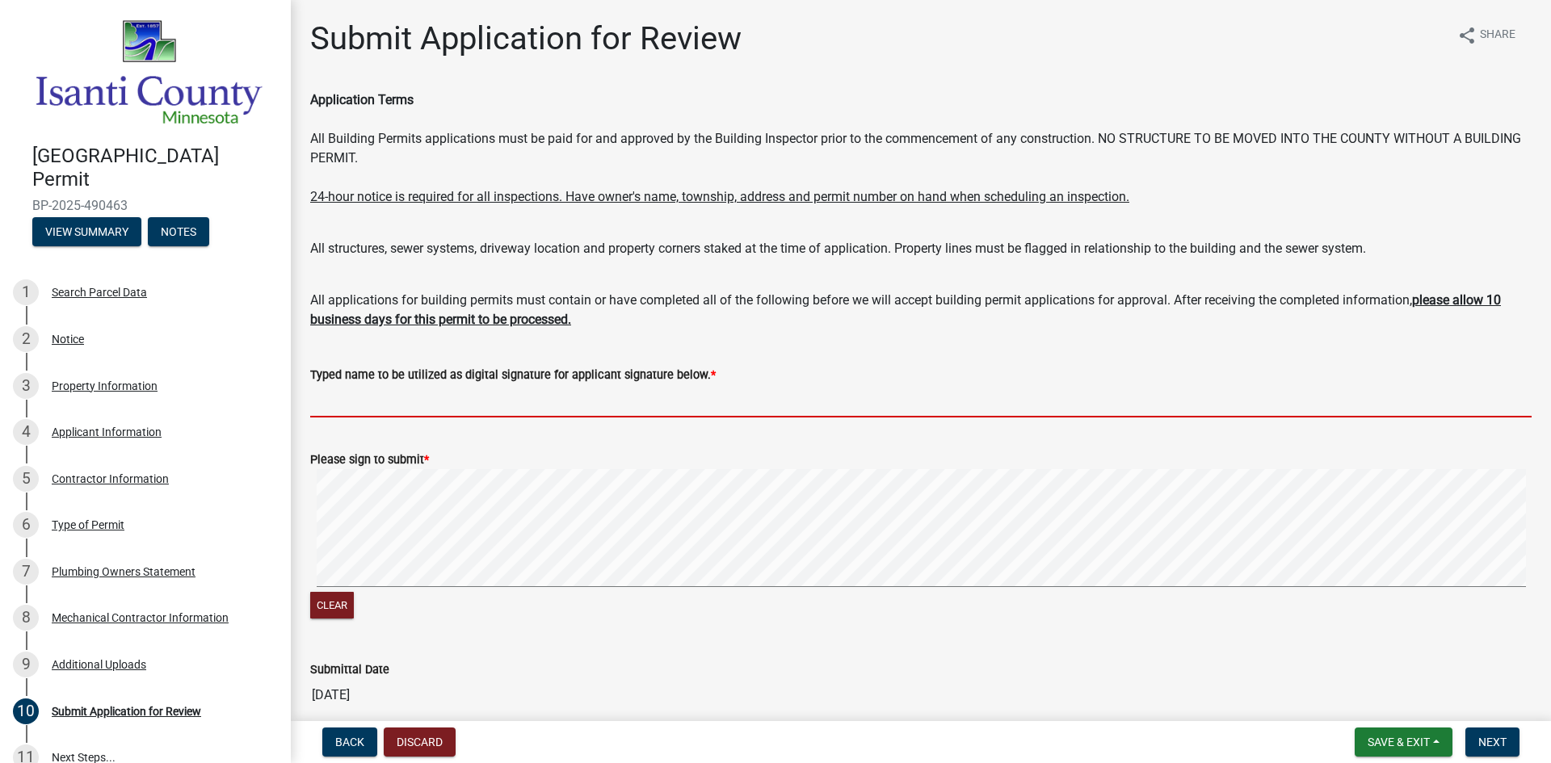
click at [416, 407] on input "Typed name to be utilized as digital signature for applicant signature below. *" at bounding box center [921, 401] width 1222 height 33
type input "[PERSON_NAME]"
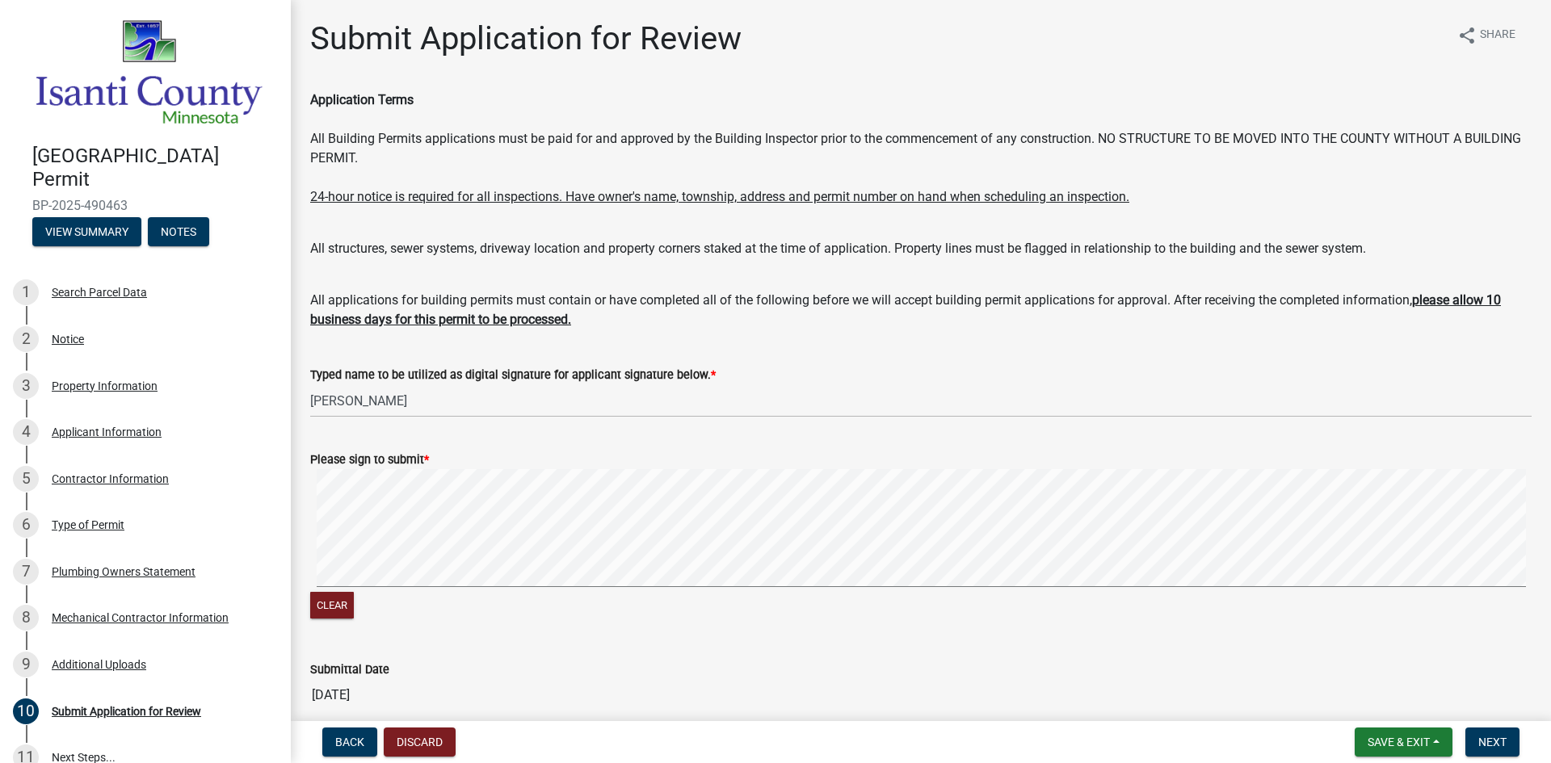
click at [741, 519] on form "Please sign to submit * Clear" at bounding box center [921, 527] width 1222 height 192
click at [1491, 743] on span "Next" at bounding box center [1492, 742] width 28 height 13
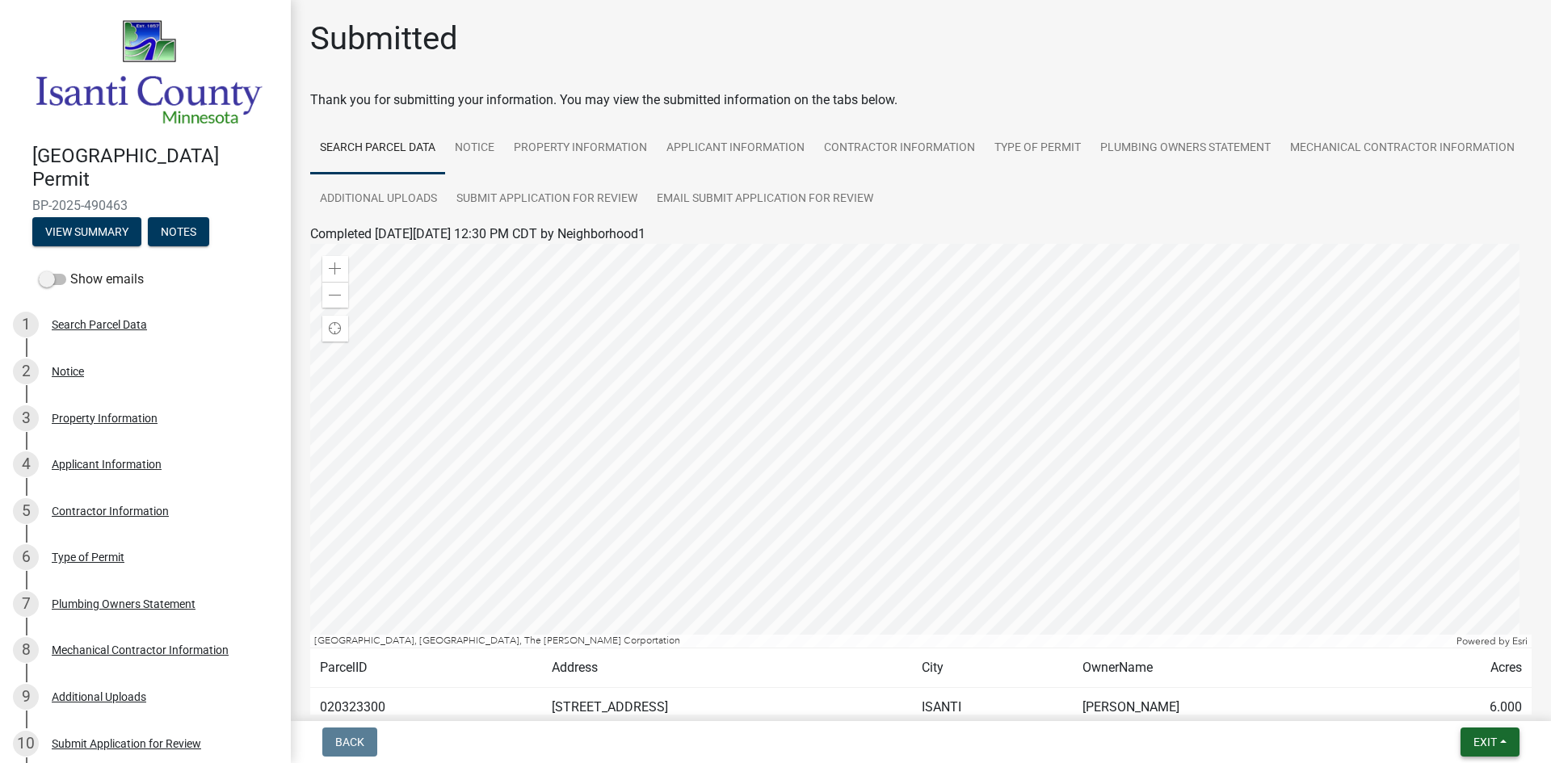
click at [1493, 741] on span "Exit" at bounding box center [1485, 742] width 23 height 13
click at [1474, 698] on button "Save & Exit" at bounding box center [1454, 700] width 129 height 39
